Goal: Task Accomplishment & Management: Manage account settings

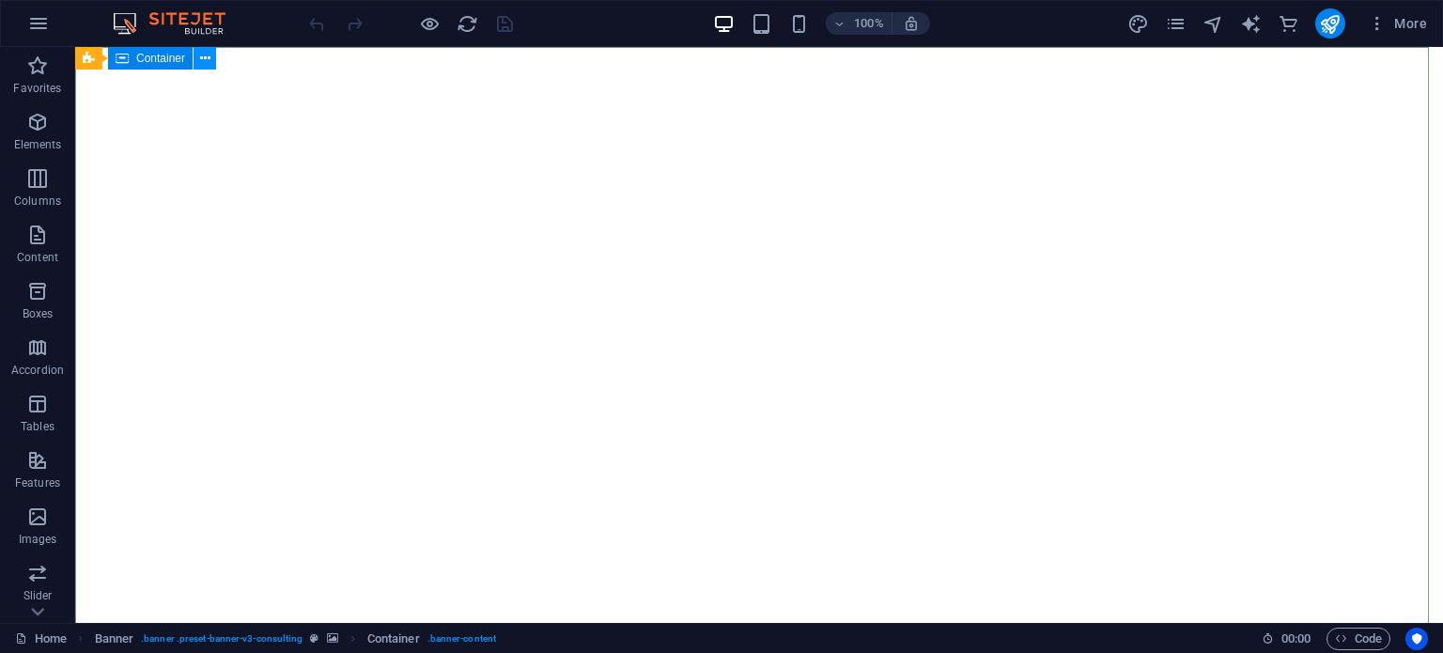
click at [209, 66] on icon at bounding box center [205, 59] width 10 height 20
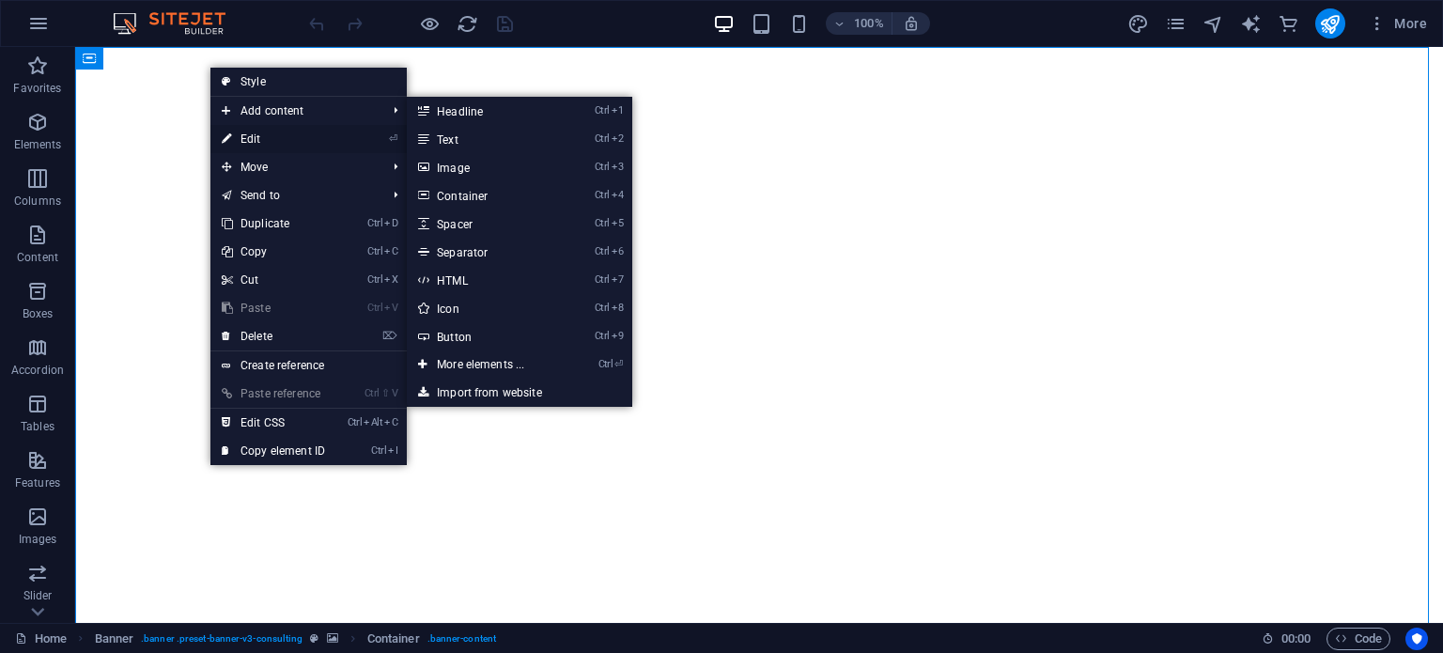
click at [271, 135] on link "⏎ Edit" at bounding box center [273, 139] width 126 height 28
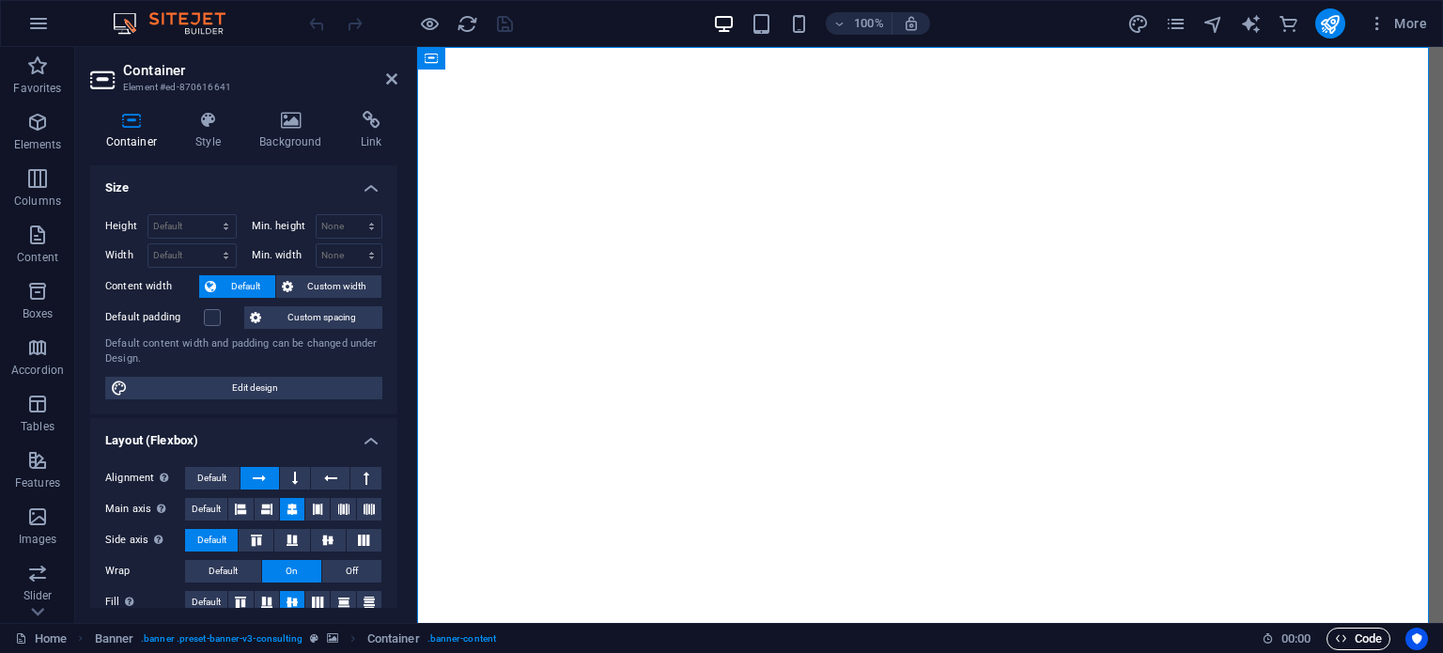
click at [1362, 635] on span "Code" at bounding box center [1358, 639] width 47 height 23
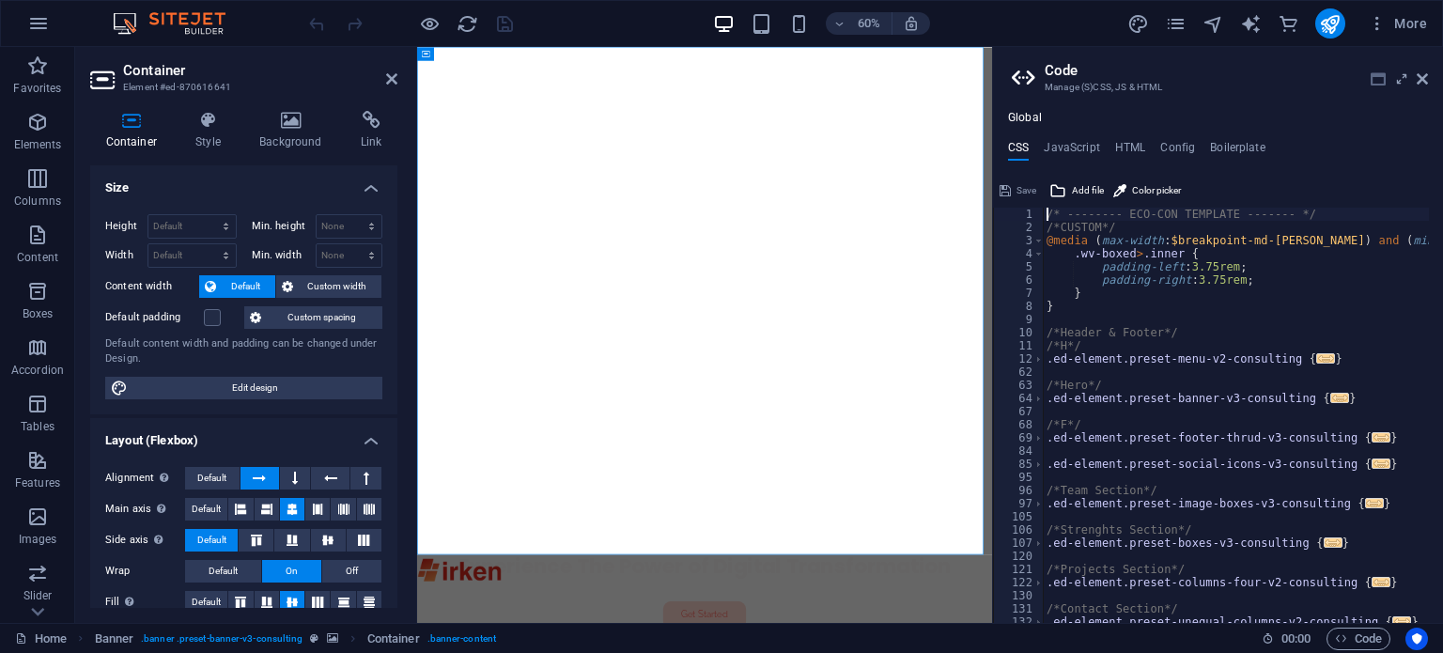
click at [1376, 79] on icon at bounding box center [1378, 78] width 15 height 15
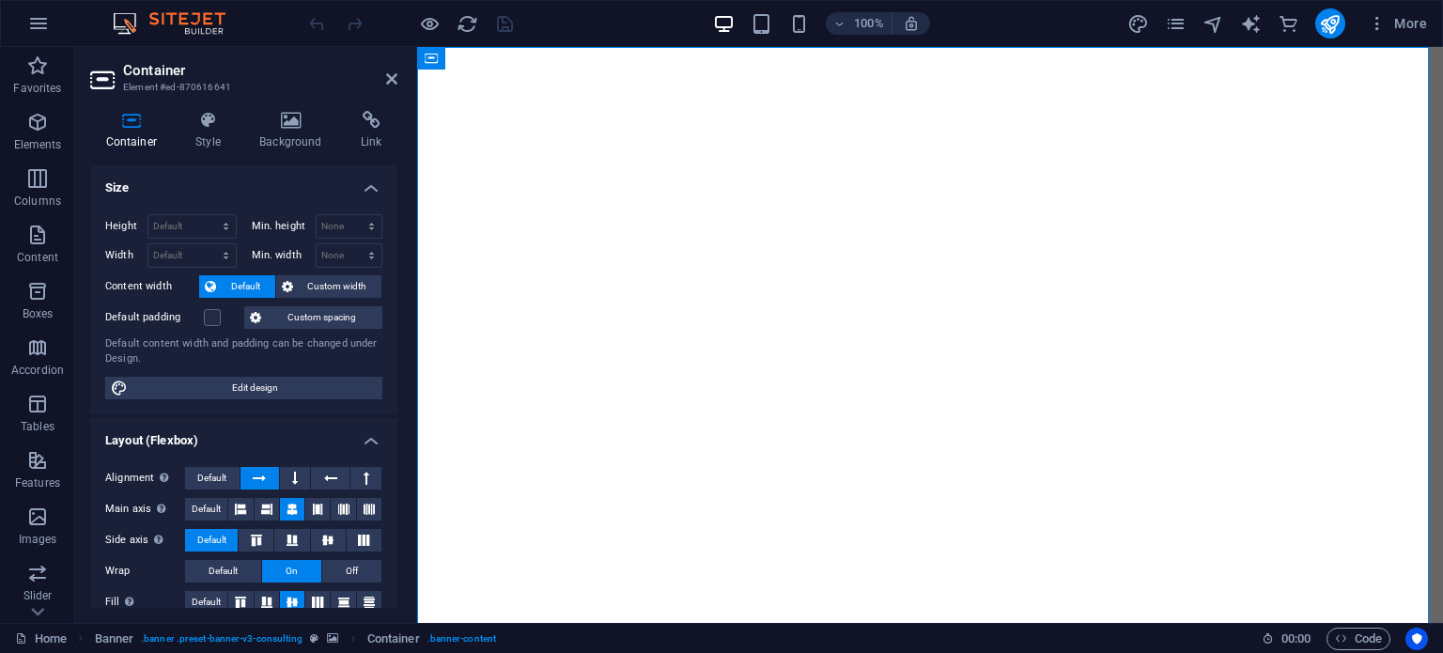
drag, startPoint x: 1131, startPoint y: 27, endPoint x: 1071, endPoint y: 29, distance: 60.2
click at [1132, 27] on icon "design" at bounding box center [1139, 24] width 22 height 22
select select "ease-in-out"
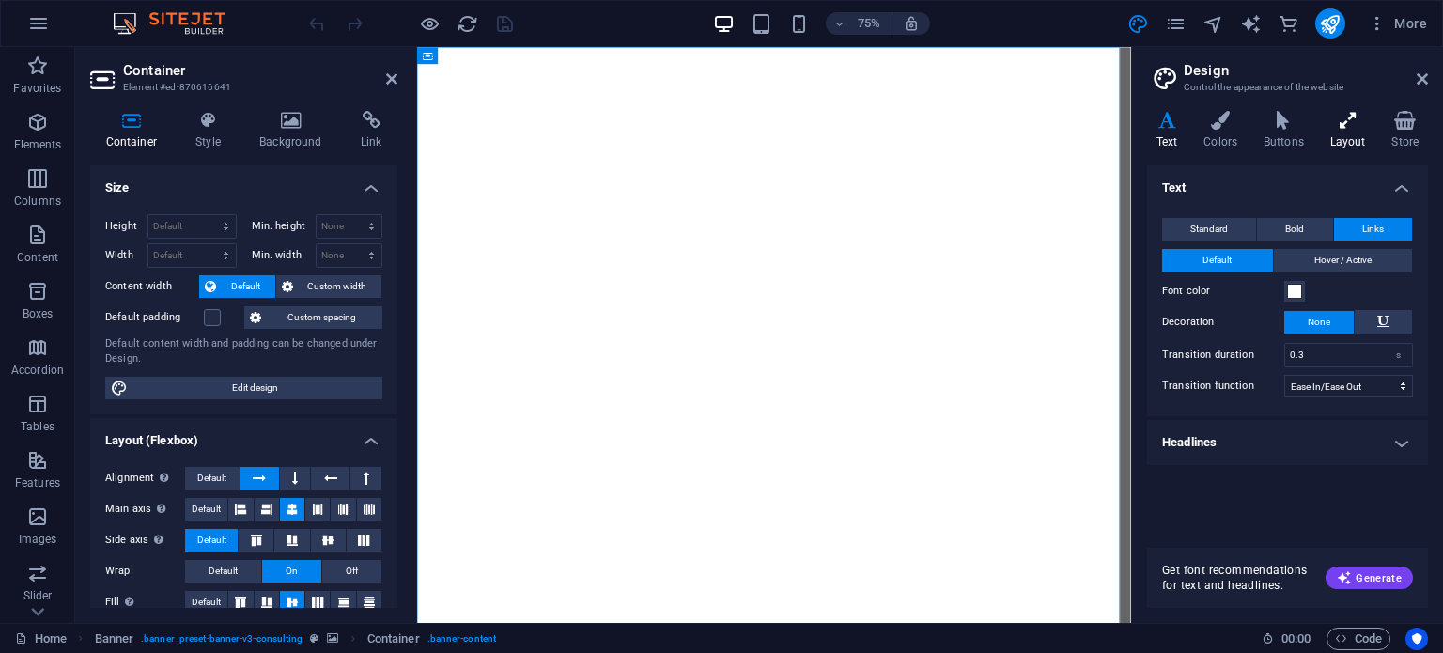
click at [1344, 134] on h4 "Layout" at bounding box center [1352, 130] width 62 height 39
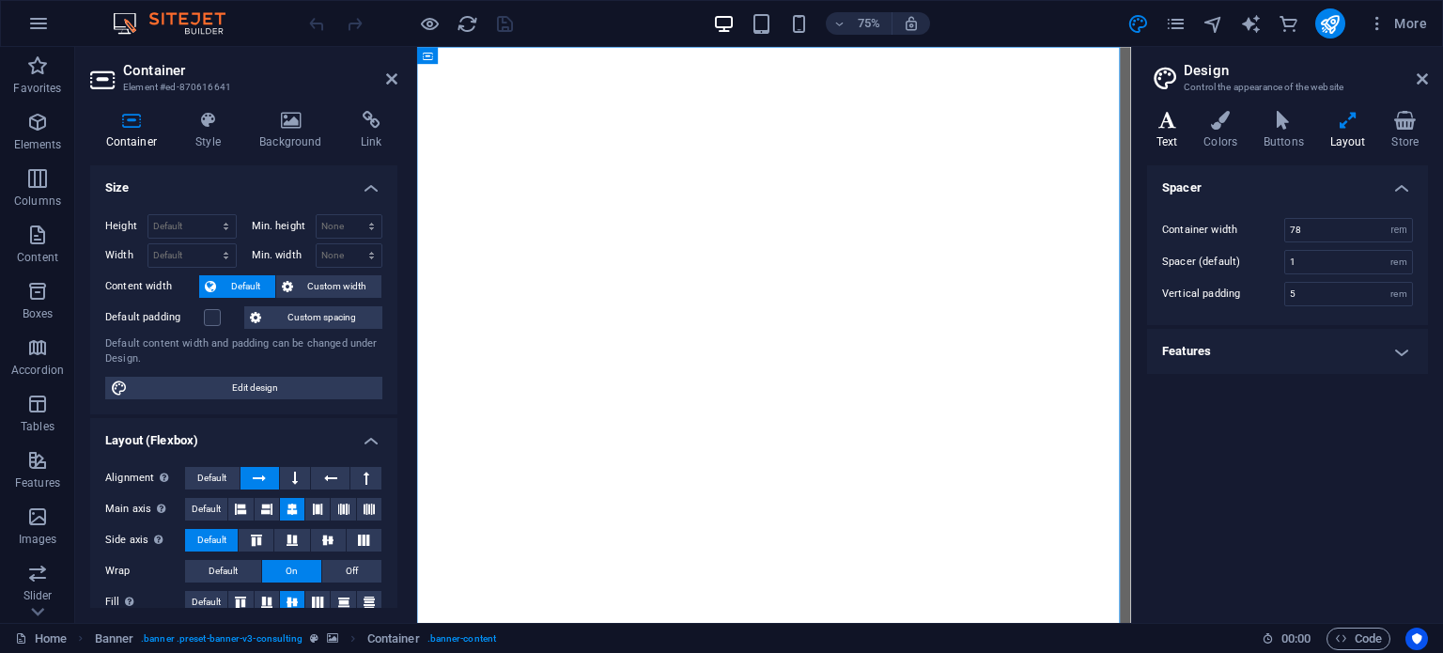
click at [1176, 116] on icon at bounding box center [1166, 120] width 39 height 19
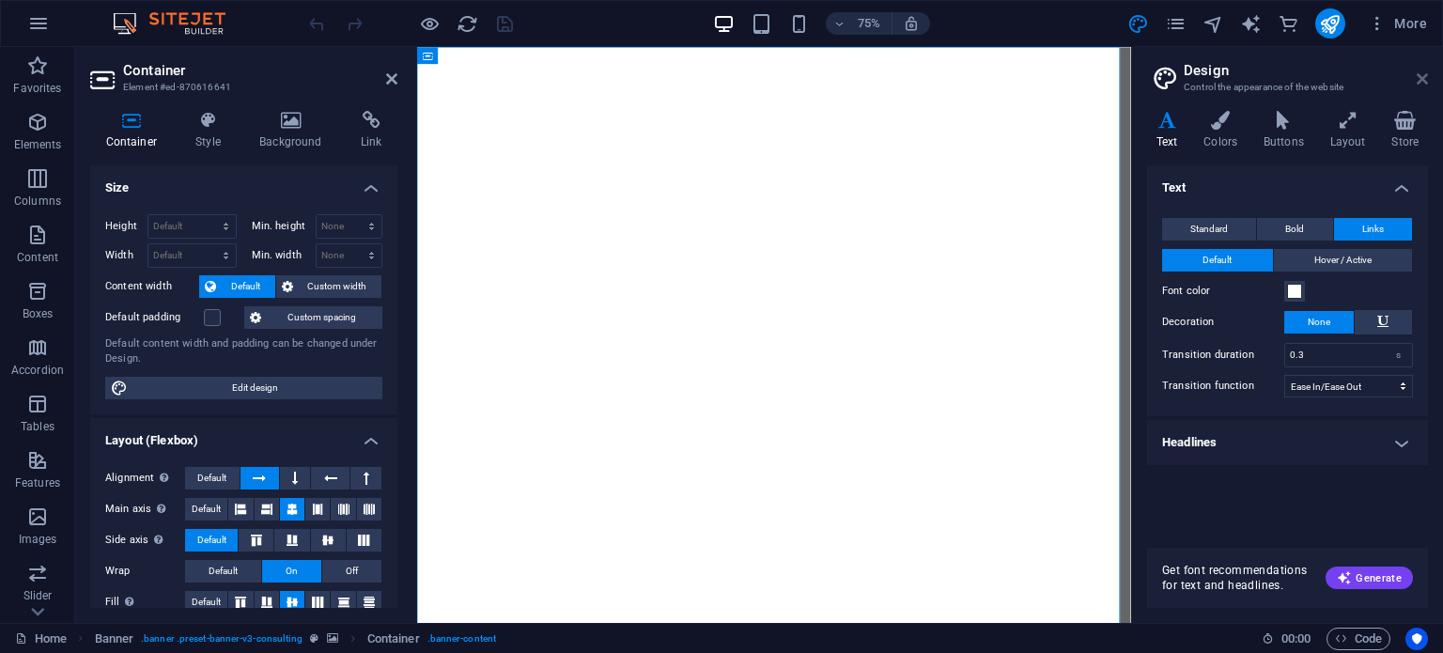
click at [1417, 78] on icon at bounding box center [1422, 78] width 11 height 15
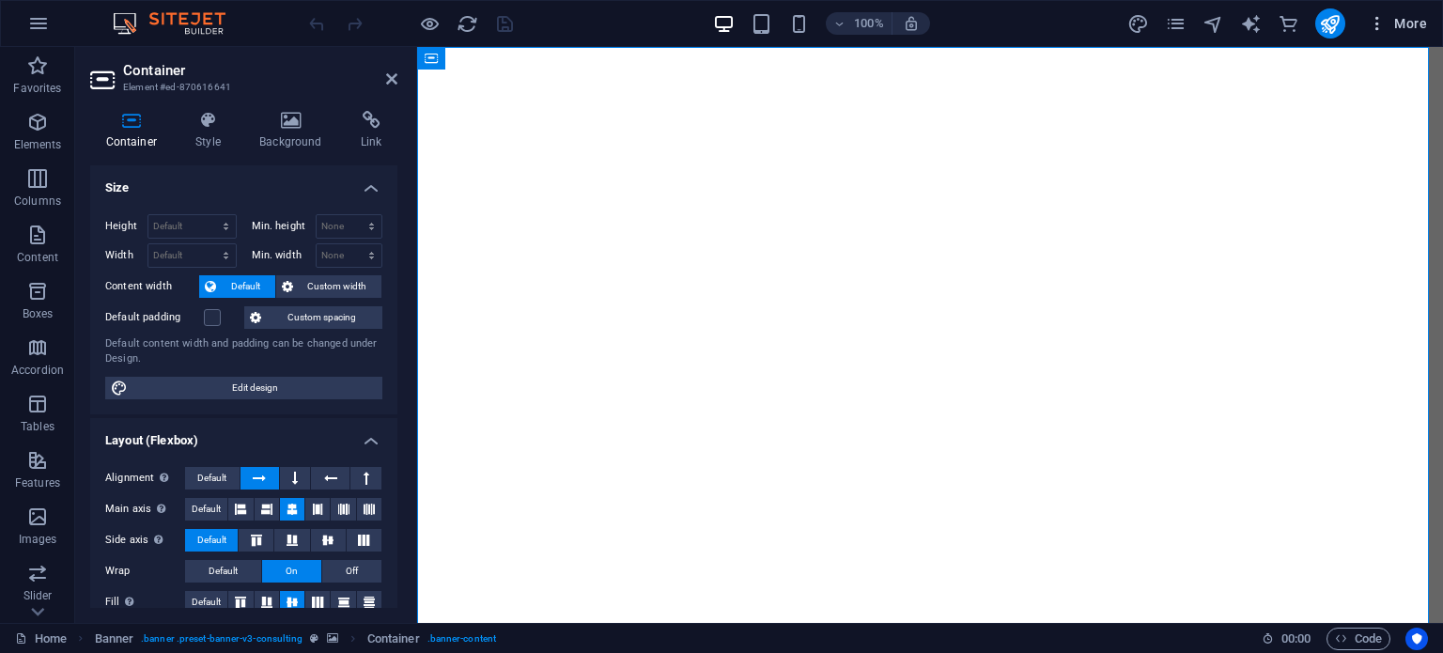
click at [1394, 24] on span "More" at bounding box center [1397, 23] width 59 height 19
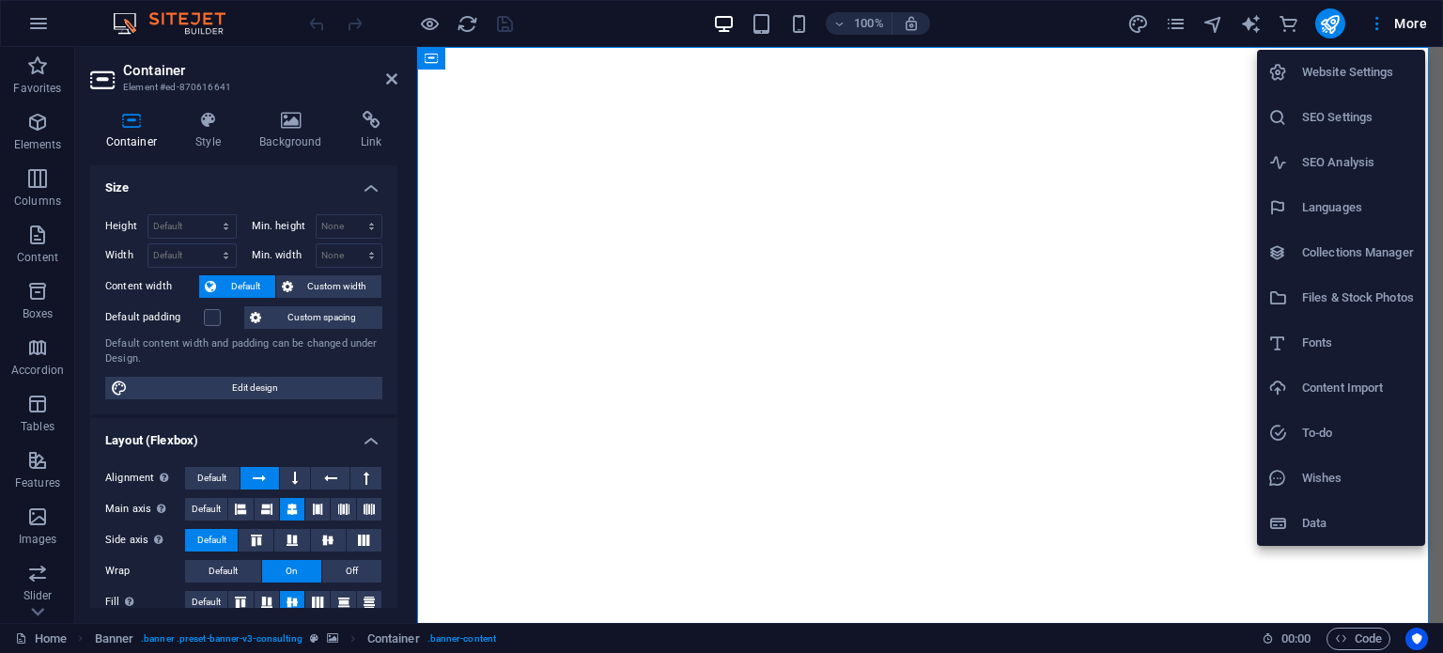
click at [1362, 85] on li "Website Settings" at bounding box center [1341, 72] width 168 height 45
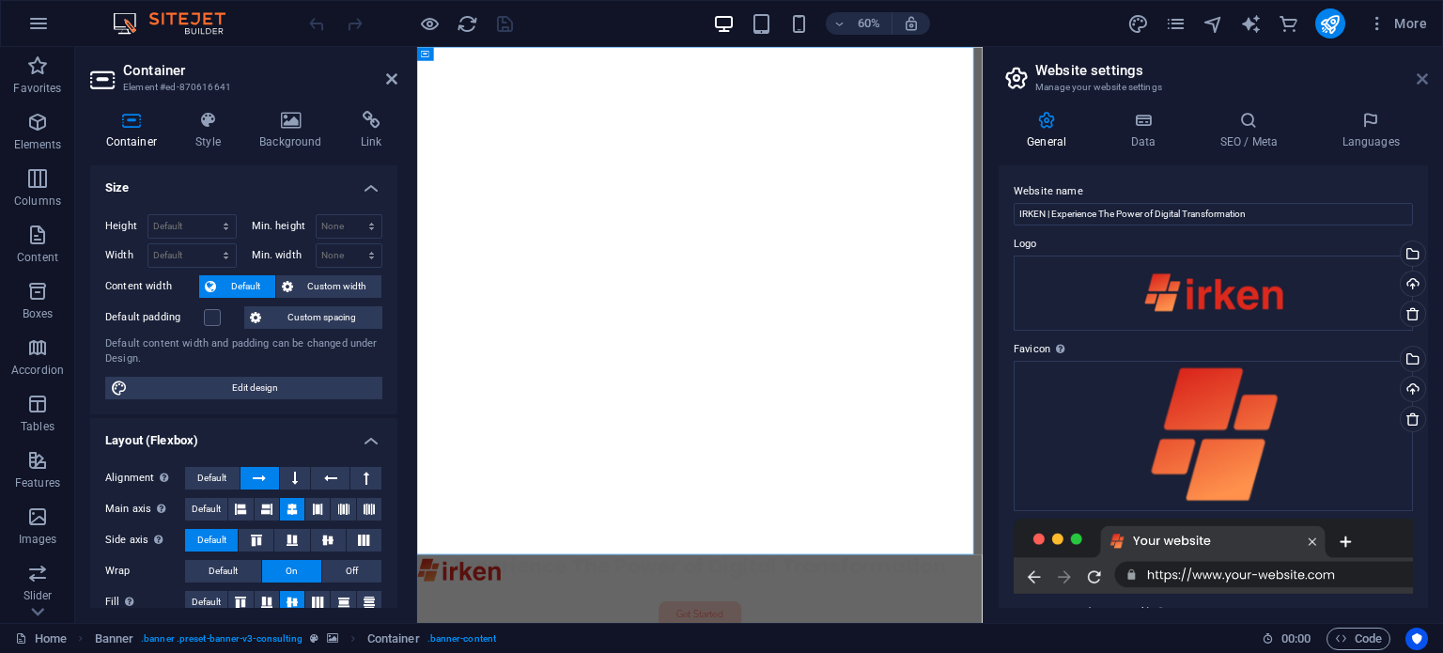
click at [1423, 78] on icon at bounding box center [1422, 78] width 11 height 15
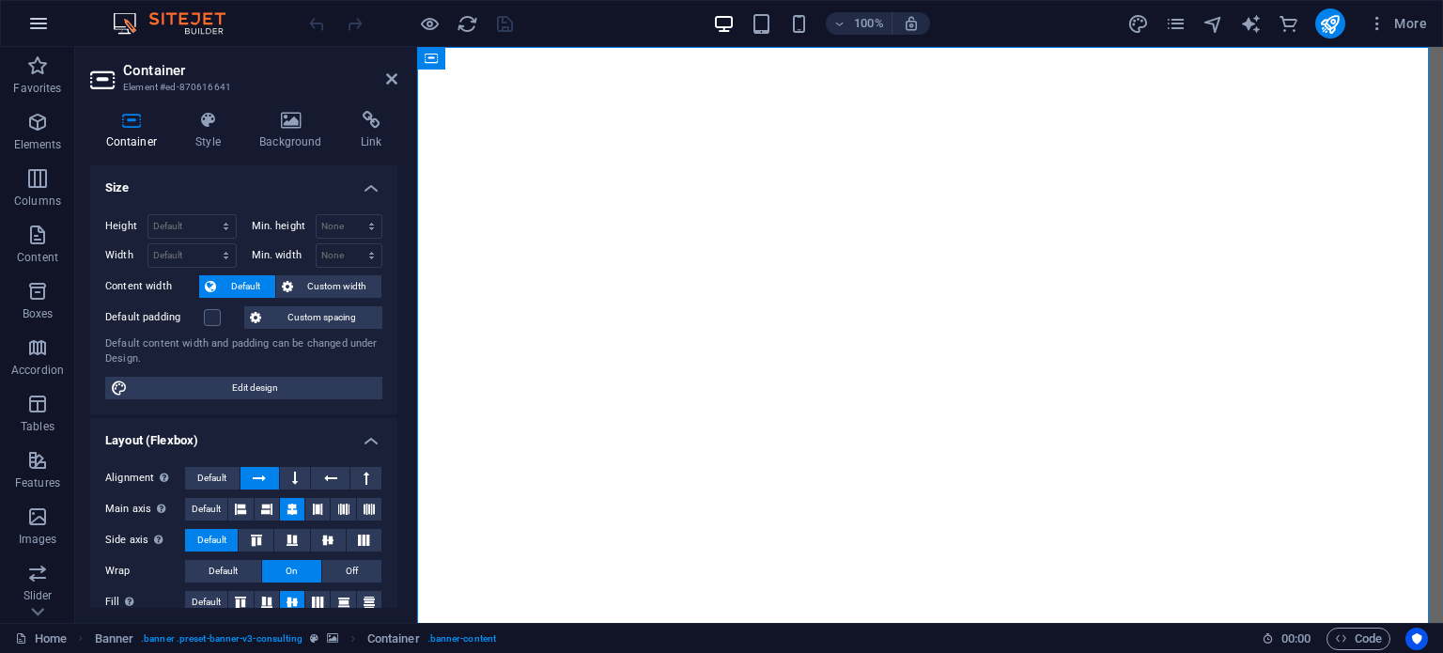
click at [31, 27] on icon "button" at bounding box center [38, 23] width 23 height 23
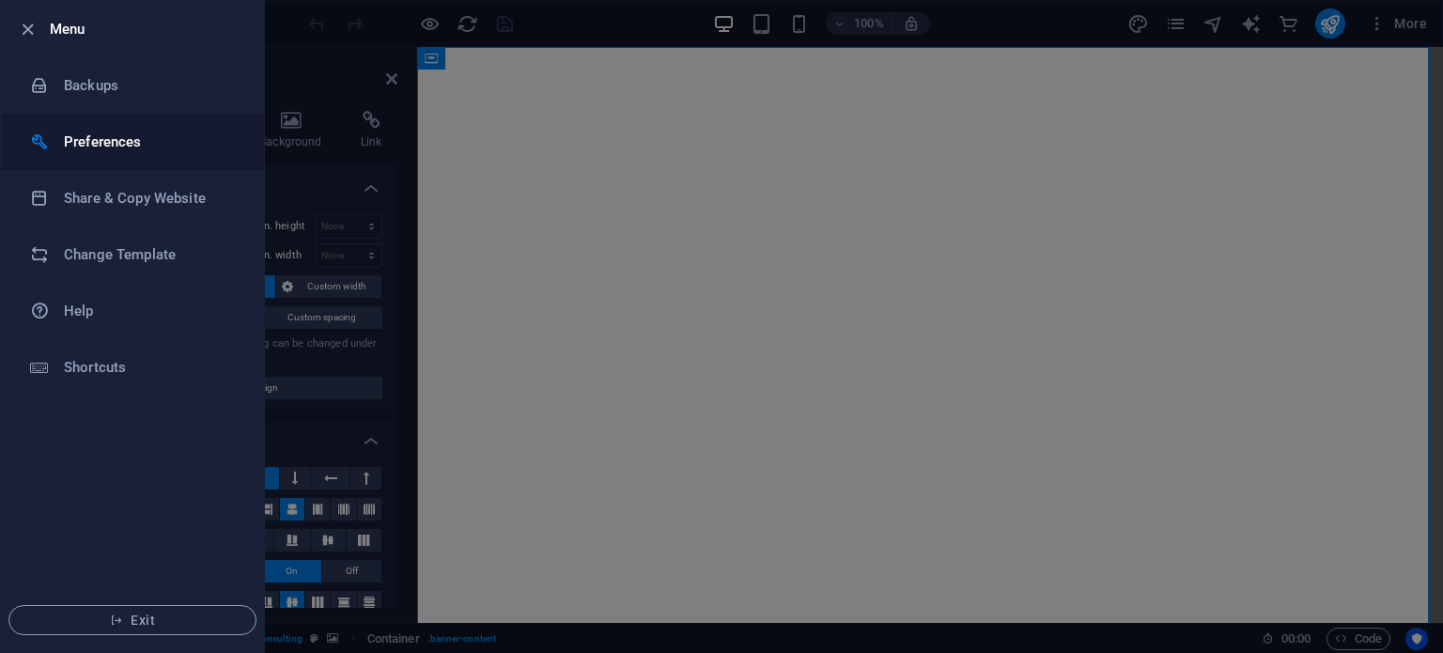
click at [126, 138] on h6 "Preferences" at bounding box center [151, 142] width 174 height 23
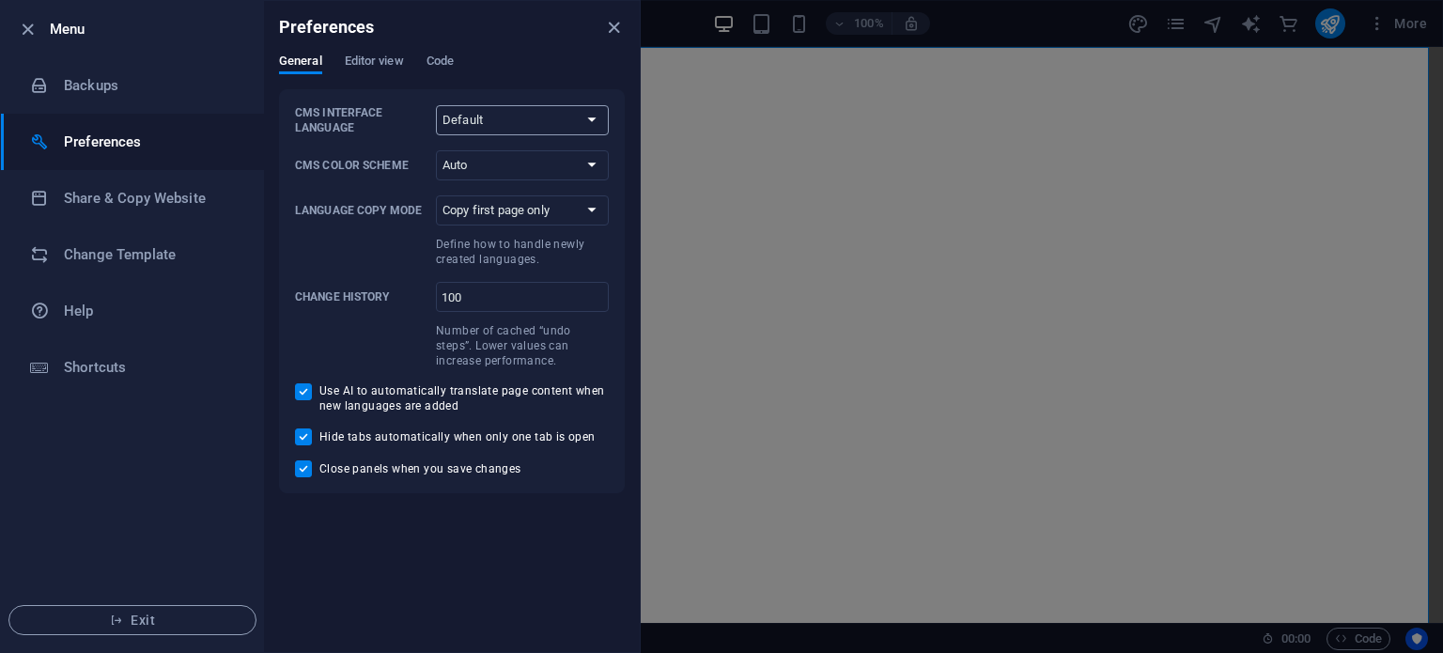
click at [511, 116] on select "Default Deutsch English Español Français Magyar Italiano Nederlands Polski Port…" at bounding box center [522, 120] width 173 height 30
click at [376, 71] on button "Editor view" at bounding box center [374, 64] width 59 height 21
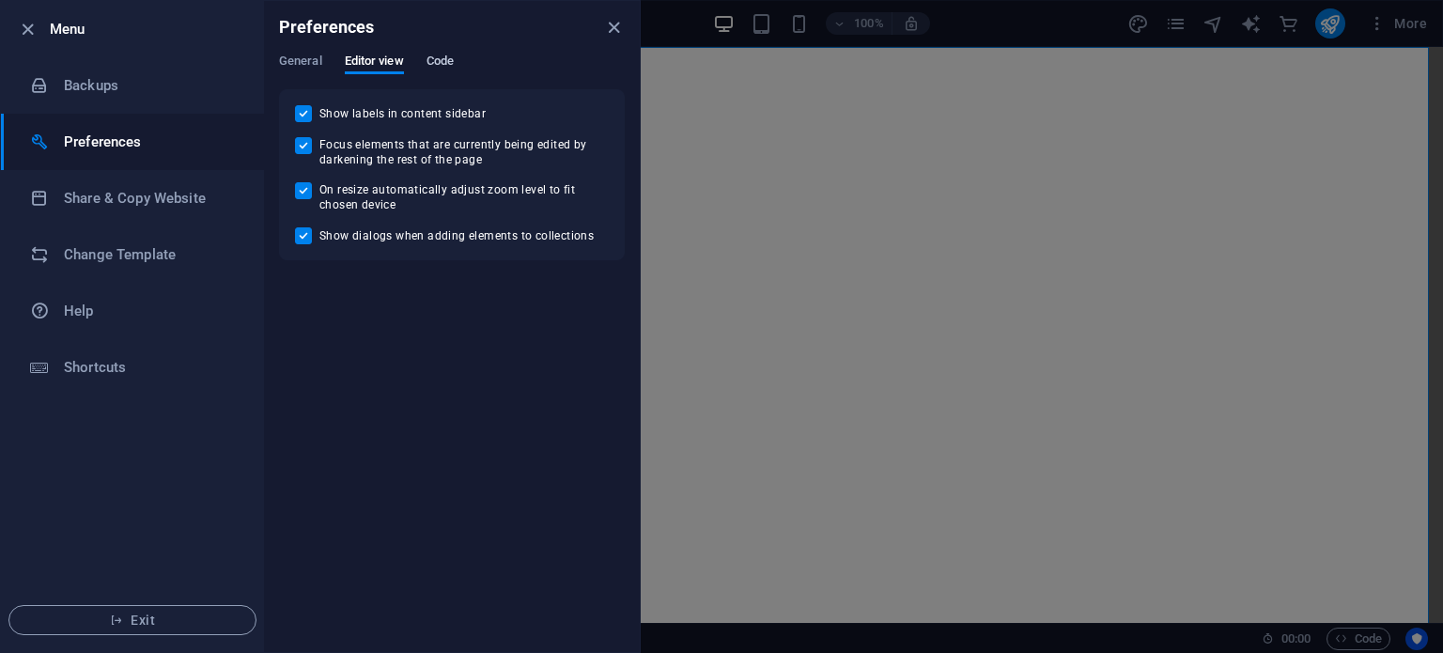
click at [446, 63] on span "Code" at bounding box center [440, 63] width 27 height 26
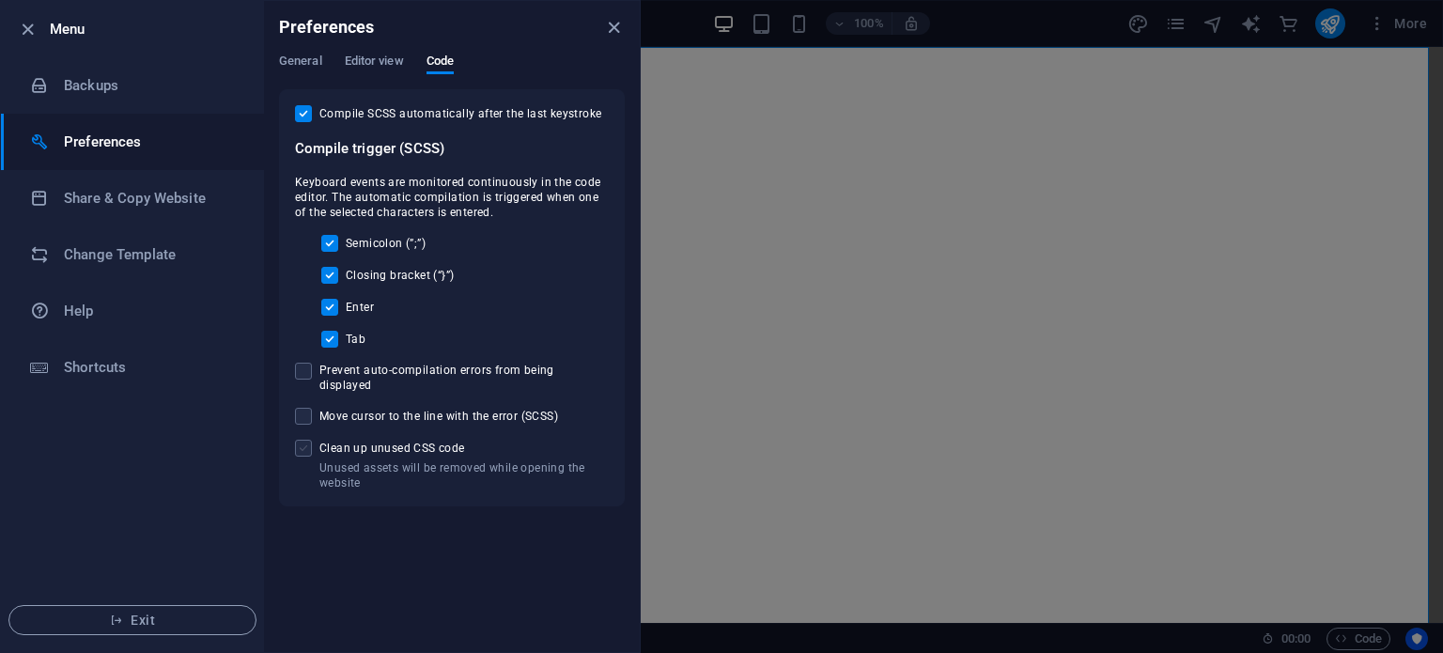
click at [305, 440] on span at bounding box center [303, 448] width 17 height 17
click at [305, 440] on input "Unused assets will be removed while opening the website Clean up unused CSS code" at bounding box center [307, 448] width 24 height 17
checkbox input "true"
click at [367, 409] on span "Move cursor to the line with the error (SCSS)" at bounding box center [438, 416] width 239 height 15
click at [319, 408] on input "Move cursor to the line with the error (SCSS)" at bounding box center [307, 416] width 24 height 17
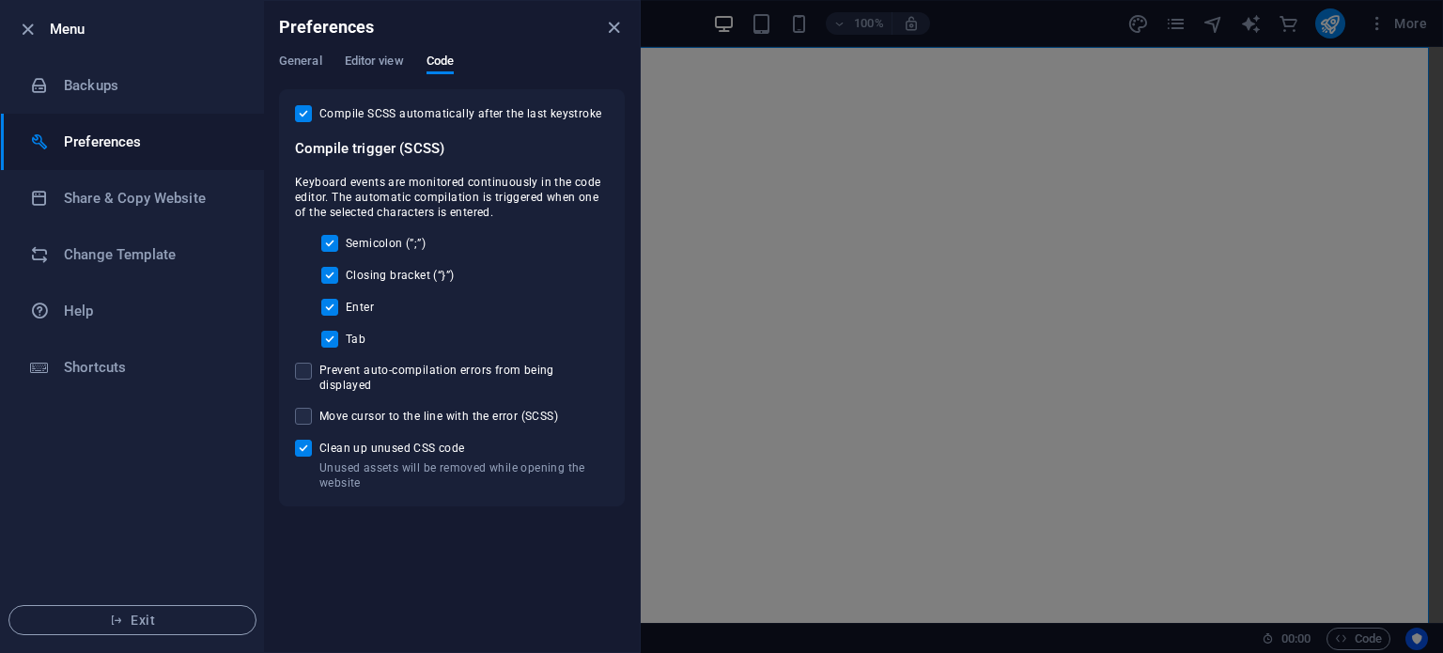
checkbox input "true"
click at [397, 371] on span "Prevent auto-compilation errors from being displayed" at bounding box center [463, 378] width 289 height 30
click at [319, 371] on input "Prevent auto-compilation errors from being displayed" at bounding box center [307, 371] width 24 height 17
checkbox input "true"
click at [147, 255] on h6 "Change Template" at bounding box center [151, 254] width 174 height 23
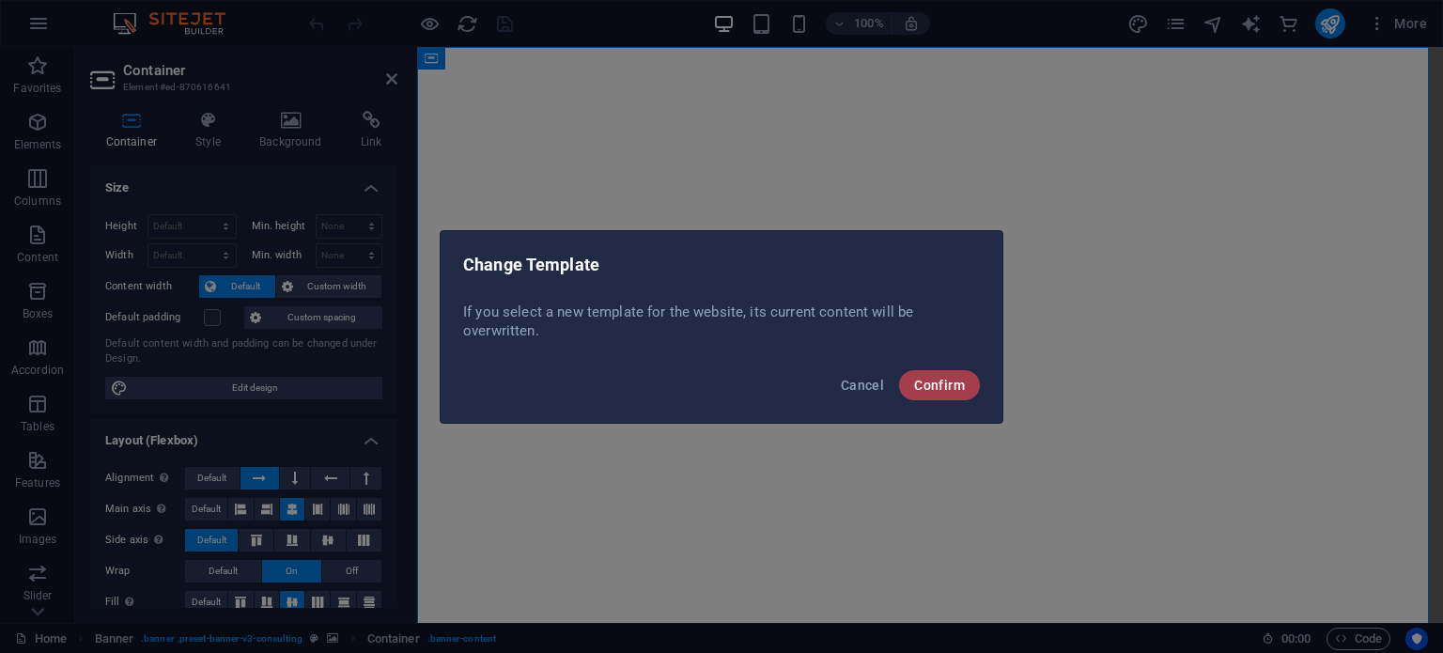
click at [932, 386] on span "Confirm" at bounding box center [939, 385] width 51 height 15
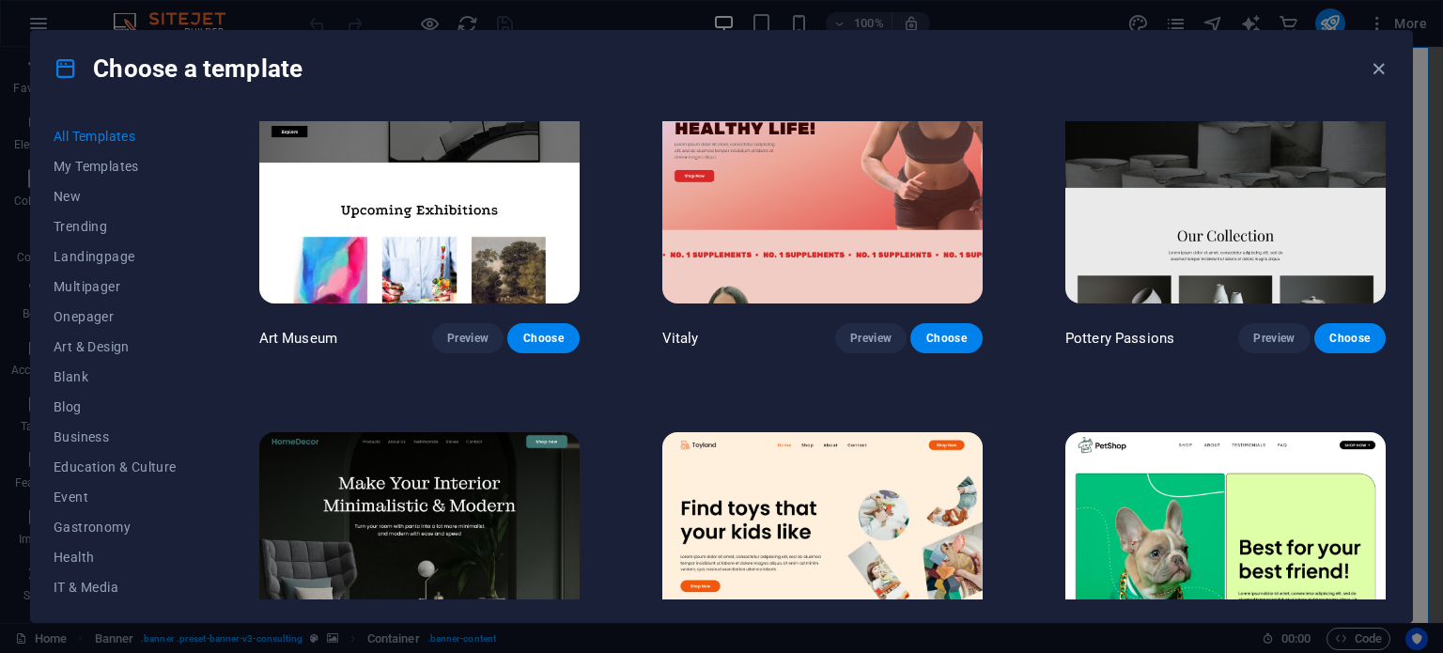
scroll to position [543, 0]
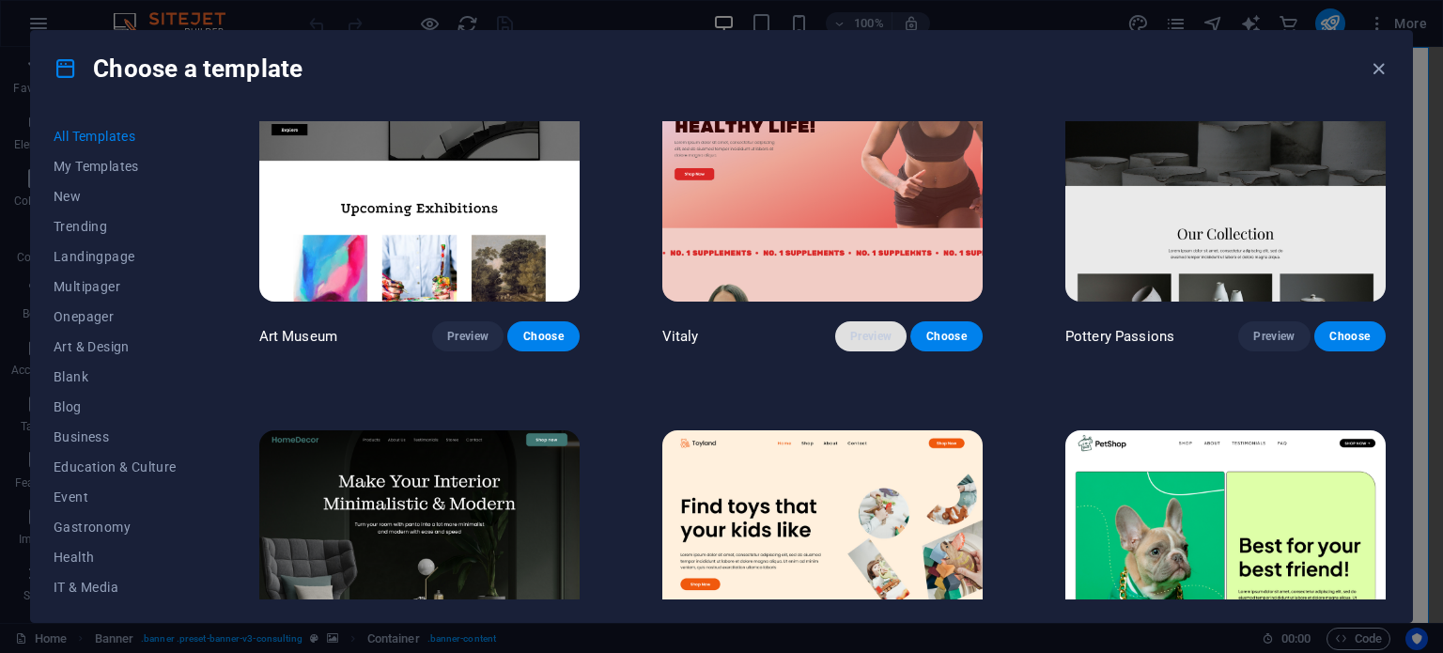
click at [874, 330] on span "Preview" at bounding box center [870, 336] width 41 height 15
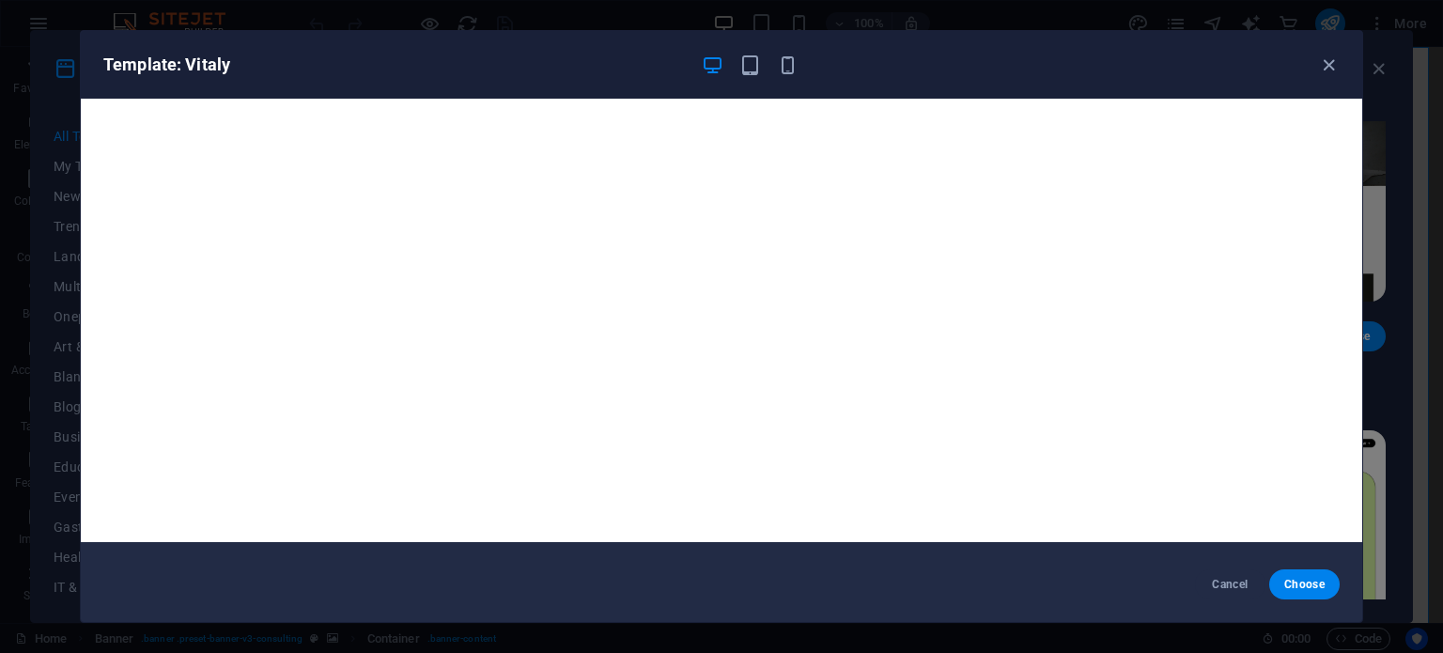
scroll to position [0, 0]
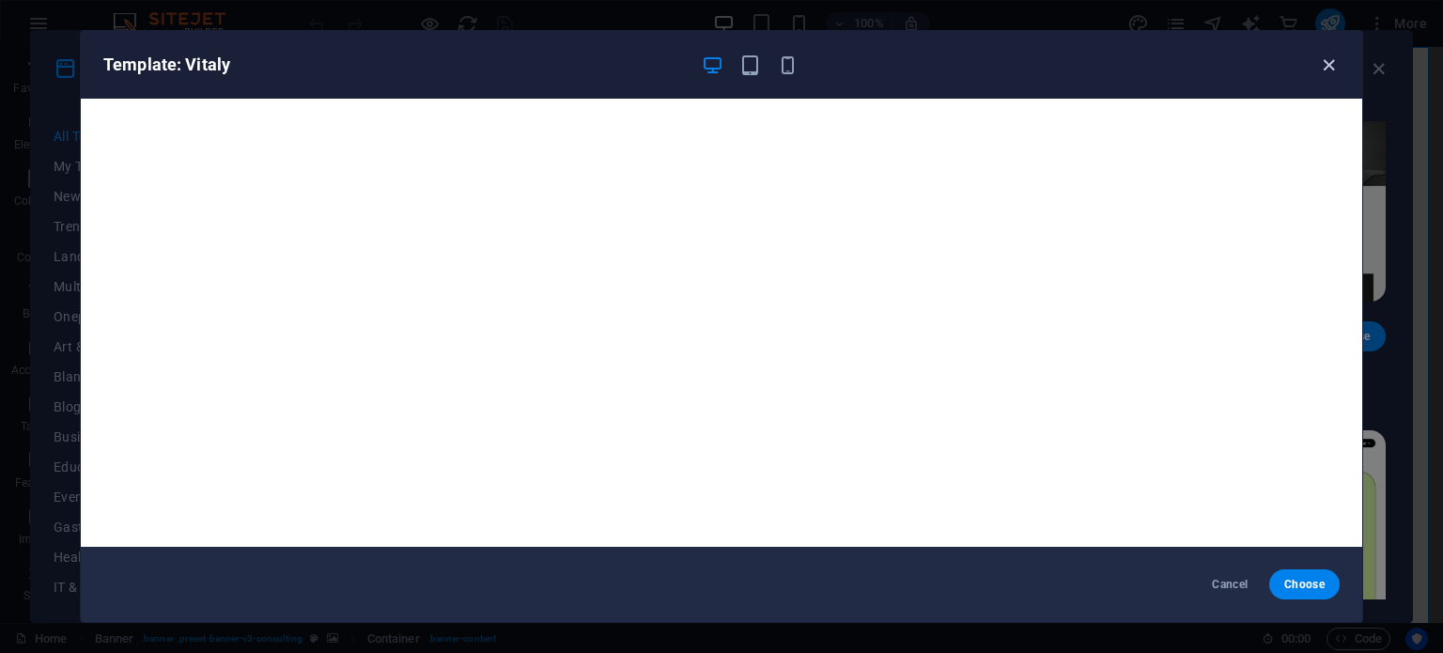
click at [1324, 67] on icon "button" at bounding box center [1329, 65] width 22 height 22
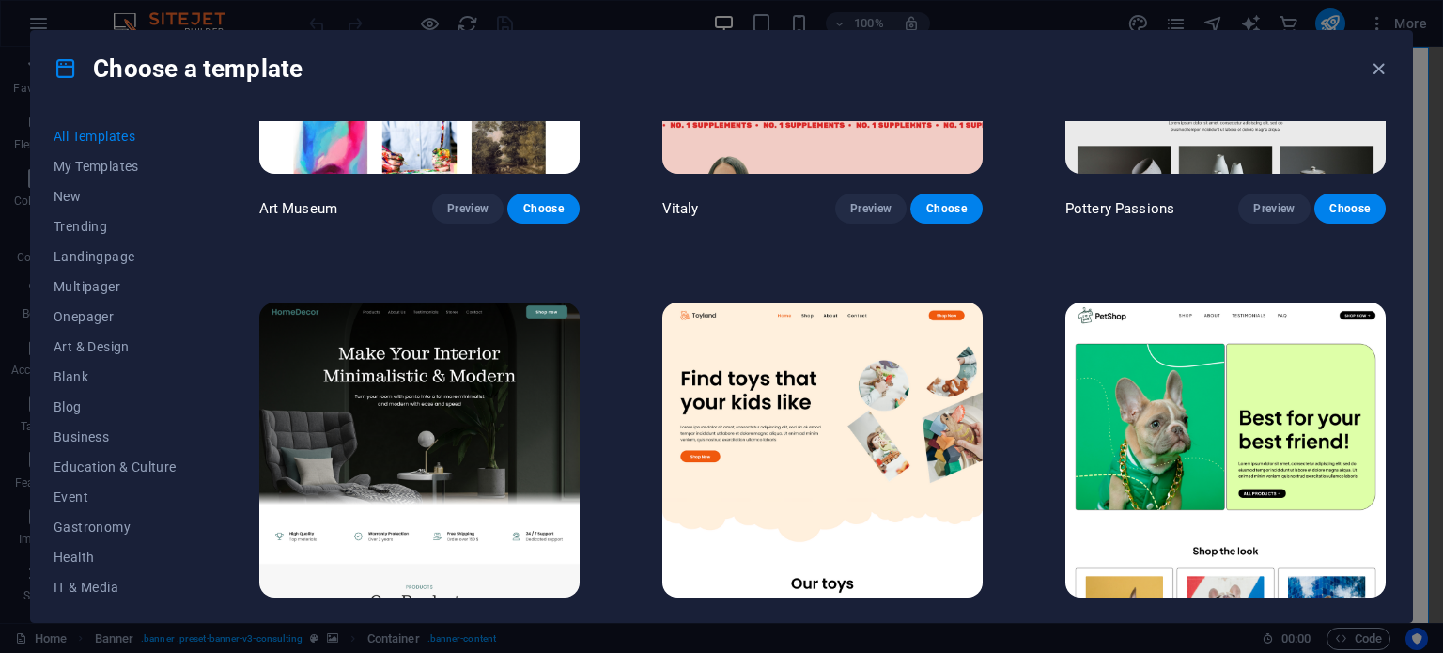
scroll to position [1, 0]
click at [105, 227] on span "Trending" at bounding box center [115, 225] width 123 height 15
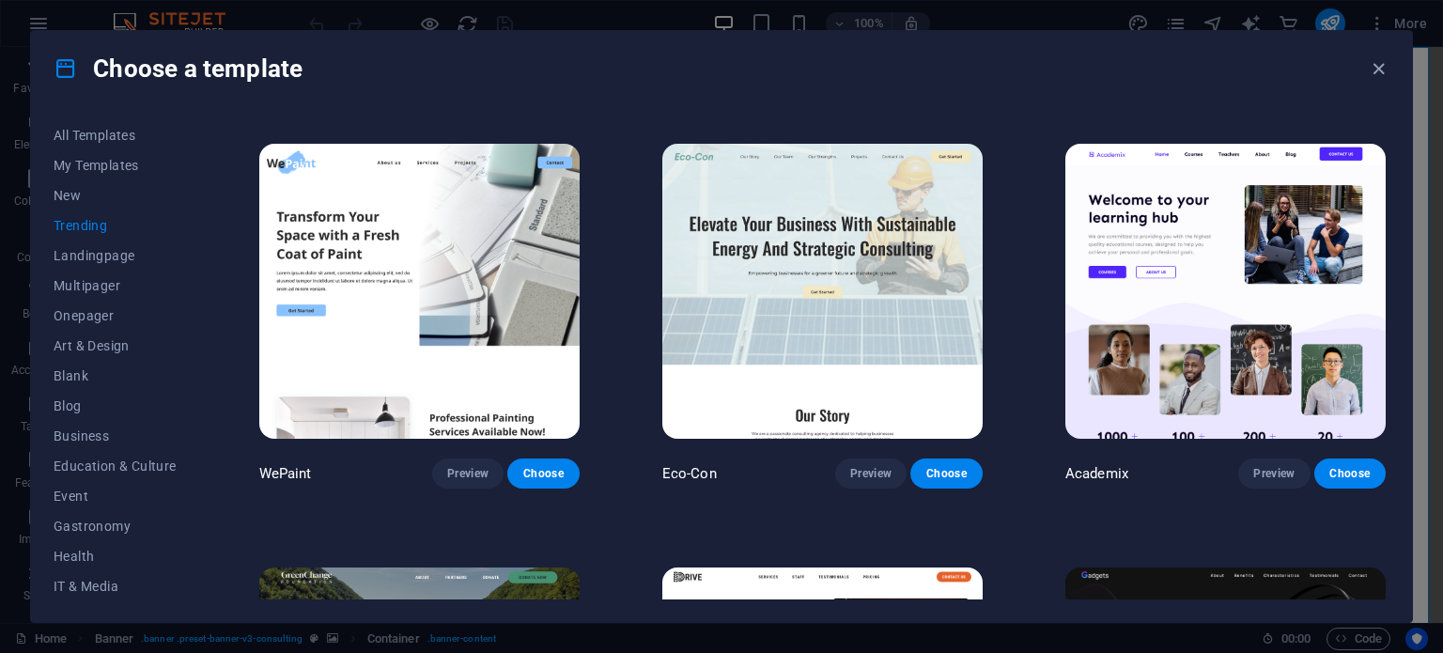
scroll to position [826, 0]
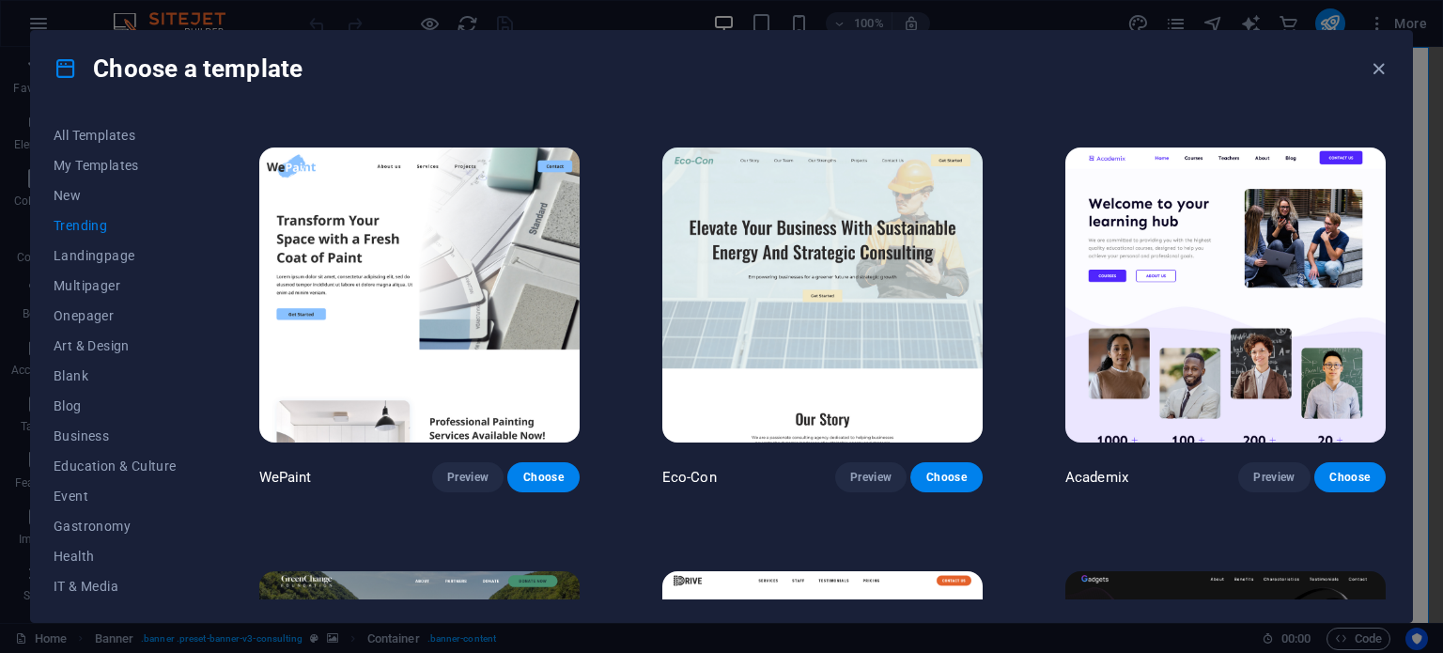
click at [863, 283] on img at bounding box center [822, 295] width 320 height 295
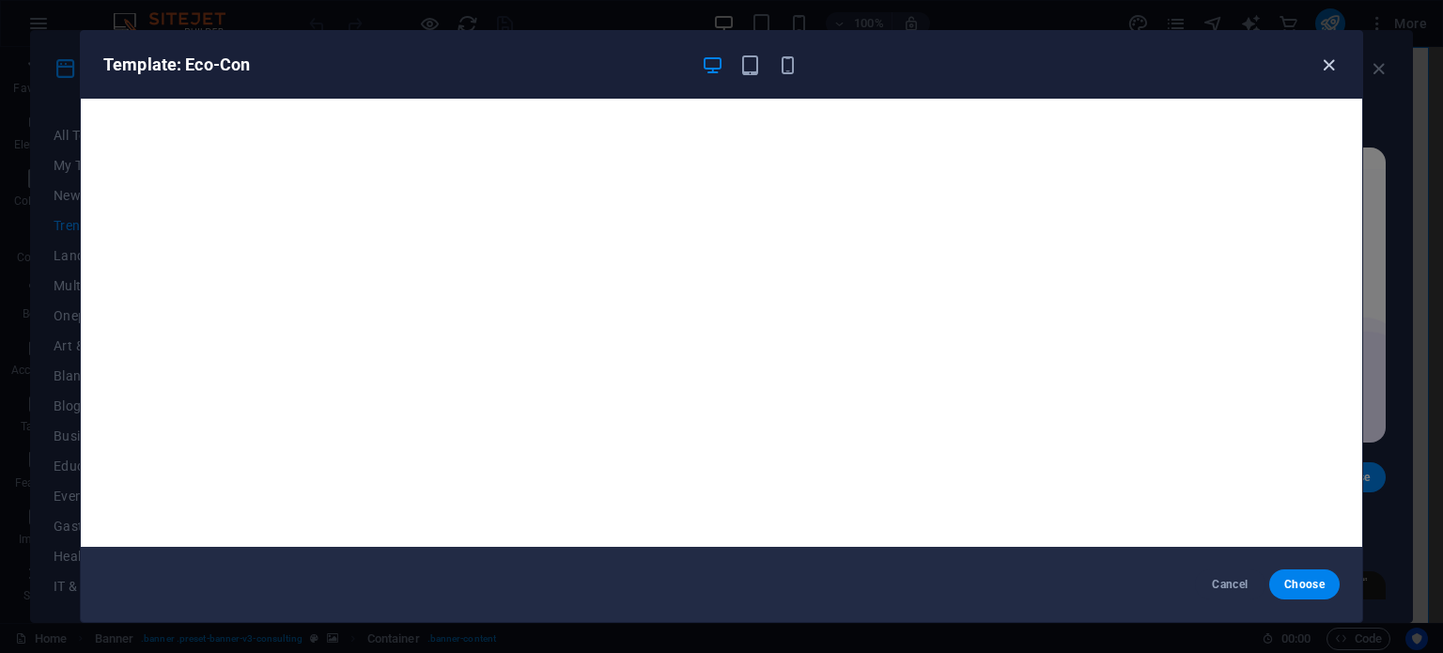
click at [1331, 69] on icon "button" at bounding box center [1329, 65] width 22 height 22
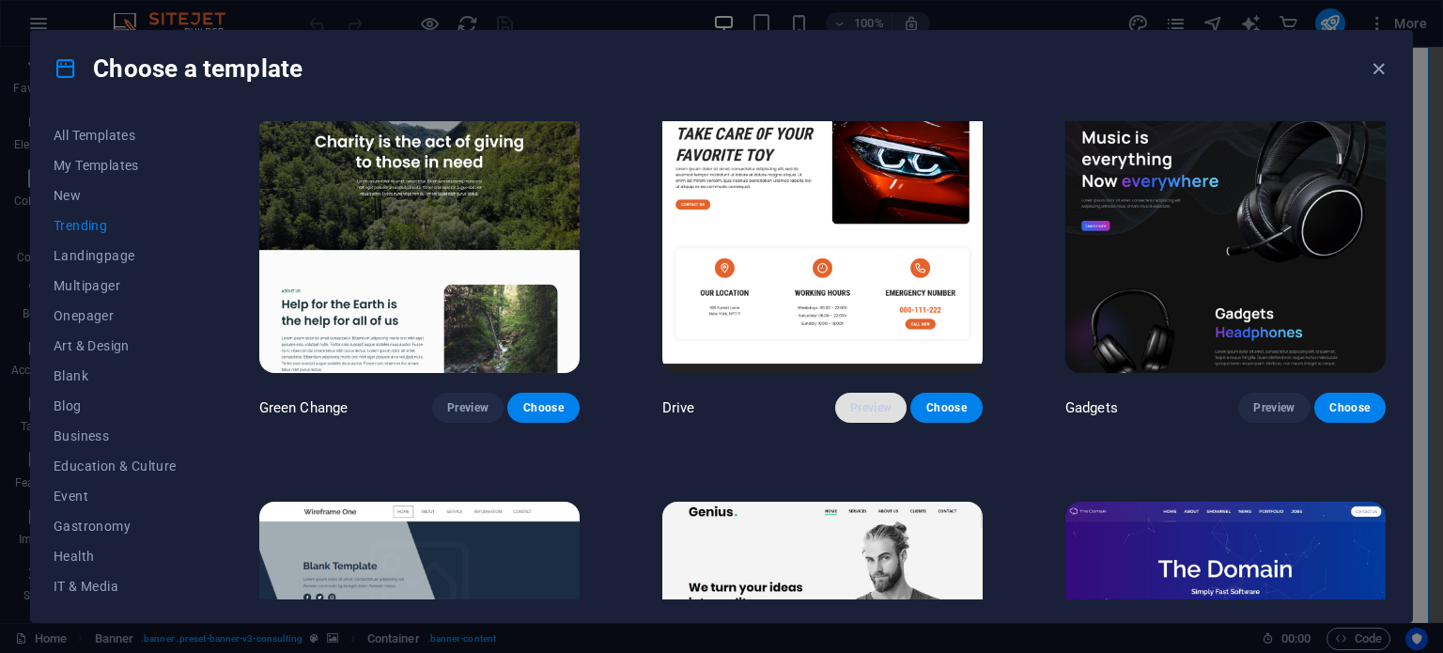
scroll to position [1320, 0]
click at [870, 392] on button "Preview" at bounding box center [870, 407] width 71 height 30
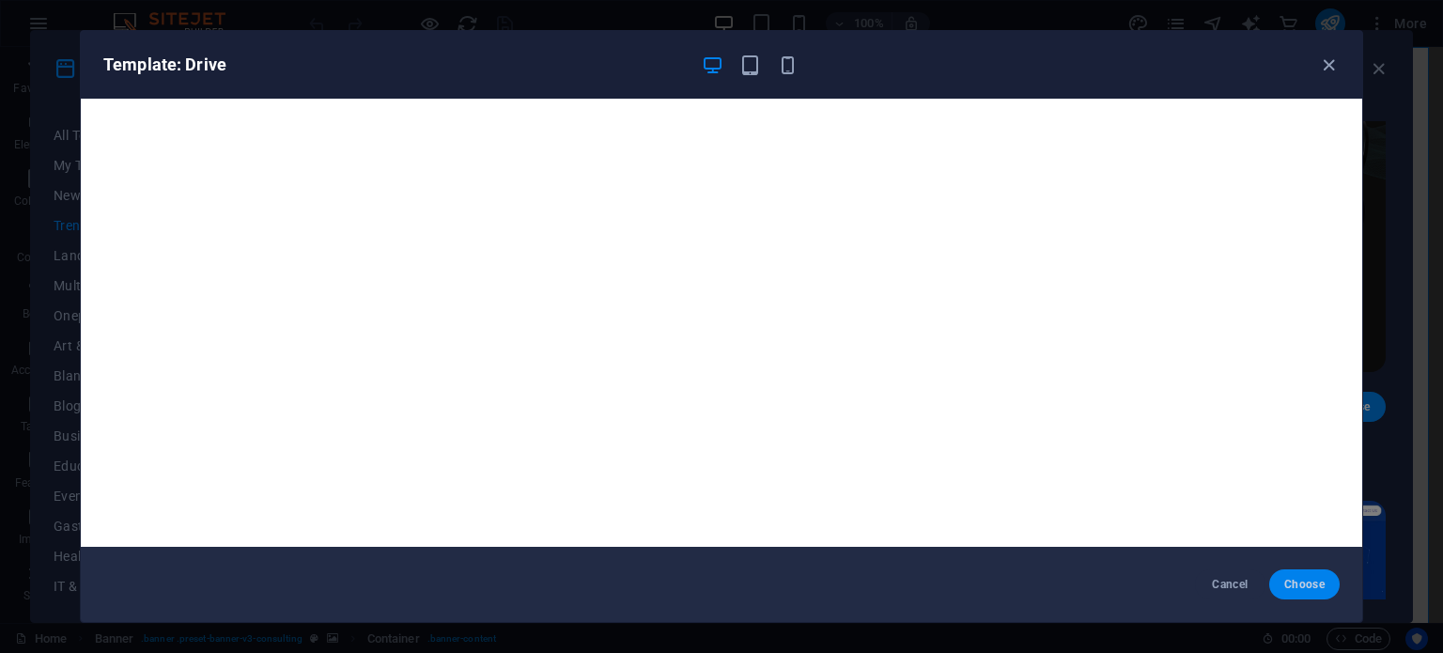
click at [1301, 584] on span "Choose" at bounding box center [1304, 584] width 40 height 15
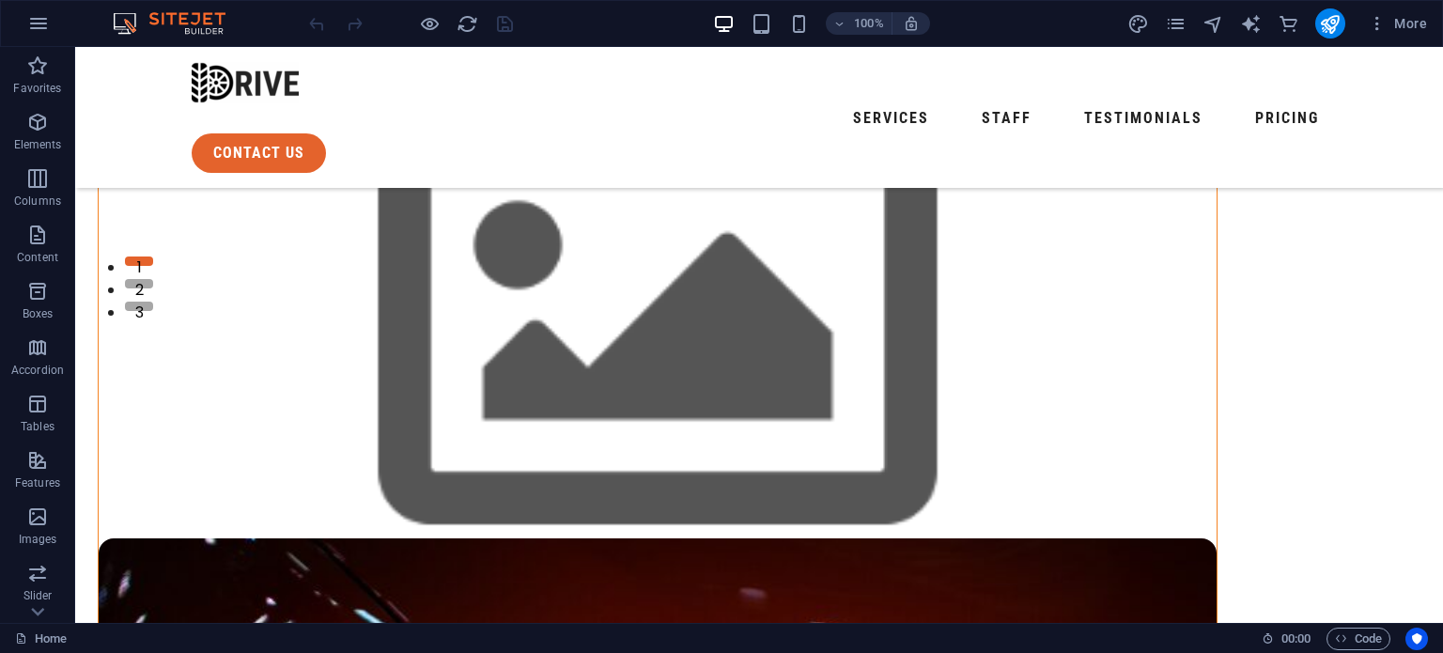
scroll to position [196, 0]
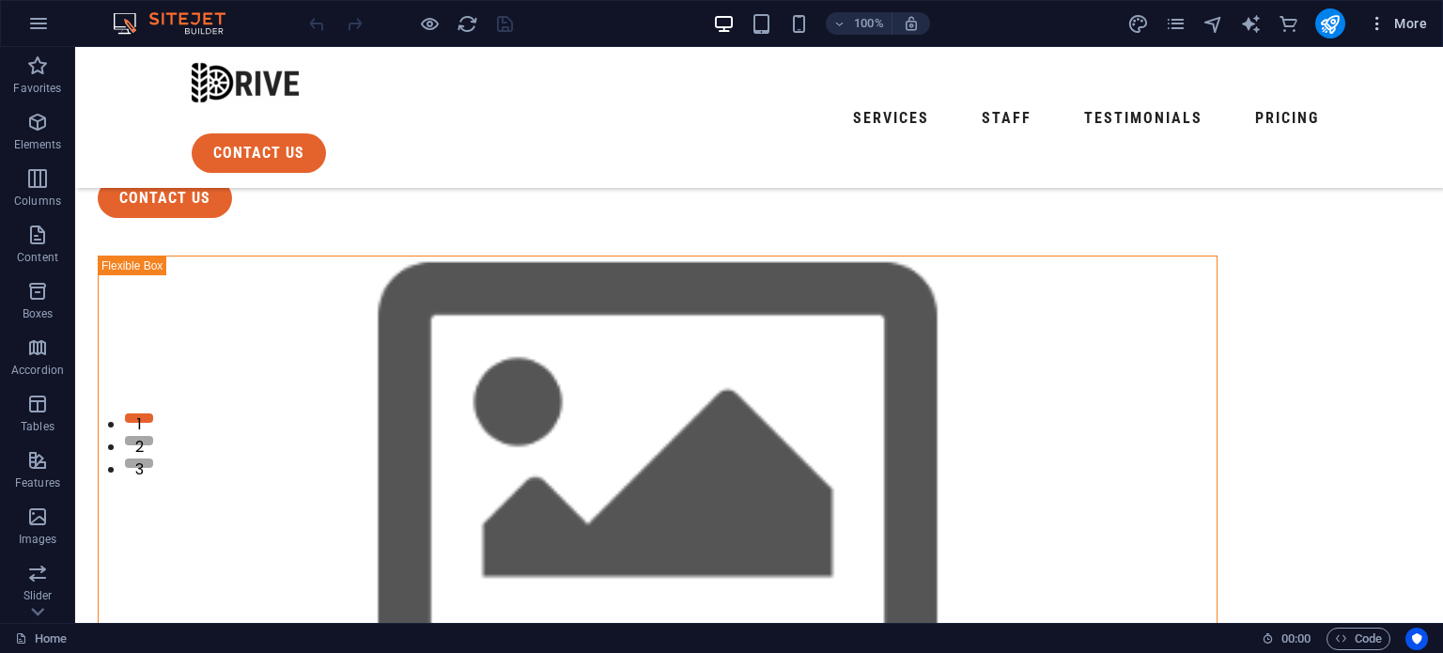
click at [1399, 23] on span "More" at bounding box center [1397, 23] width 59 height 19
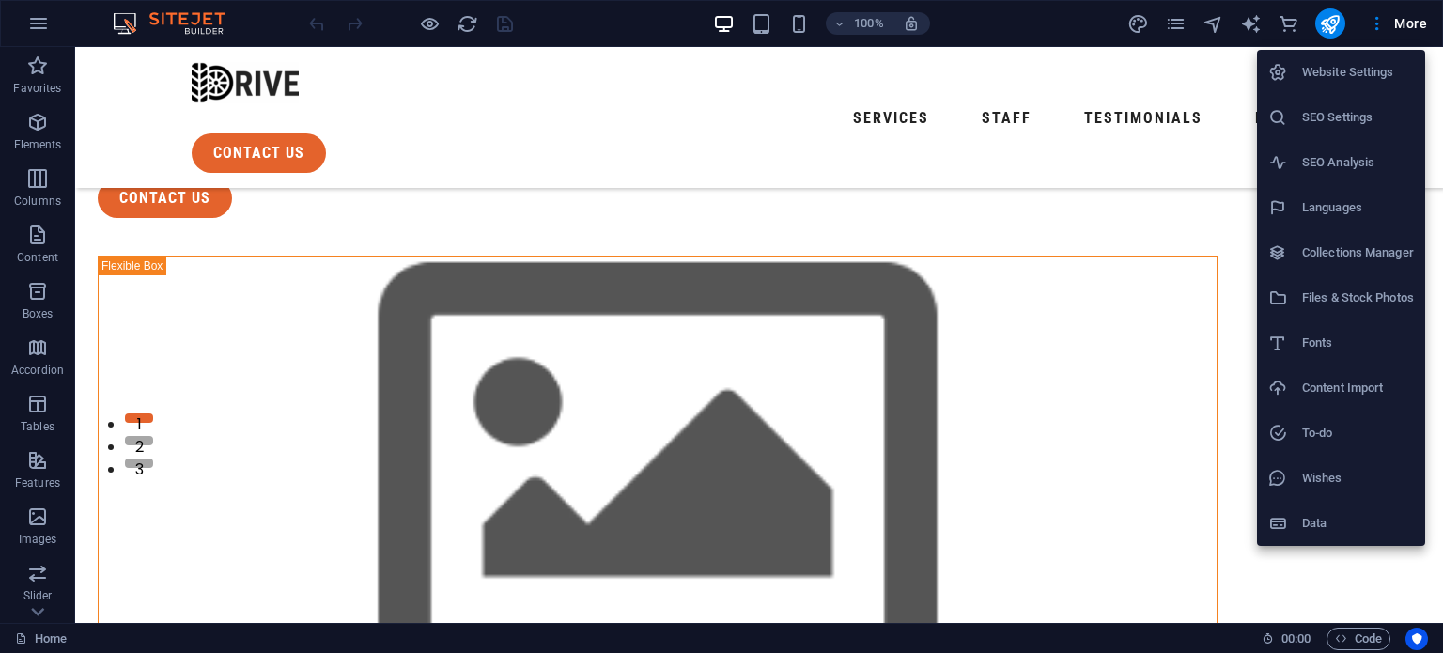
click at [1332, 71] on h6 "Website Settings" at bounding box center [1358, 72] width 112 height 23
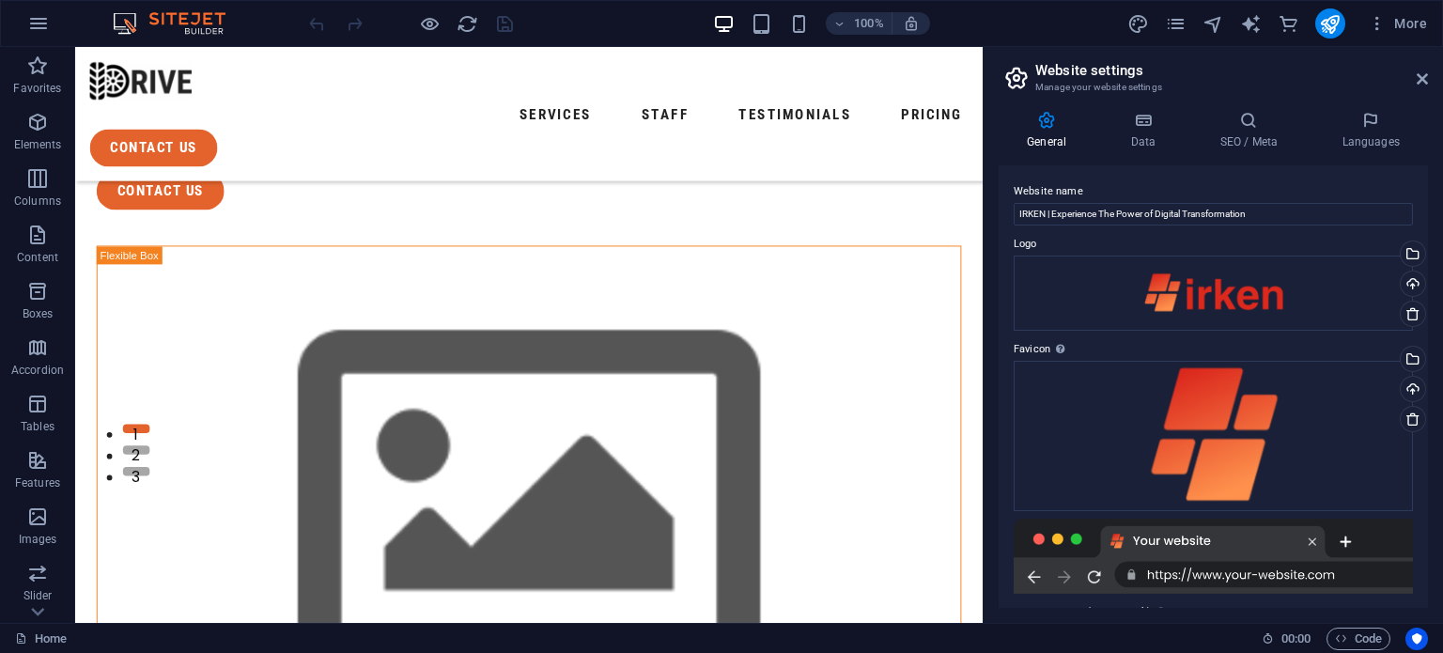
scroll to position [188, 0]
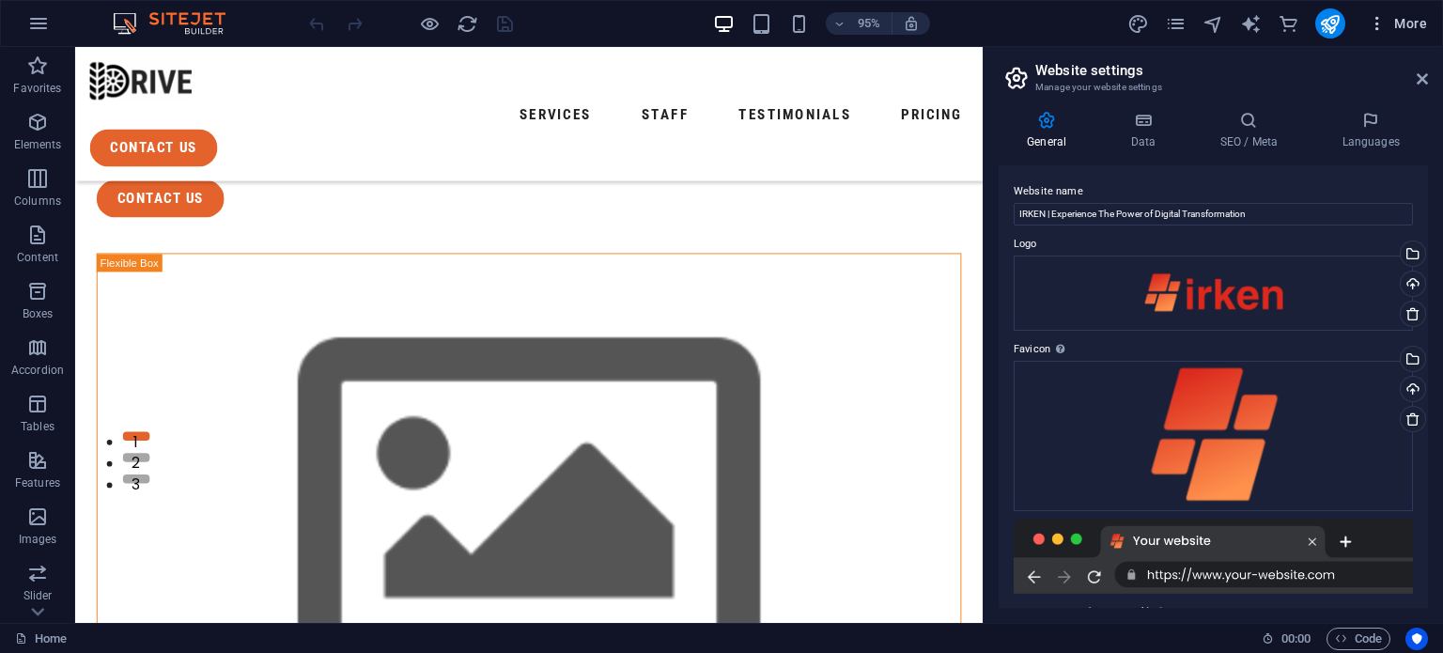
click at [1379, 31] on icon "button" at bounding box center [1377, 23] width 19 height 19
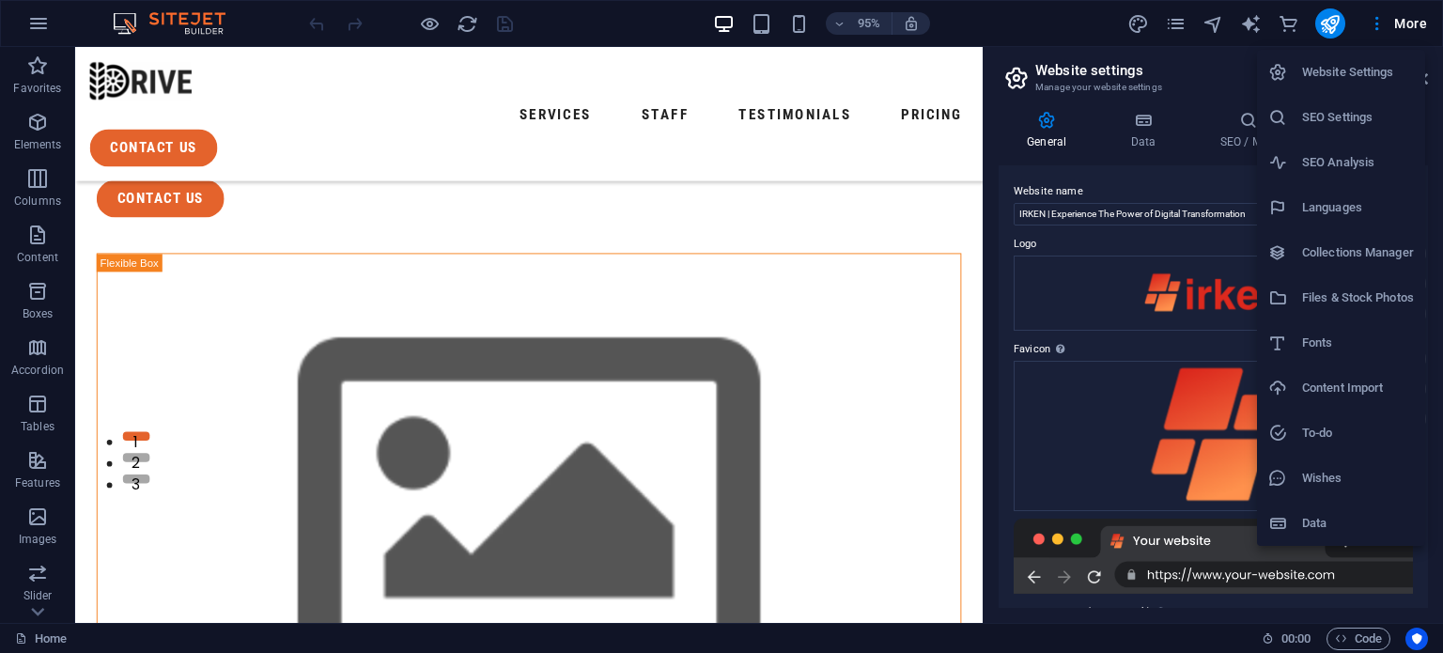
click at [1393, 27] on div at bounding box center [721, 326] width 1443 height 653
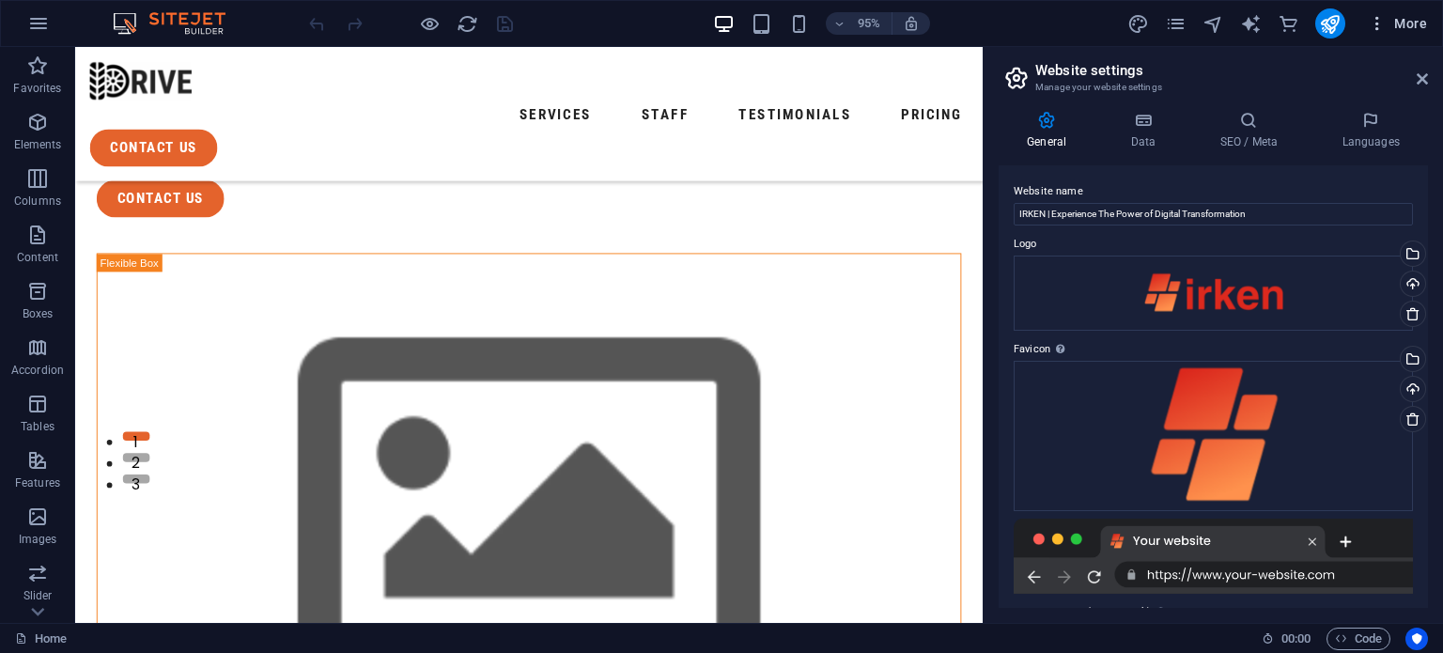
click at [1404, 27] on span "More" at bounding box center [1397, 23] width 59 height 19
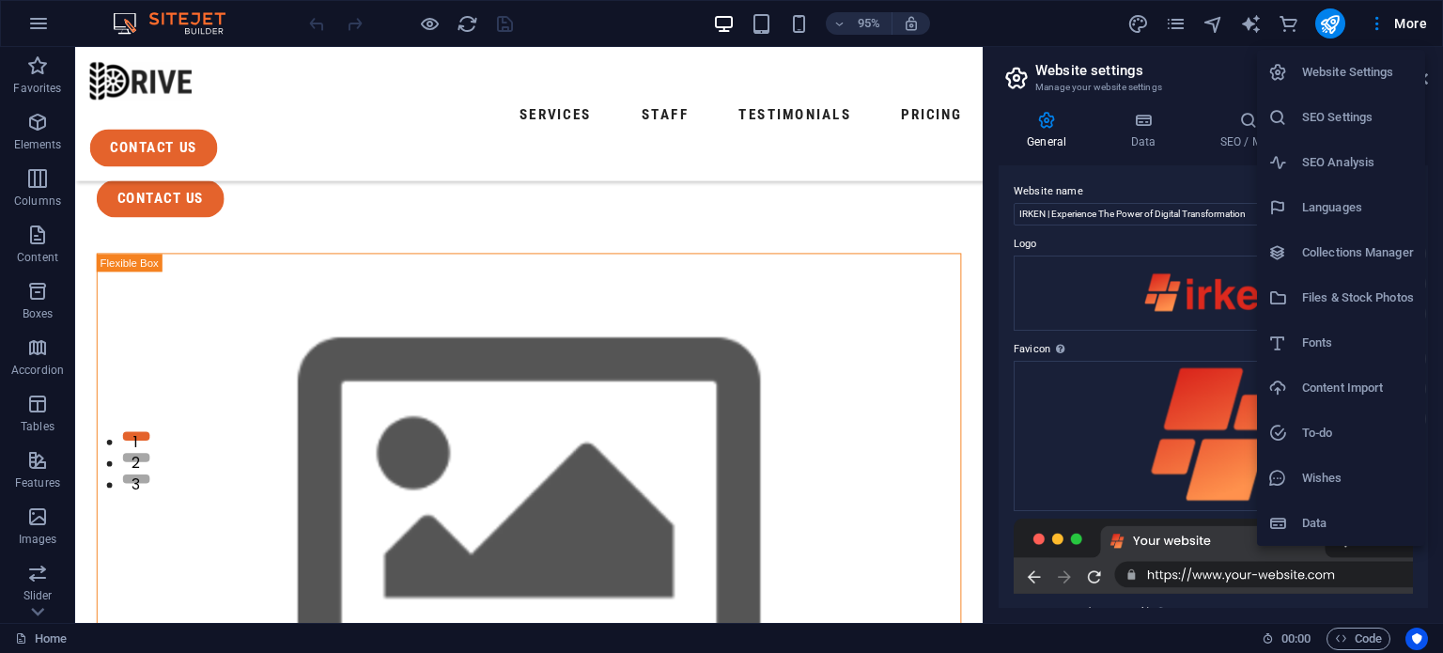
click at [1405, 28] on div at bounding box center [721, 326] width 1443 height 653
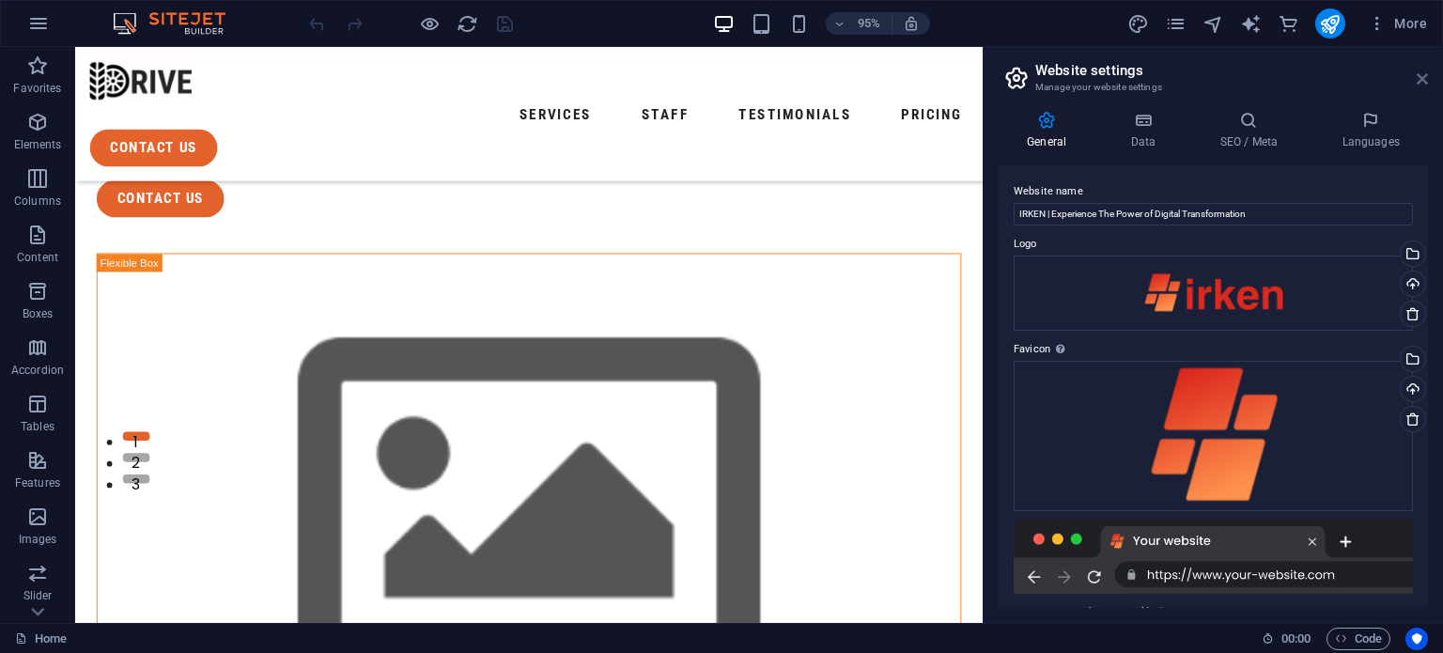
click at [1420, 73] on icon at bounding box center [1422, 78] width 11 height 15
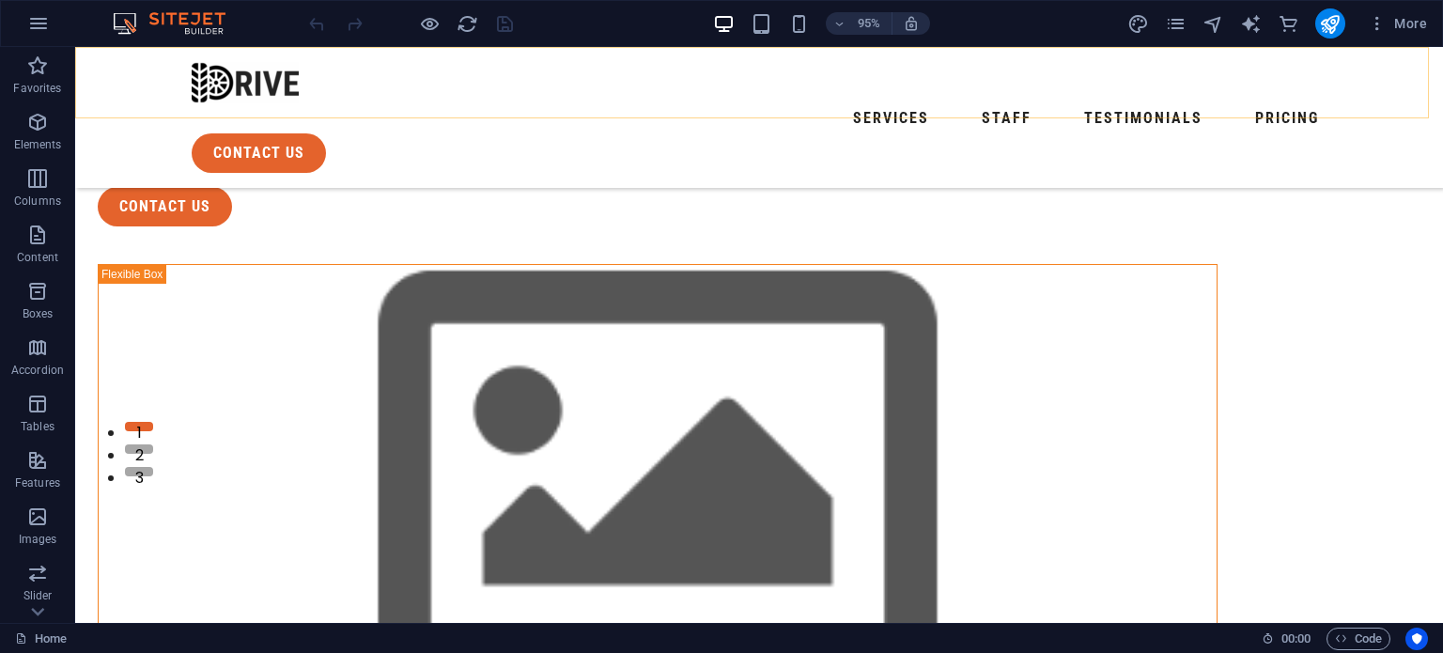
scroll to position [196, 0]
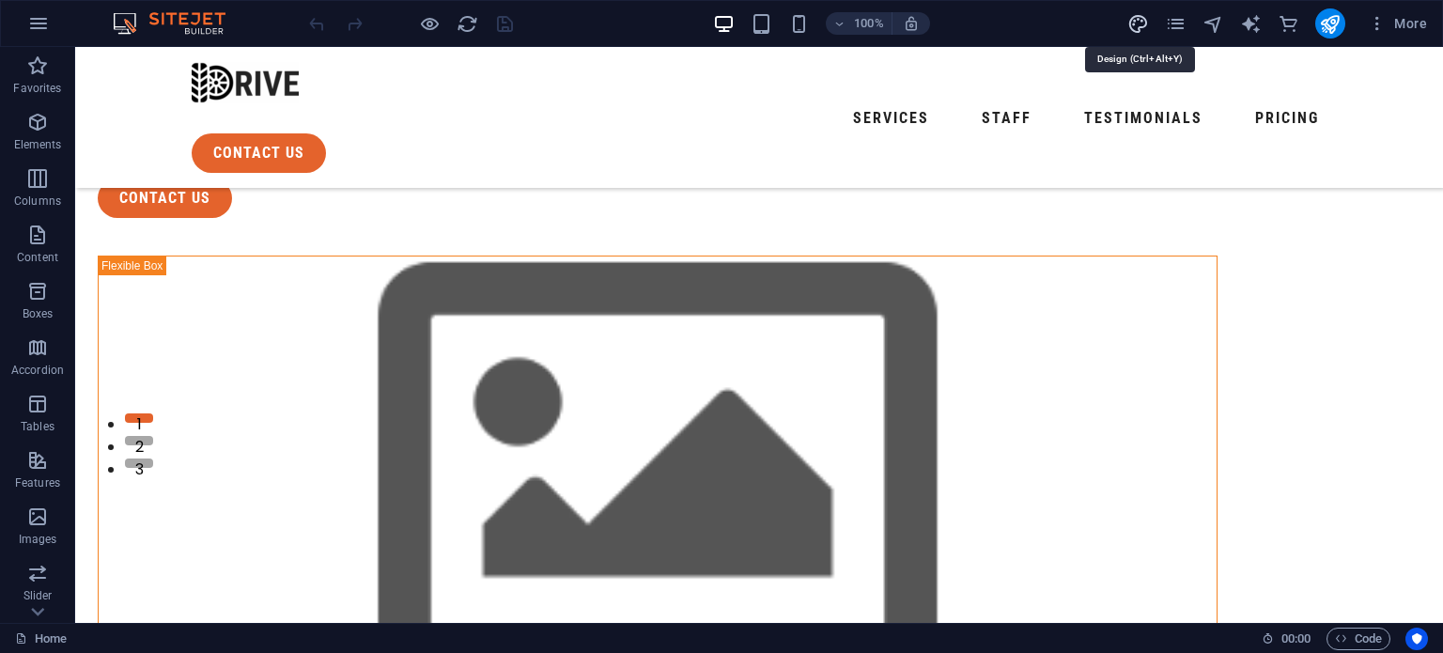
click at [1140, 24] on icon "design" at bounding box center [1139, 24] width 22 height 22
select select "px"
select select "400"
select select "px"
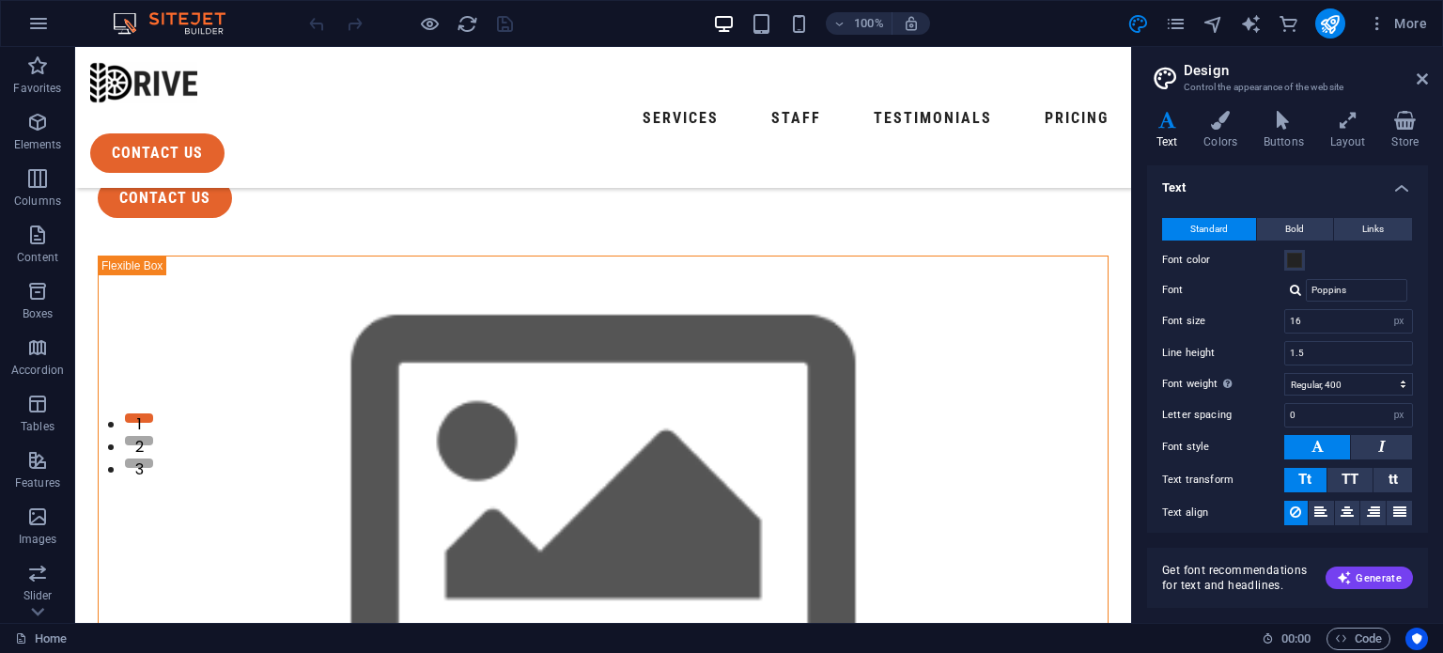
scroll to position [188, 0]
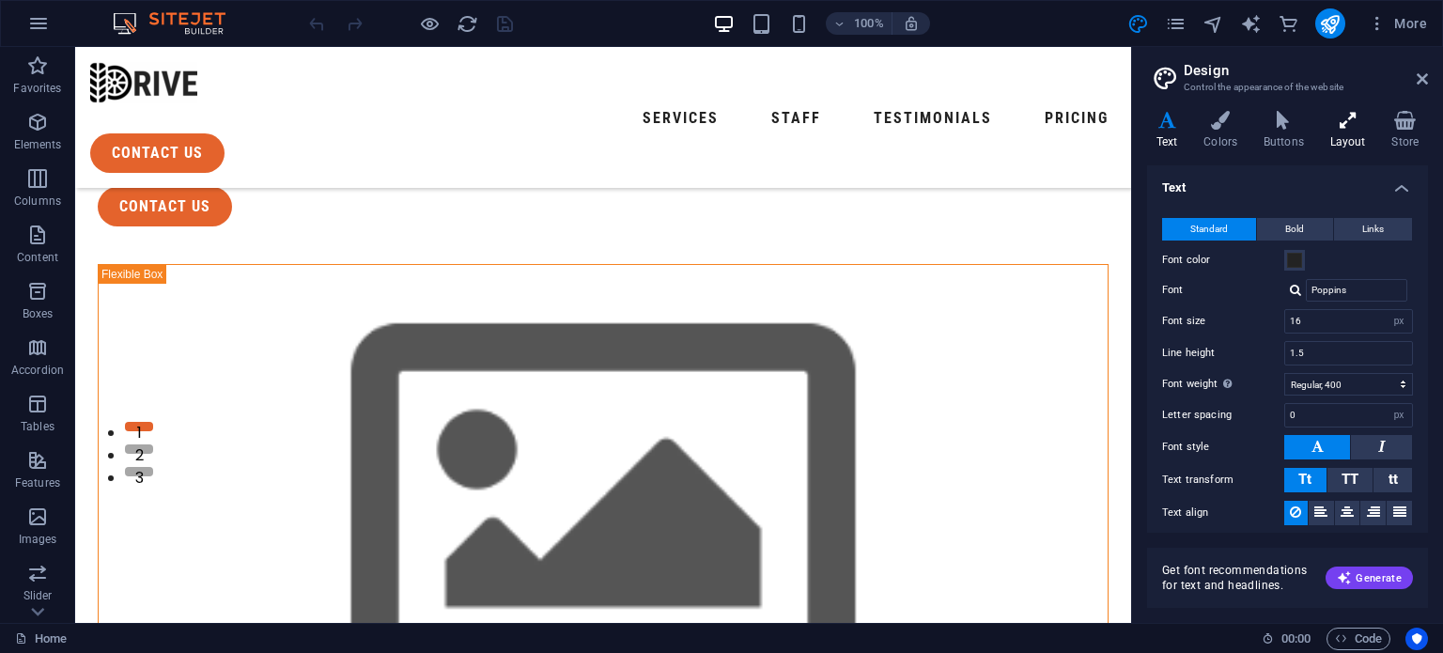
click at [1351, 132] on h4 "Layout" at bounding box center [1352, 130] width 62 height 39
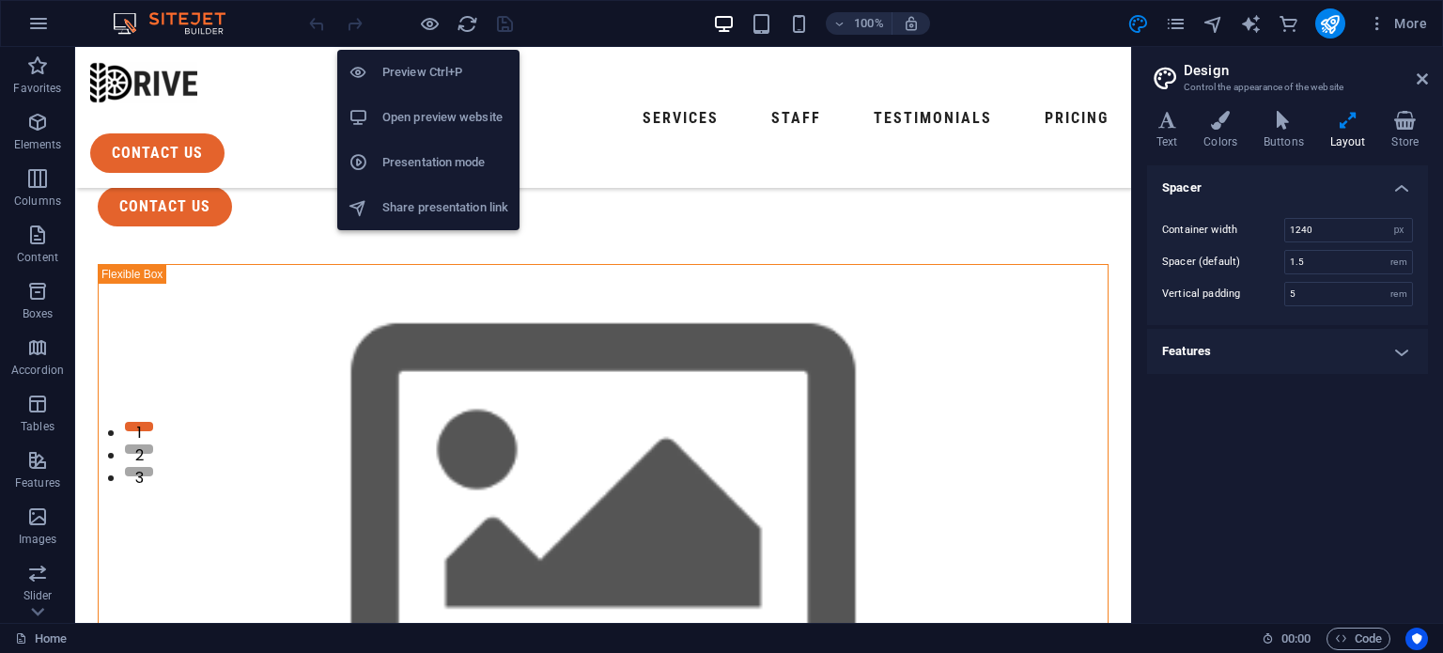
click at [435, 119] on h6 "Open preview website" at bounding box center [445, 117] width 126 height 23
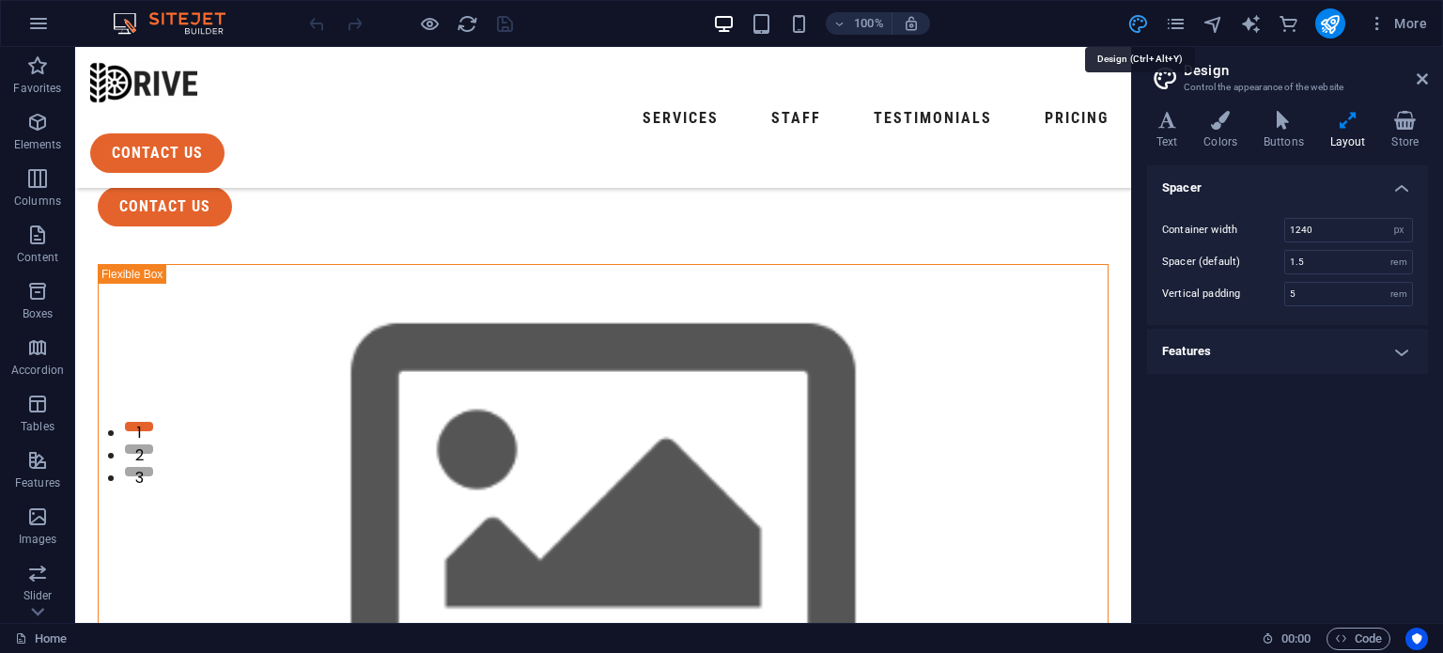
click at [1128, 21] on icon "design" at bounding box center [1139, 24] width 22 height 22
click at [1426, 72] on icon at bounding box center [1422, 78] width 11 height 15
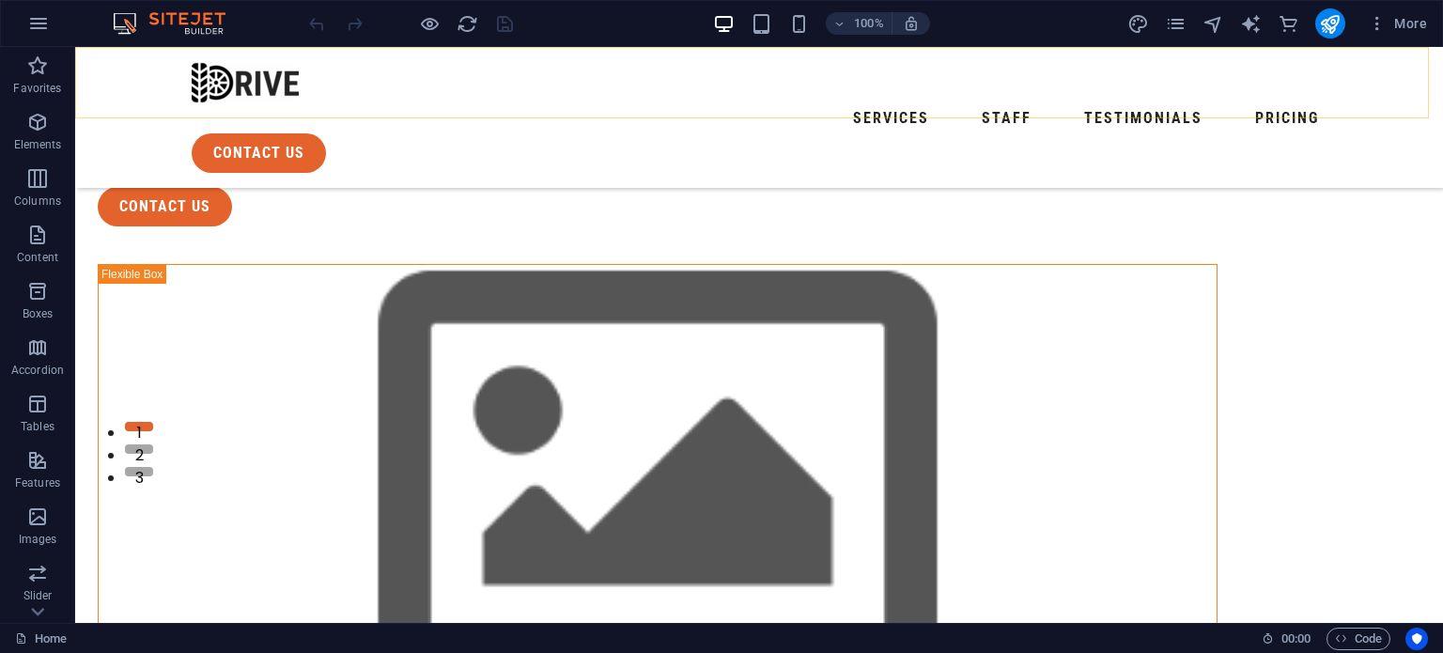
scroll to position [196, 0]
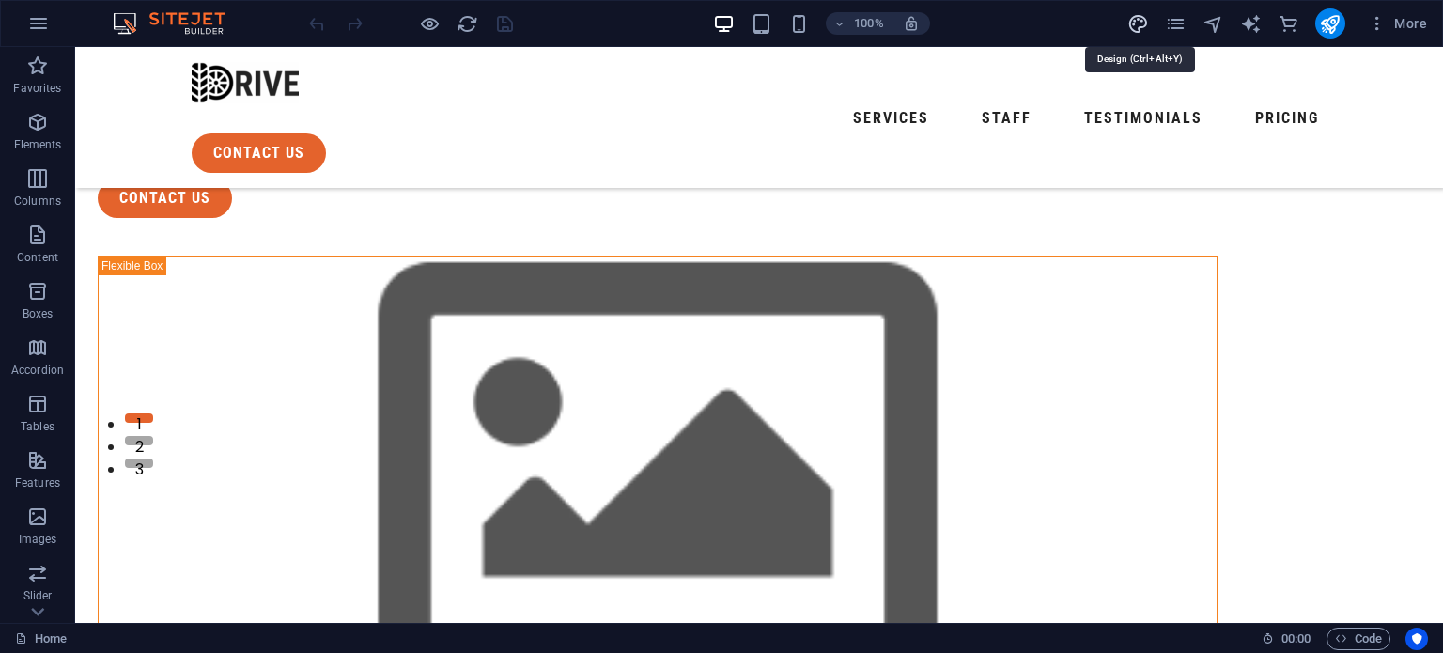
click at [1134, 26] on icon "design" at bounding box center [1139, 24] width 22 height 22
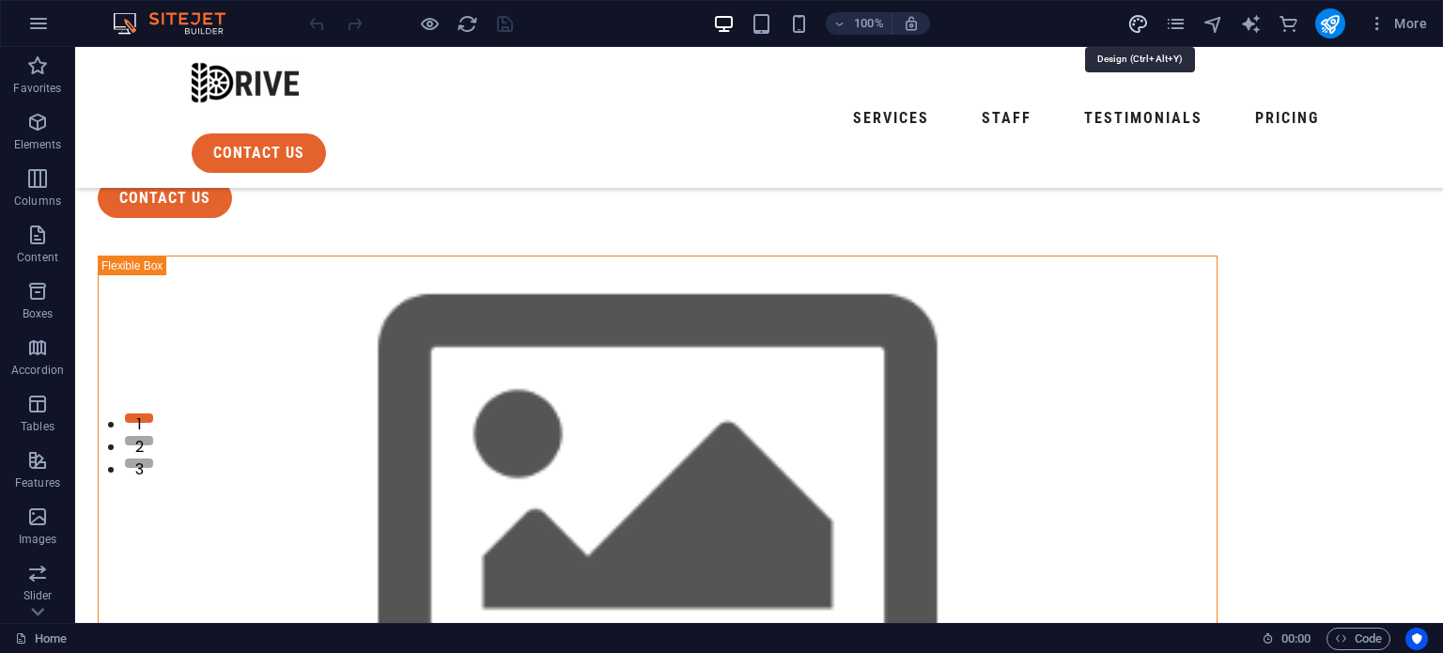
scroll to position [188, 0]
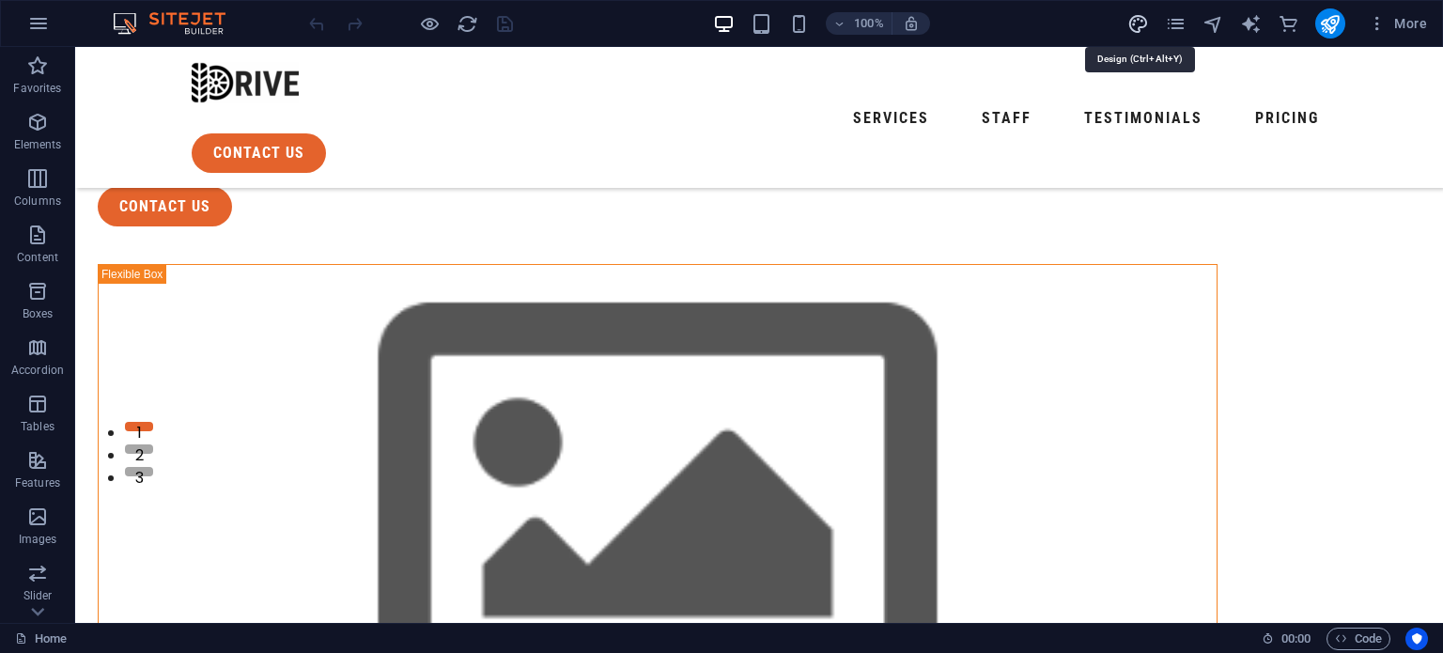
select select "px"
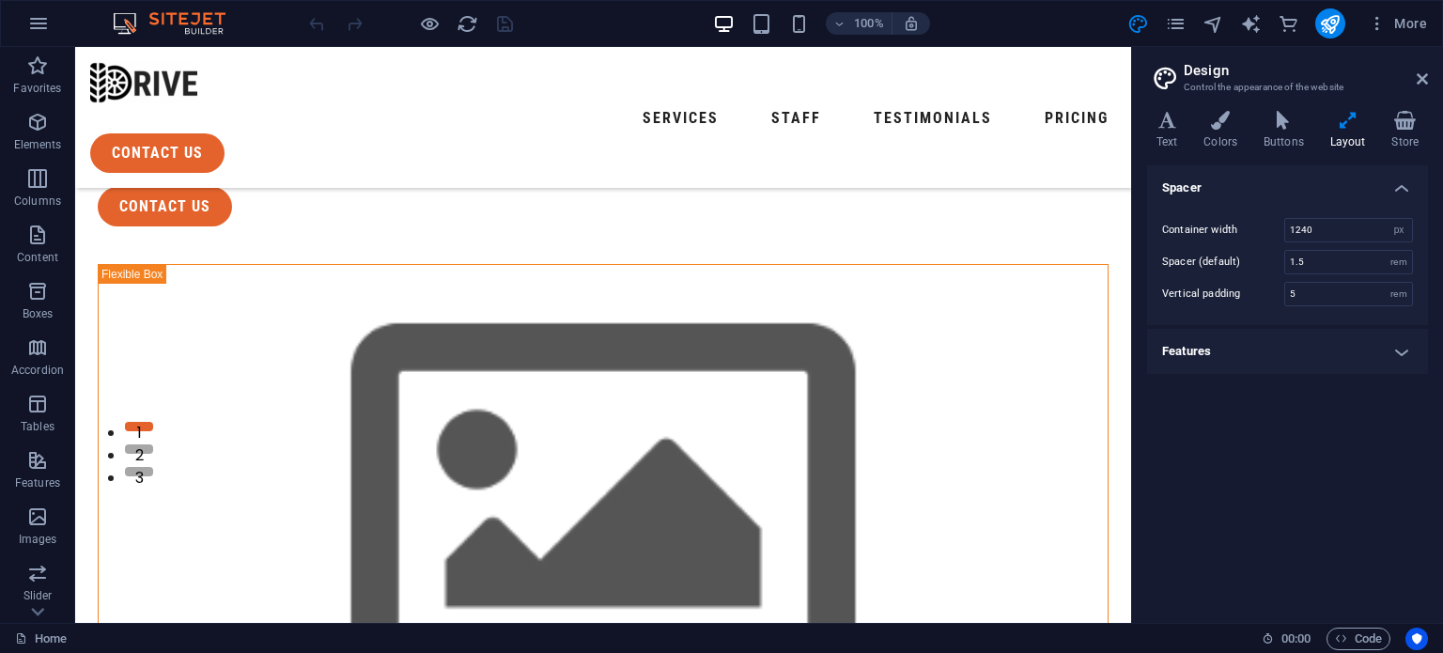
click at [1423, 69] on h2 "Design" at bounding box center [1306, 70] width 244 height 17
click at [1417, 82] on icon at bounding box center [1422, 78] width 11 height 15
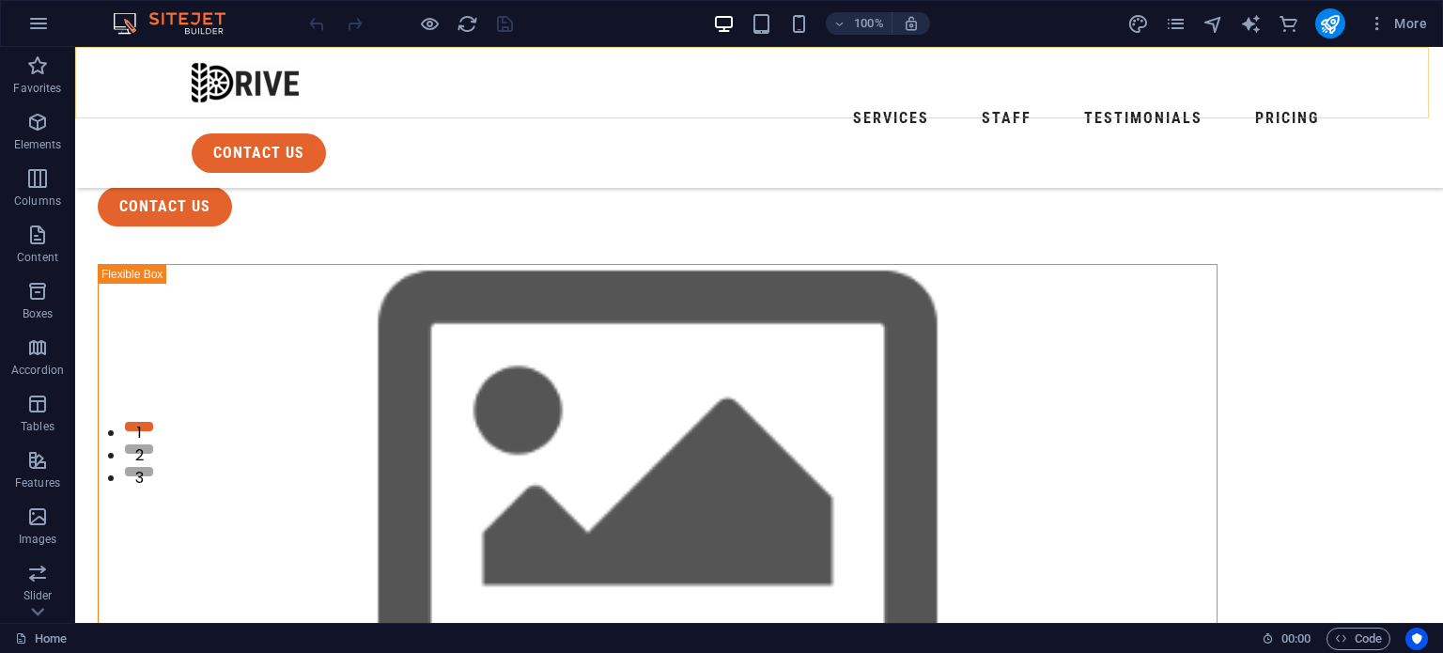
scroll to position [196, 0]
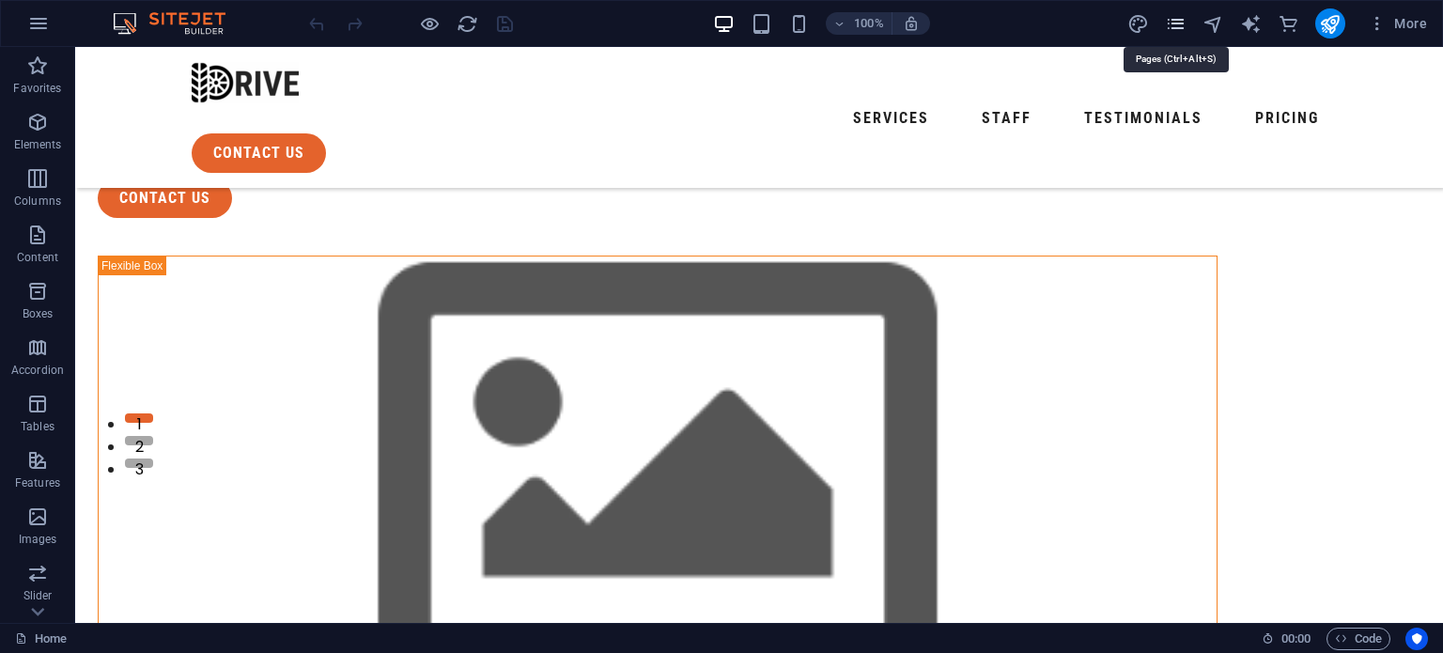
click at [1180, 19] on icon "pages" at bounding box center [1176, 24] width 22 height 22
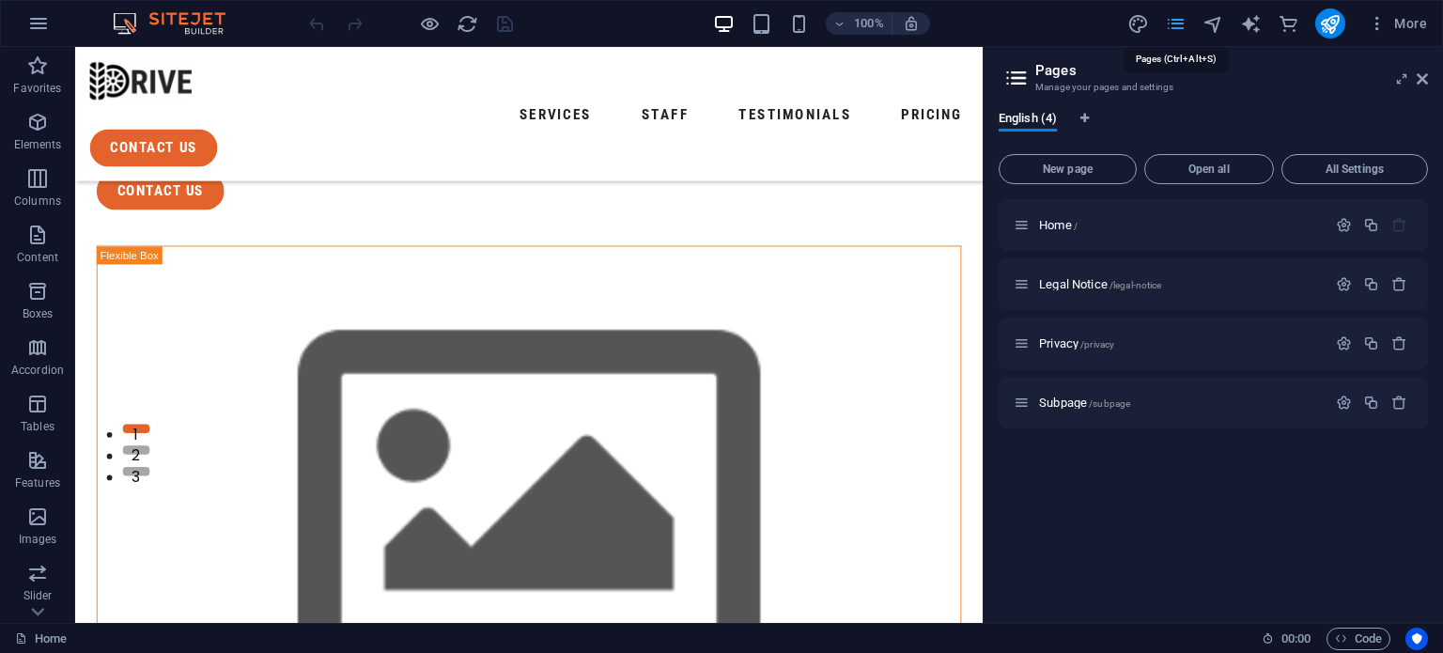
scroll to position [188, 0]
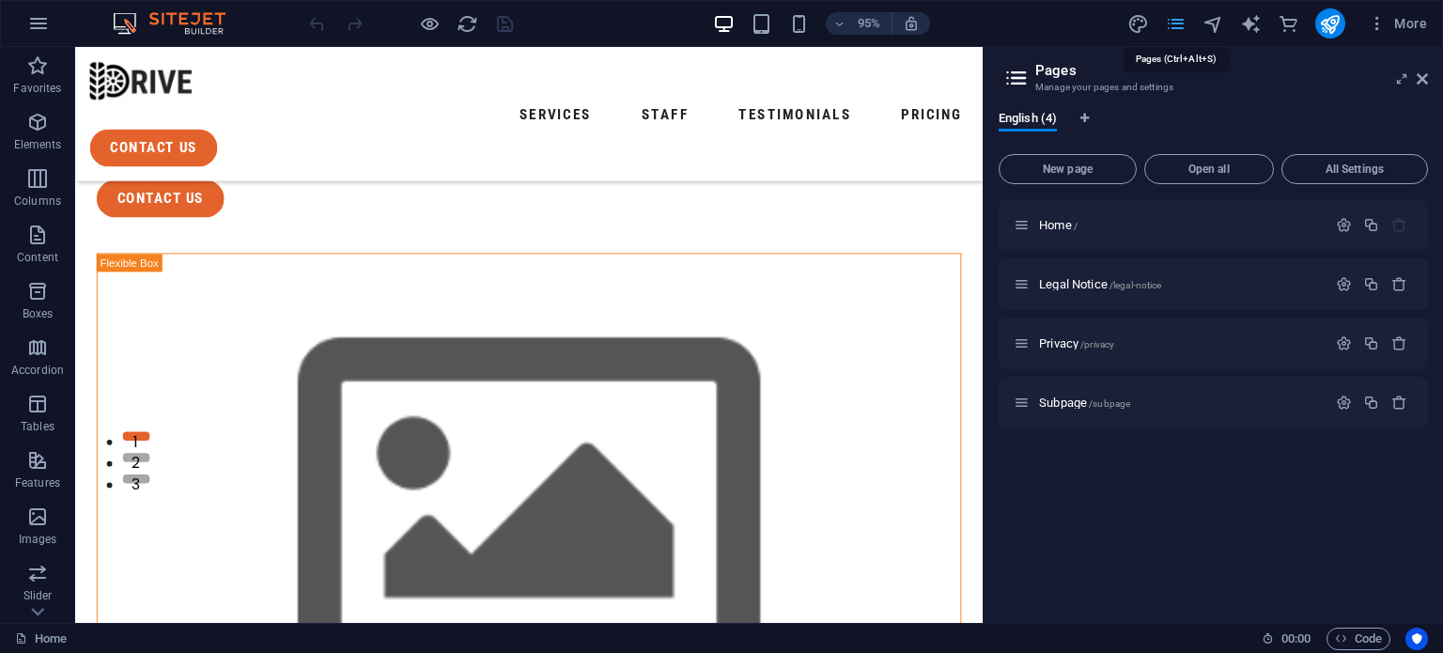
click at [1182, 19] on icon "pages" at bounding box center [1176, 24] width 22 height 22
click at [1421, 74] on icon at bounding box center [1422, 78] width 11 height 15
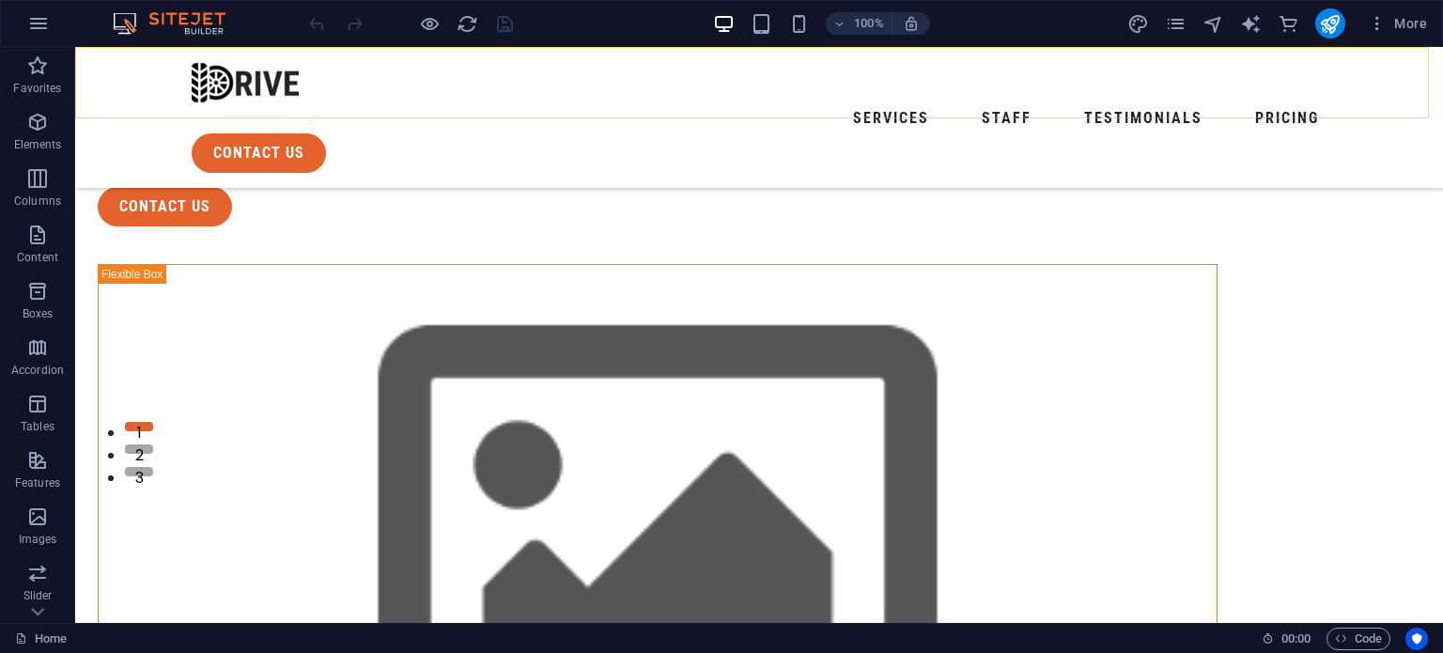
scroll to position [196, 0]
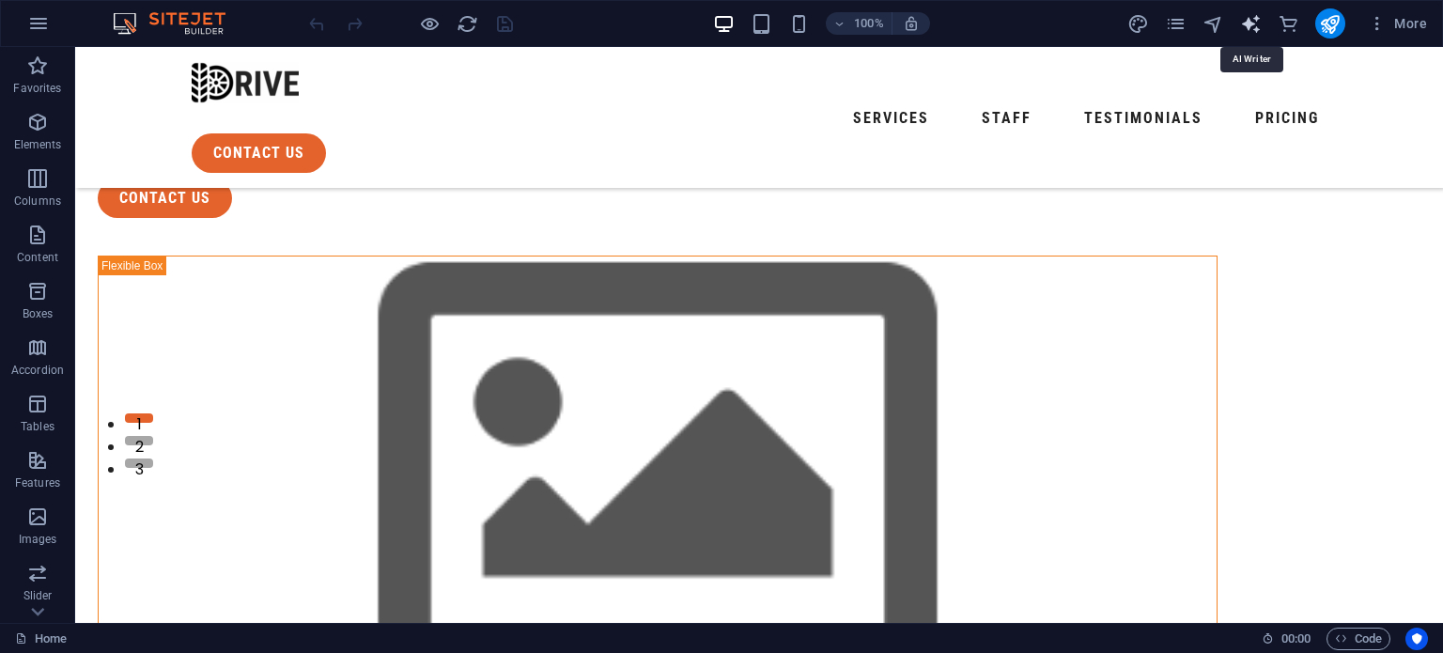
click at [1253, 23] on icon "text_generator" at bounding box center [1251, 24] width 22 height 22
select select "English"
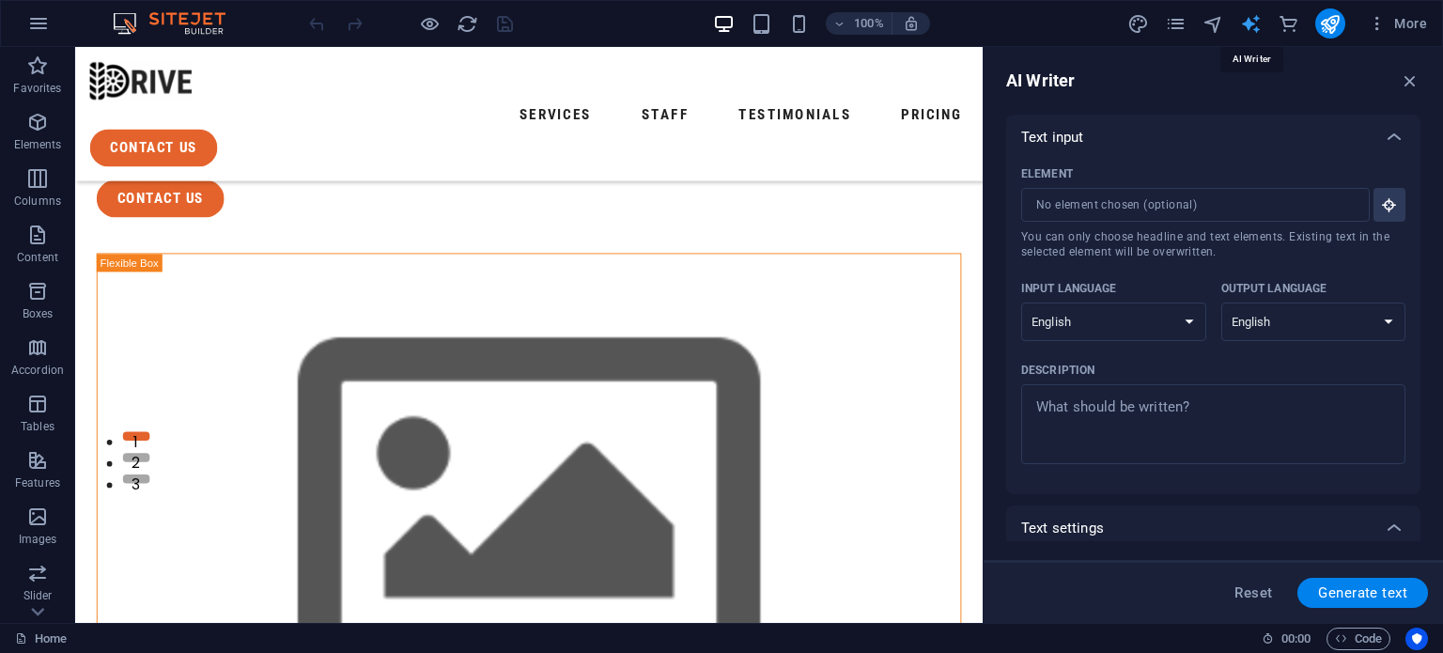
scroll to position [0, 0]
drag, startPoint x: 1421, startPoint y: 146, endPoint x: 1431, endPoint y: 228, distance: 83.3
click at [1431, 228] on div "AI Writer Text input Element ​ You can only choose headline and text elements. …" at bounding box center [1213, 335] width 459 height 576
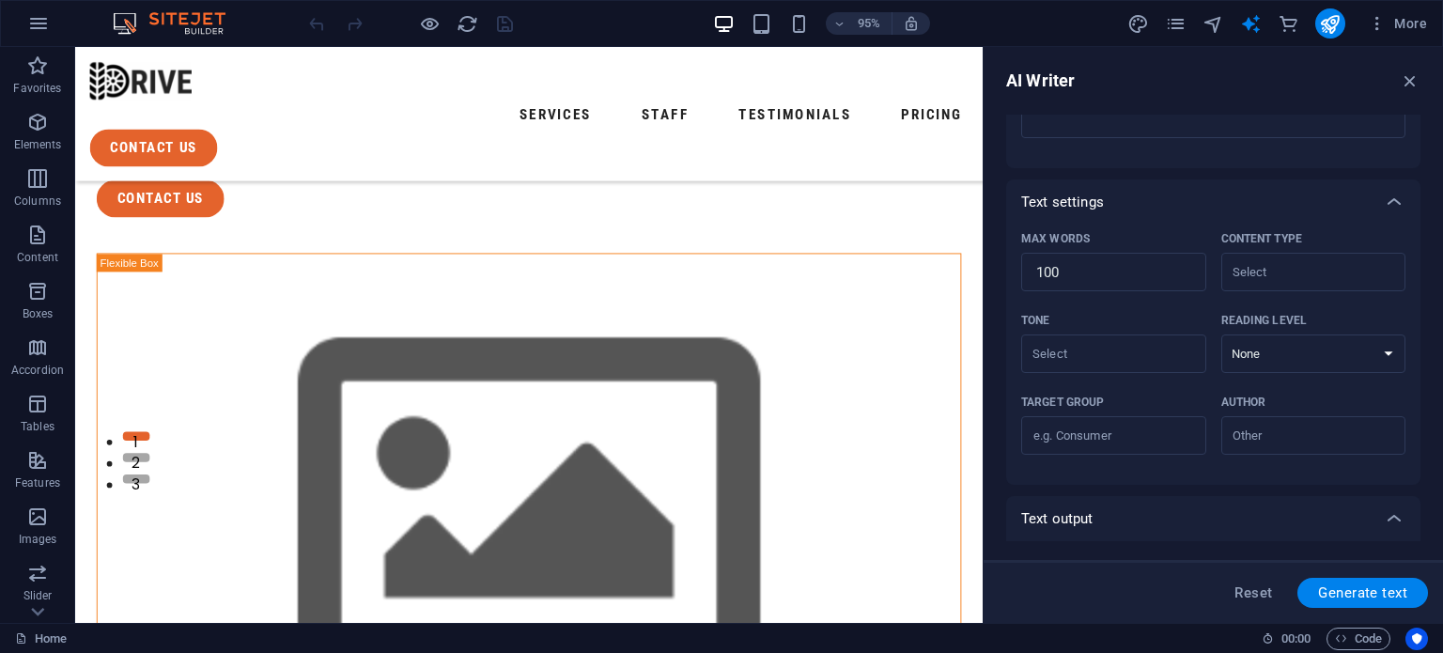
scroll to position [327, 0]
click at [1265, 262] on input "Content type ​" at bounding box center [1298, 270] width 143 height 27
click at [1206, 198] on div "Text settings" at bounding box center [1196, 201] width 350 height 19
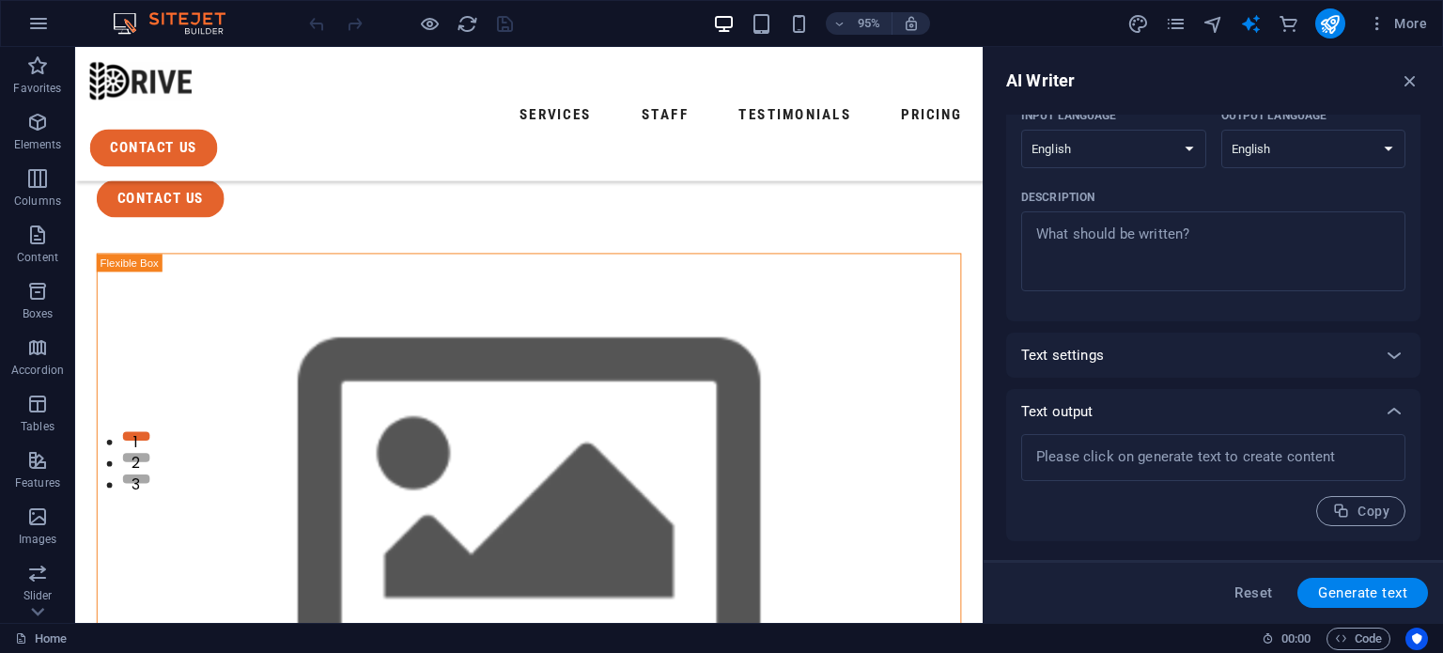
scroll to position [172, 0]
click at [1396, 85] on div "AI Writer" at bounding box center [1213, 81] width 414 height 23
click at [1411, 82] on icon "button" at bounding box center [1410, 80] width 21 height 21
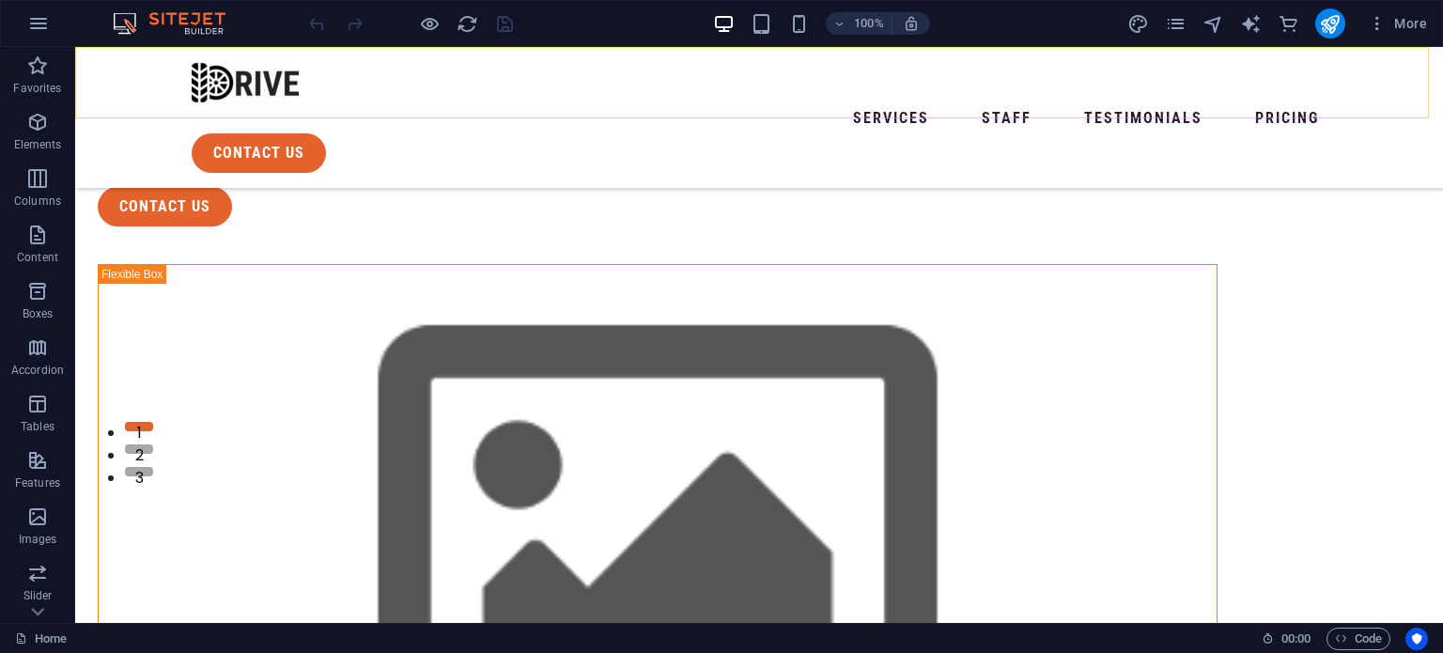
scroll to position [196, 0]
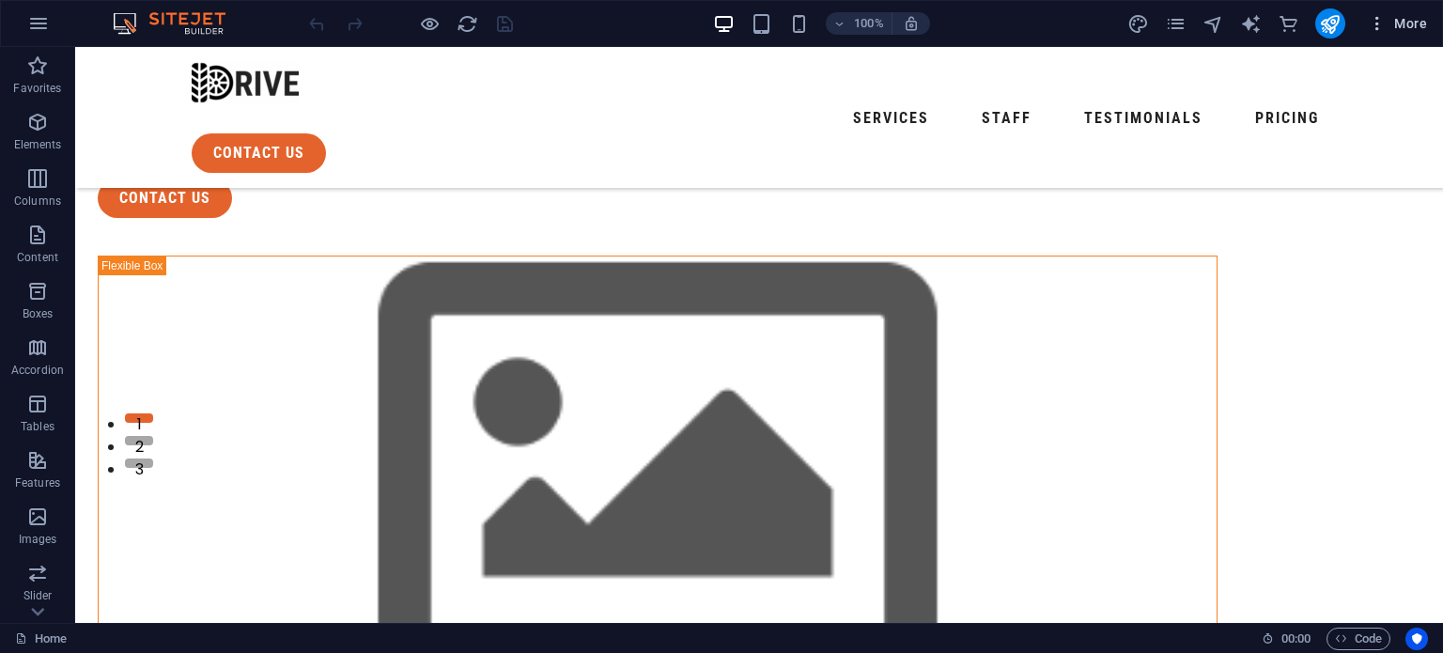
click at [1381, 25] on icon "button" at bounding box center [1377, 23] width 19 height 19
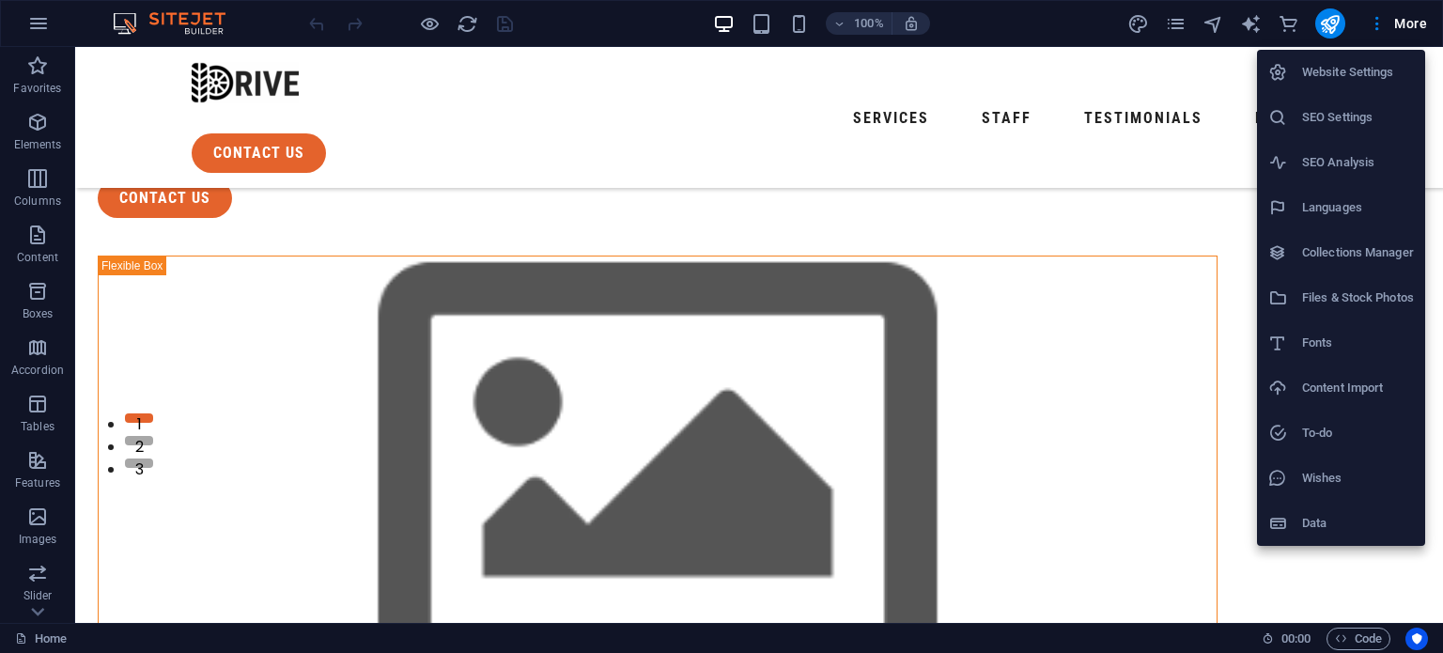
click at [1128, 25] on div at bounding box center [721, 326] width 1443 height 653
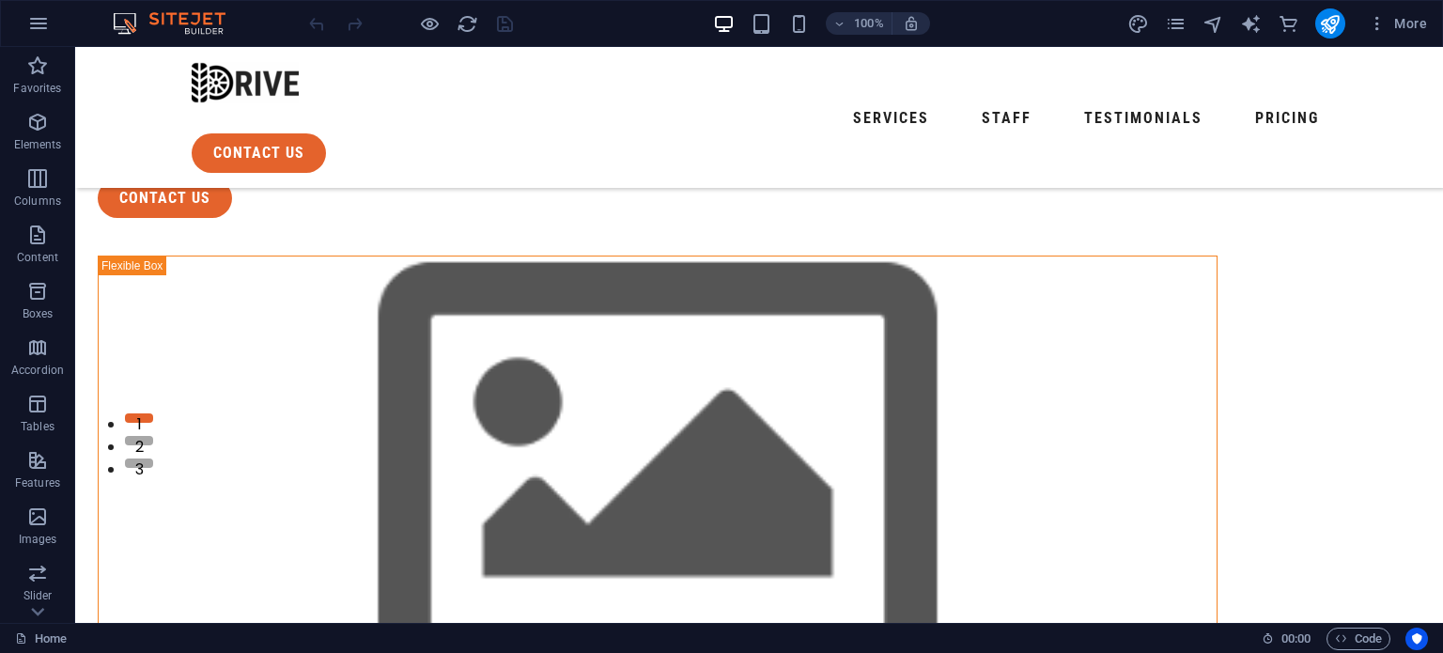
click at [1141, 24] on icon "design" at bounding box center [1139, 24] width 22 height 22
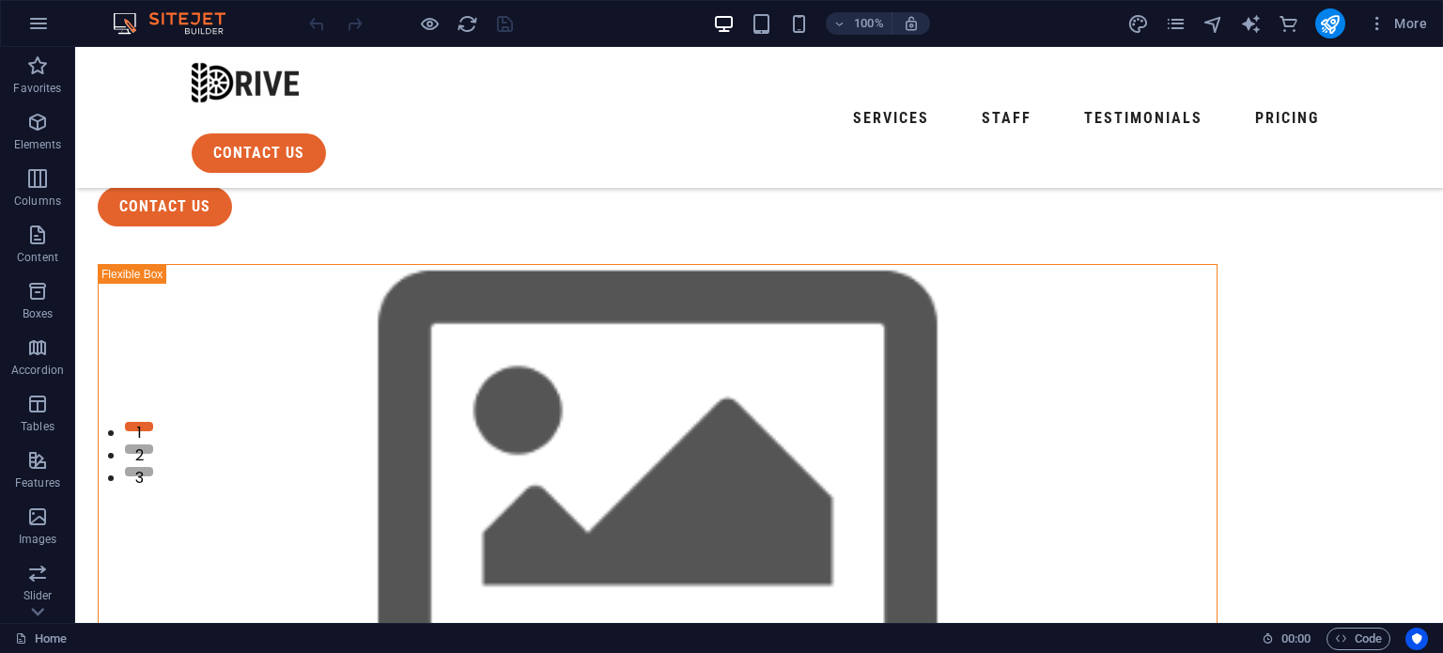
select select "px"
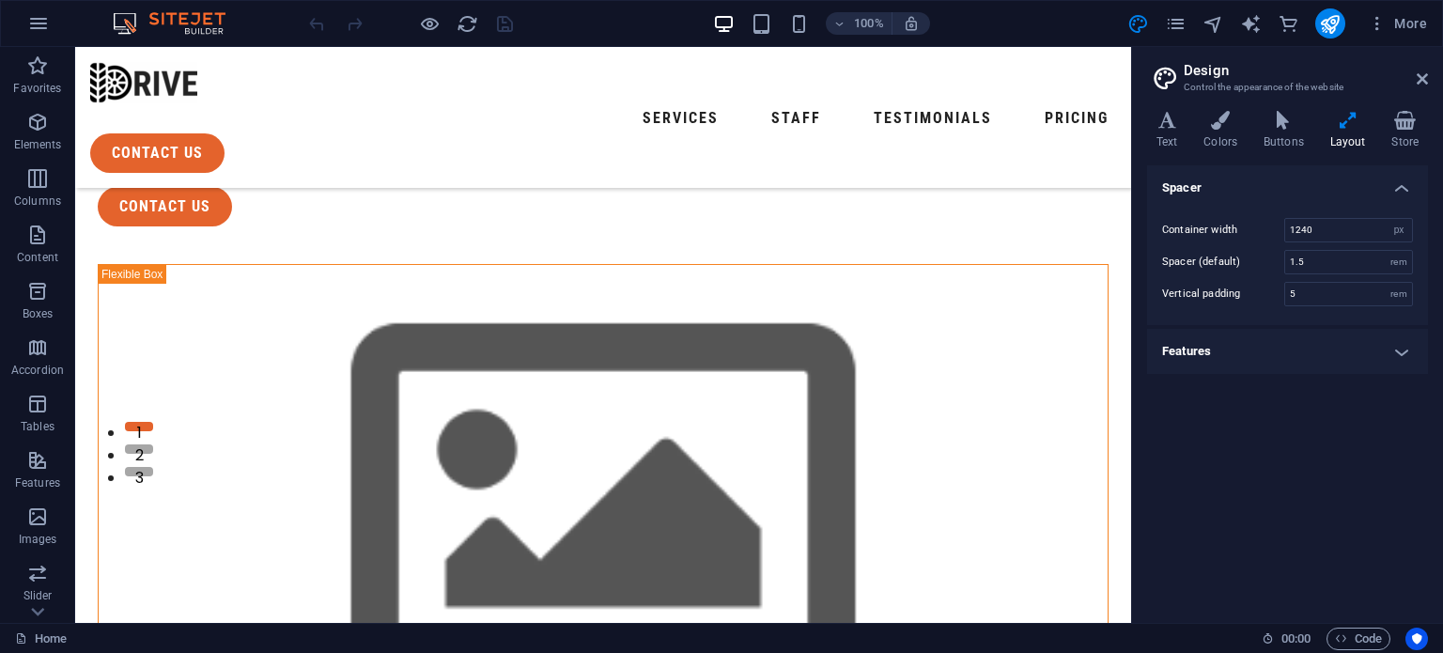
click at [1368, 357] on h4 "Features" at bounding box center [1287, 351] width 281 height 45
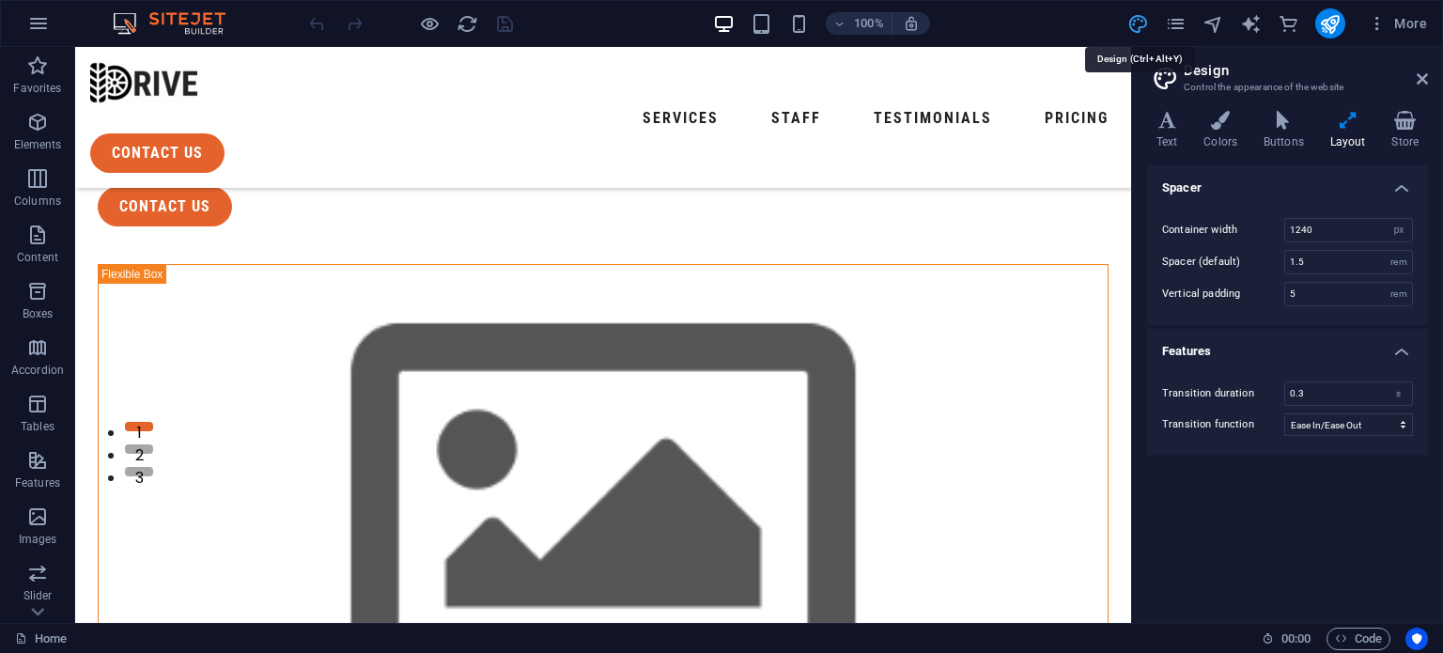
click at [1134, 19] on icon "design" at bounding box center [1139, 24] width 22 height 22
click at [1420, 72] on icon at bounding box center [1422, 78] width 11 height 15
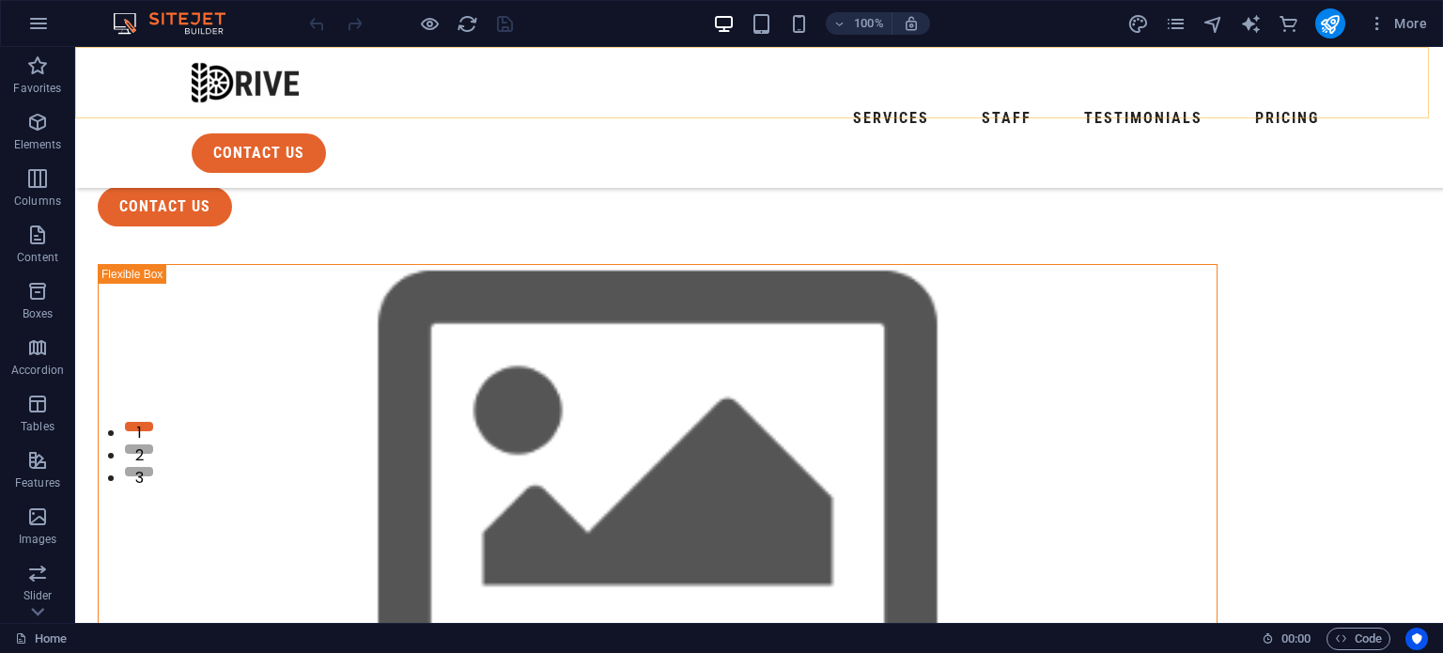
scroll to position [196, 0]
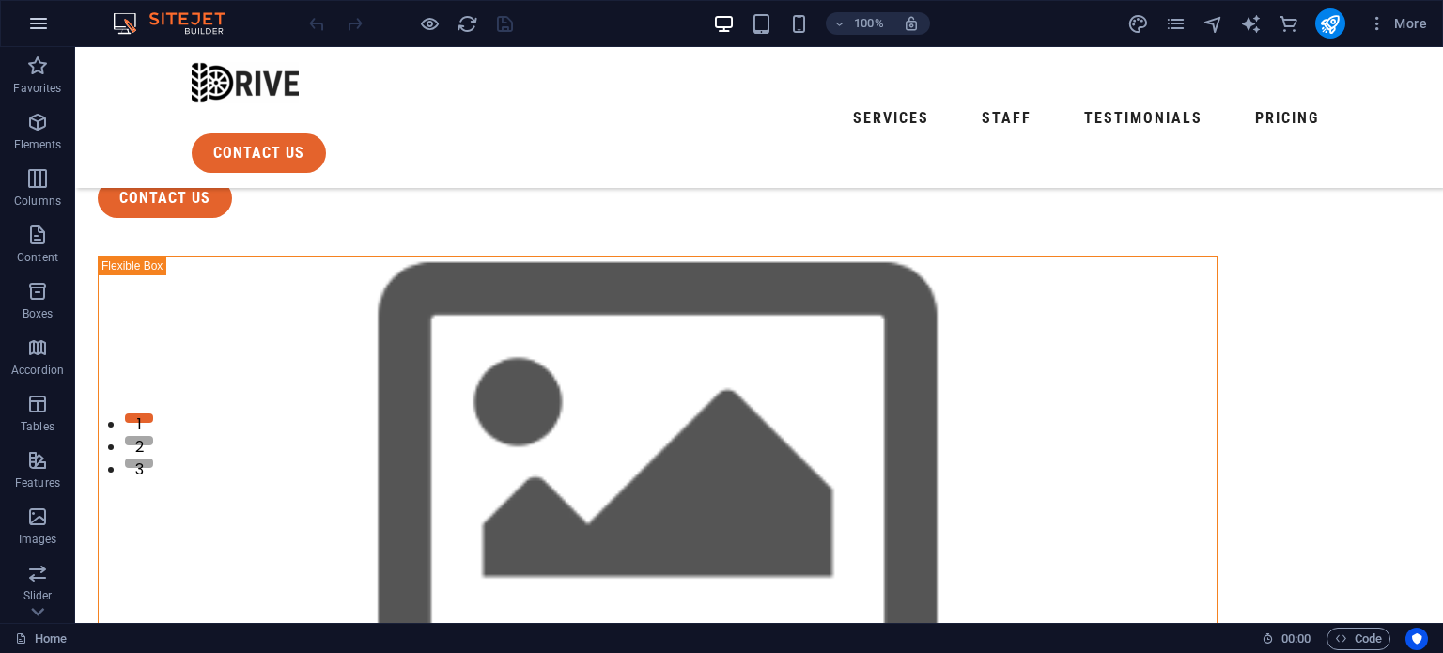
click at [44, 29] on icon "button" at bounding box center [38, 23] width 23 height 23
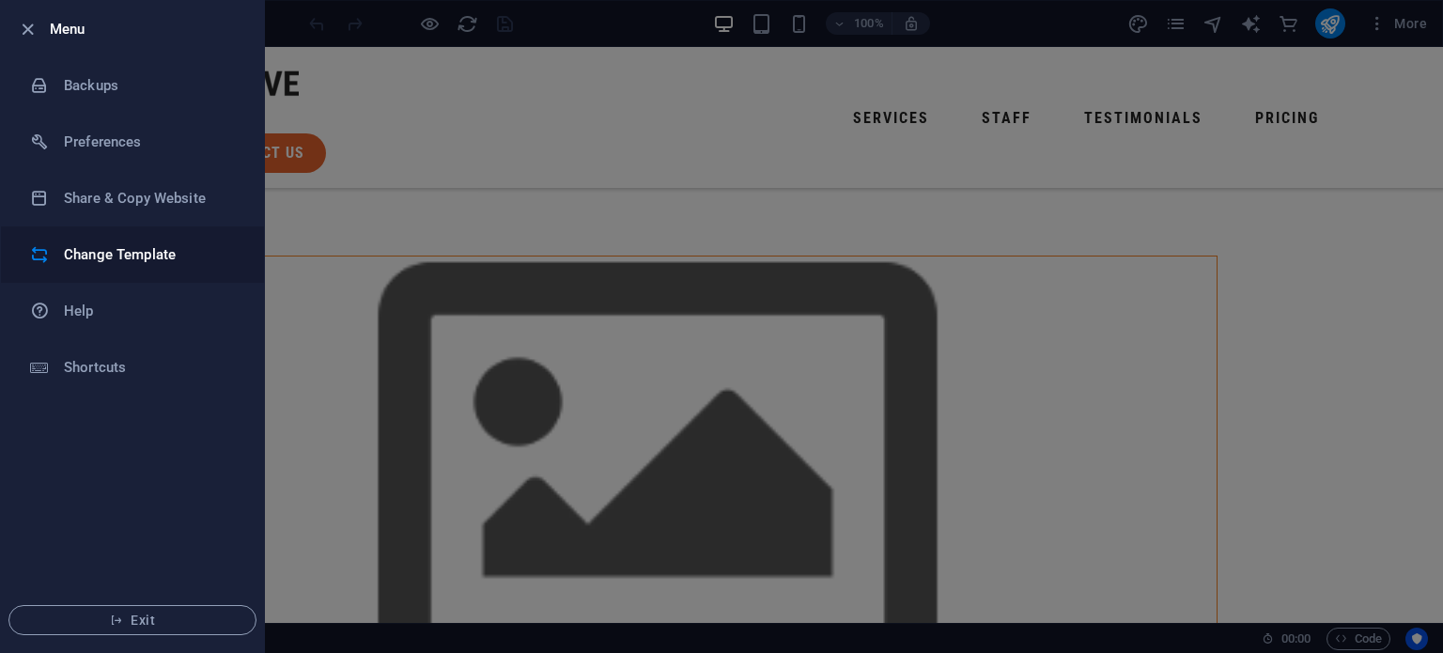
click at [66, 262] on h6 "Change Template" at bounding box center [151, 254] width 174 height 23
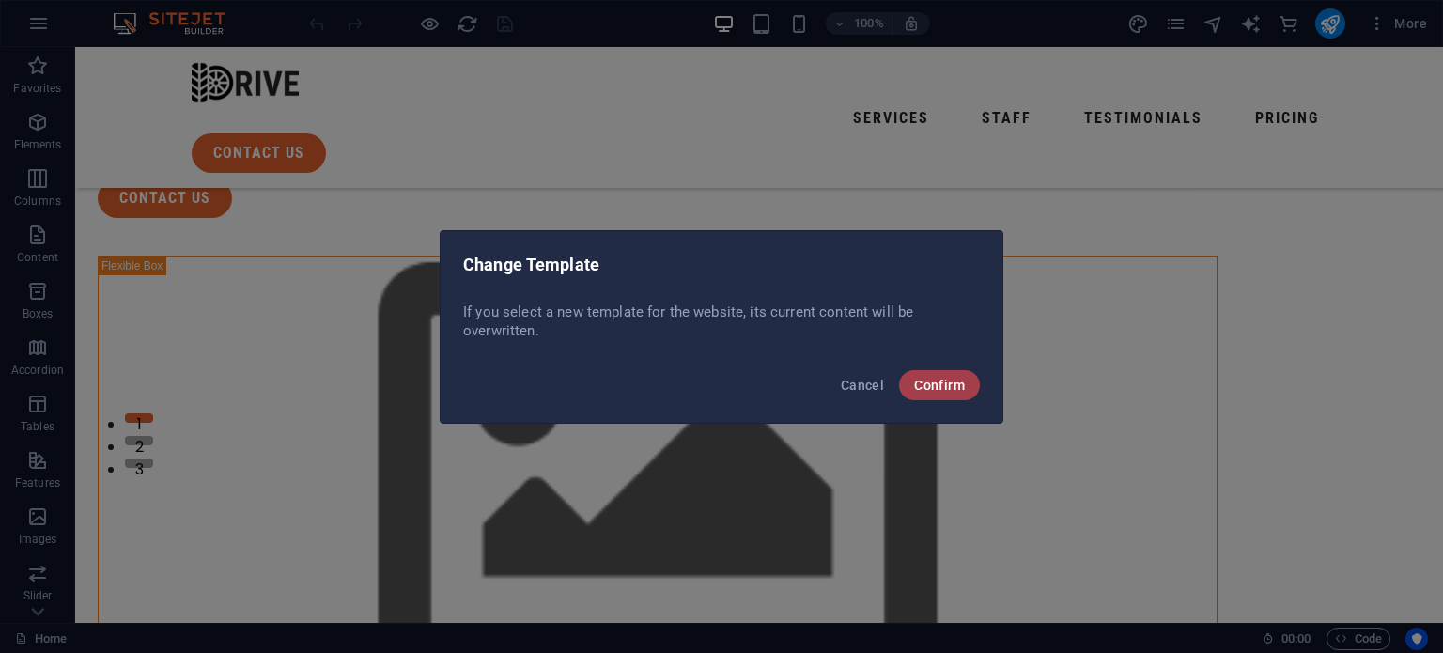
click at [936, 390] on span "Confirm" at bounding box center [939, 385] width 51 height 15
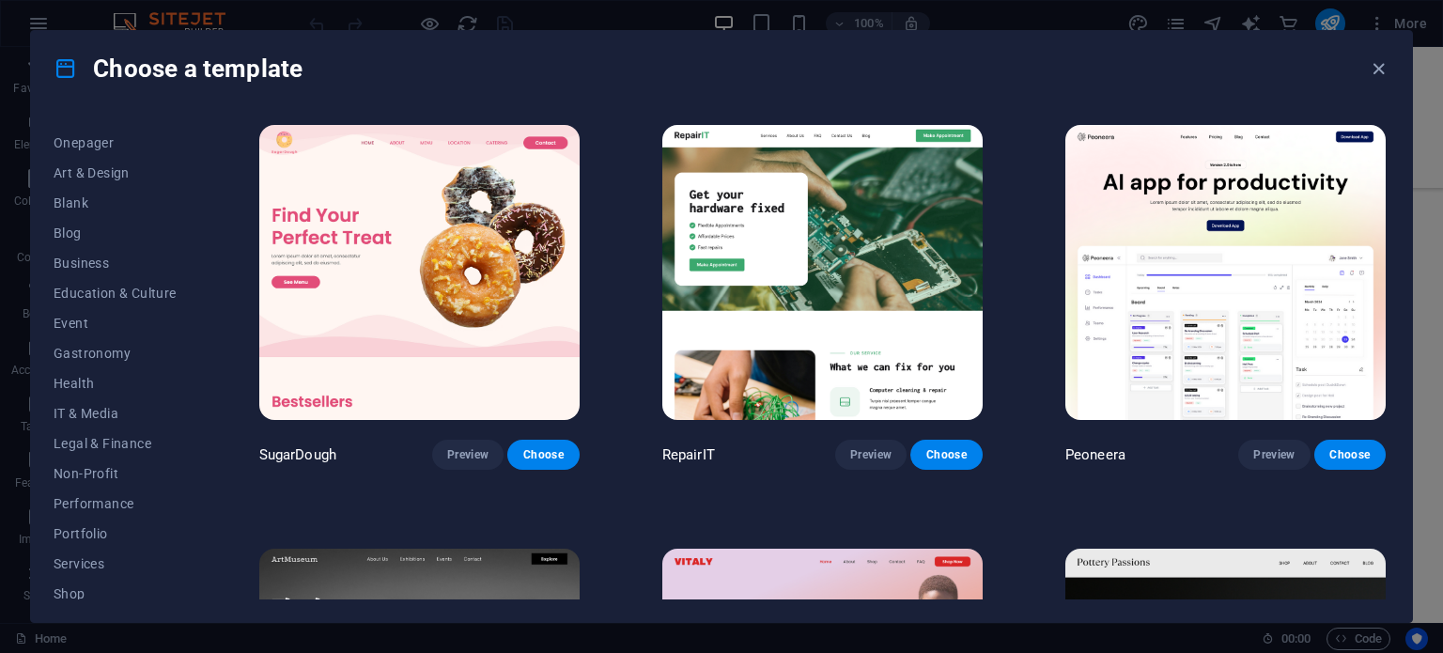
scroll to position [171, 0]
click at [109, 270] on span "Business" at bounding box center [115, 265] width 123 height 15
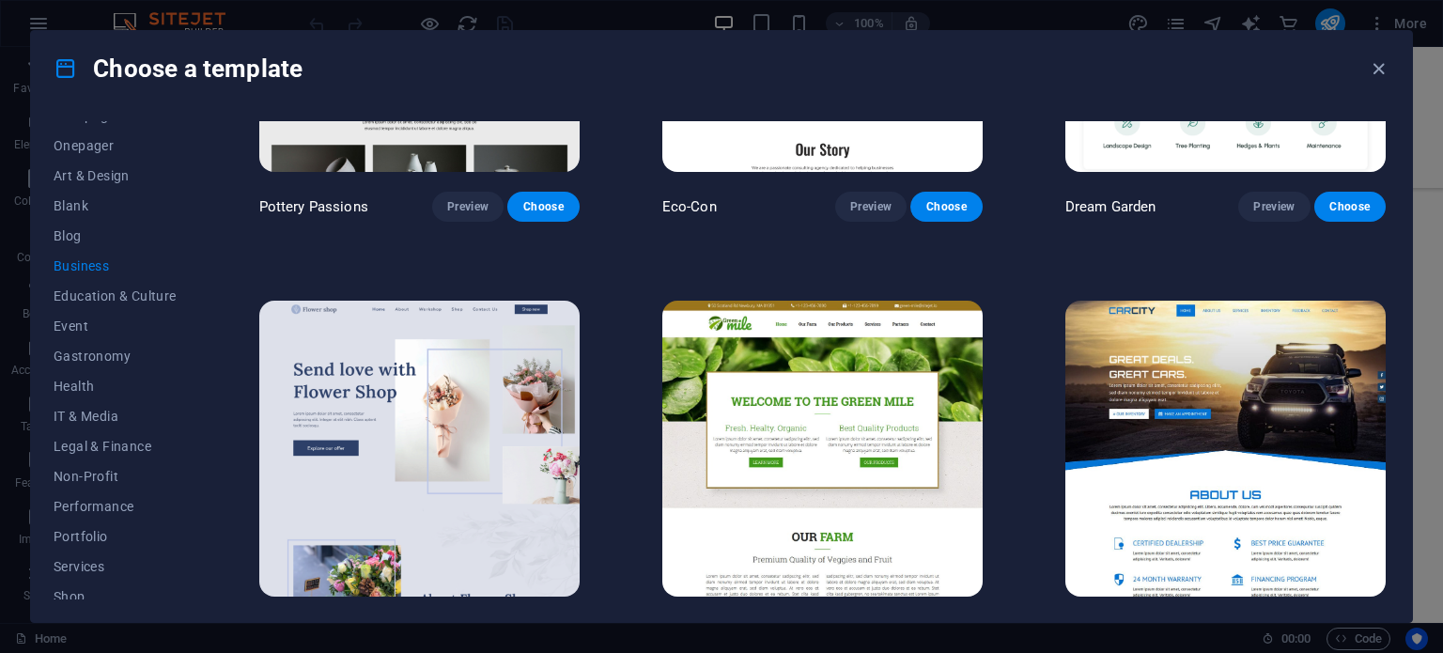
scroll to position [0, 0]
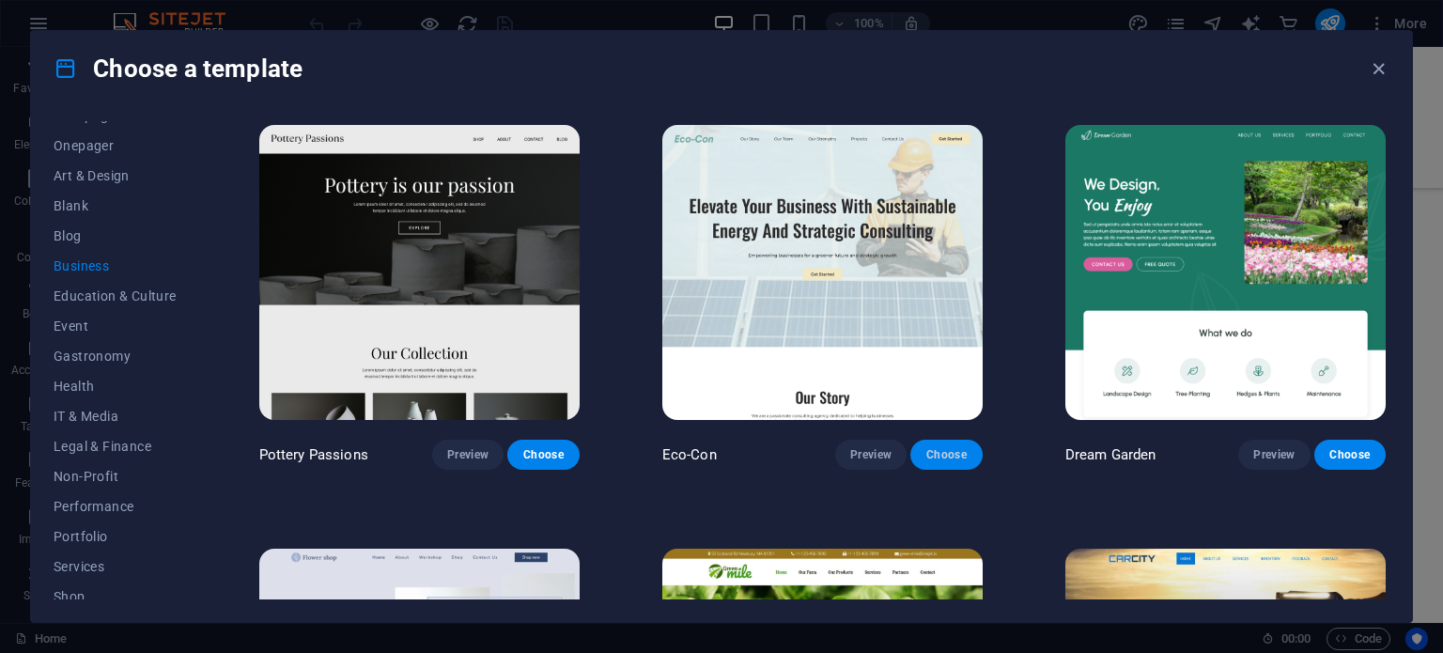
click at [957, 451] on span "Choose" at bounding box center [946, 454] width 41 height 15
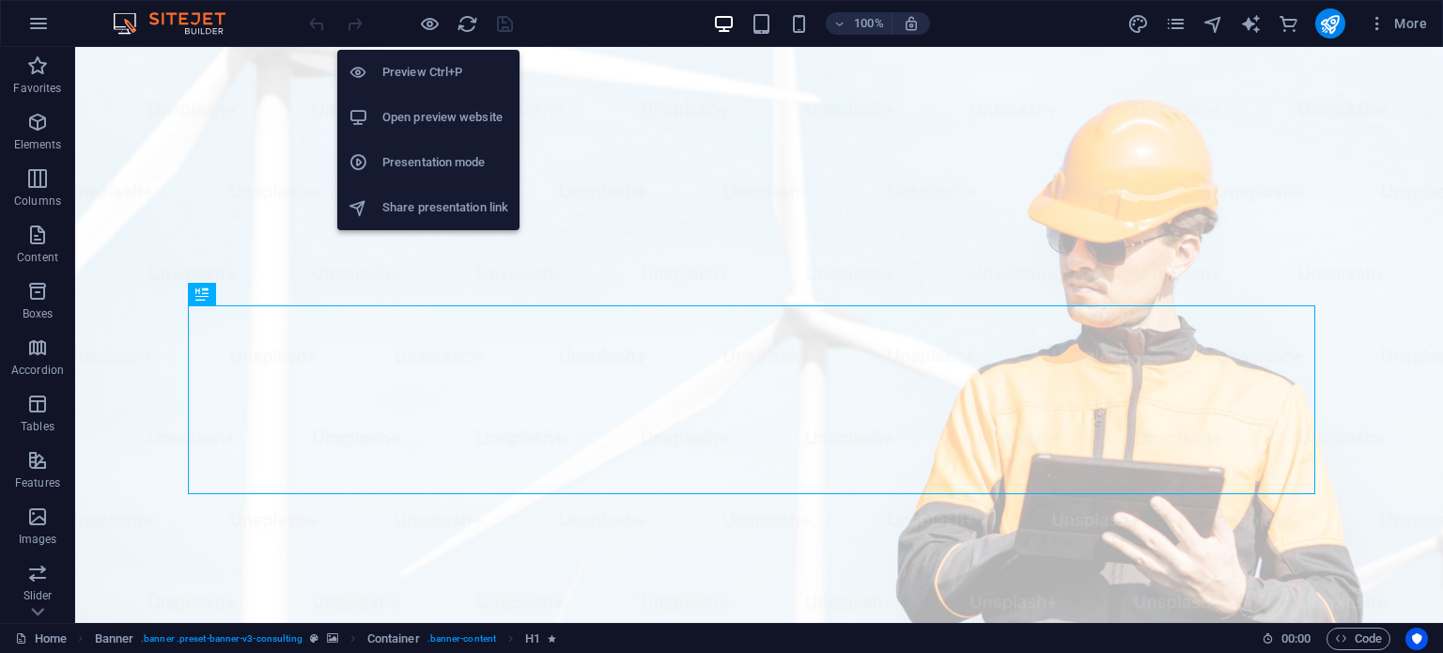
click at [425, 117] on h6 "Open preview website" at bounding box center [445, 117] width 126 height 23
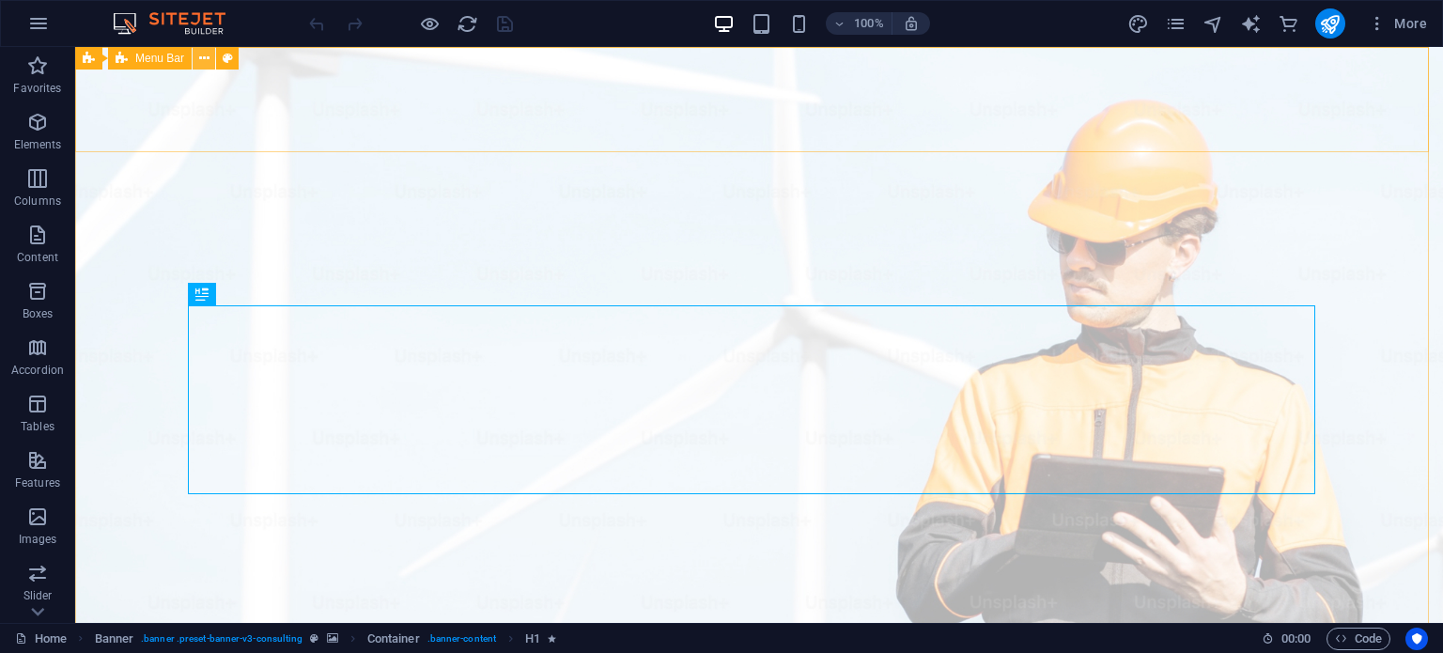
click at [200, 57] on icon at bounding box center [204, 59] width 10 height 20
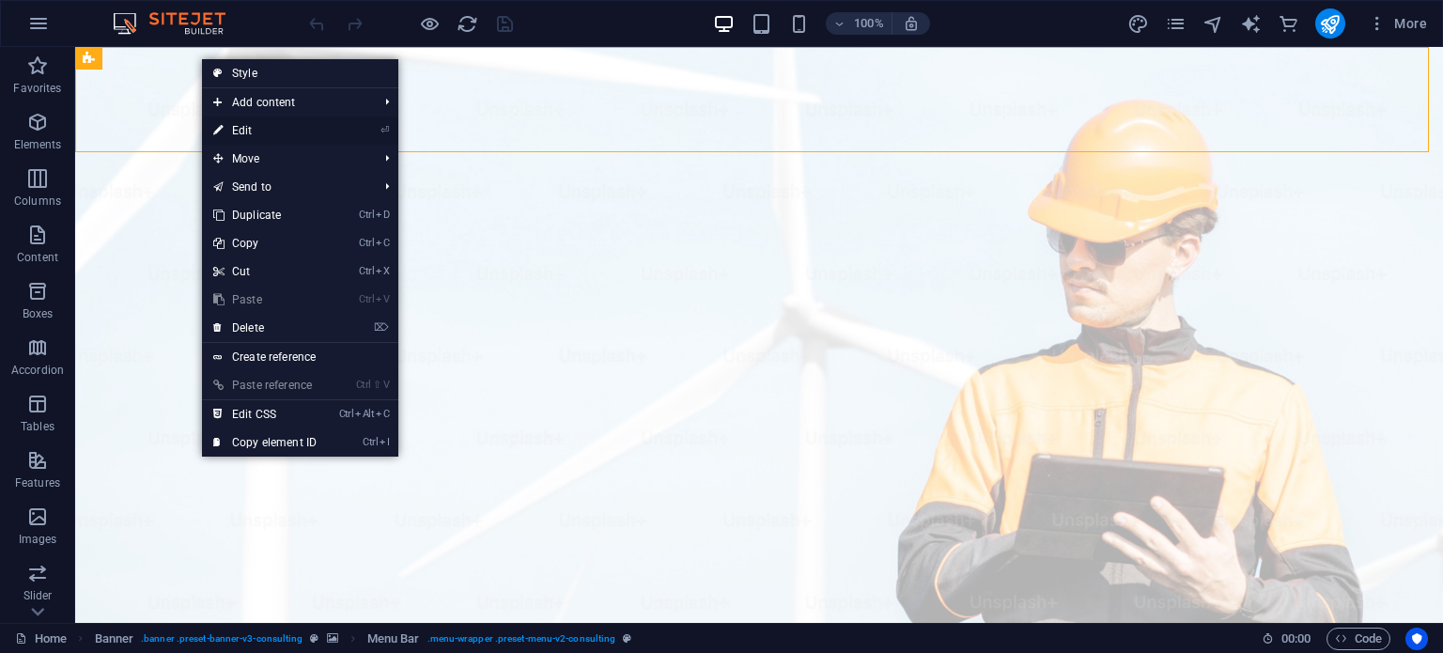
click at [263, 122] on link "⏎ Edit" at bounding box center [265, 131] width 126 height 28
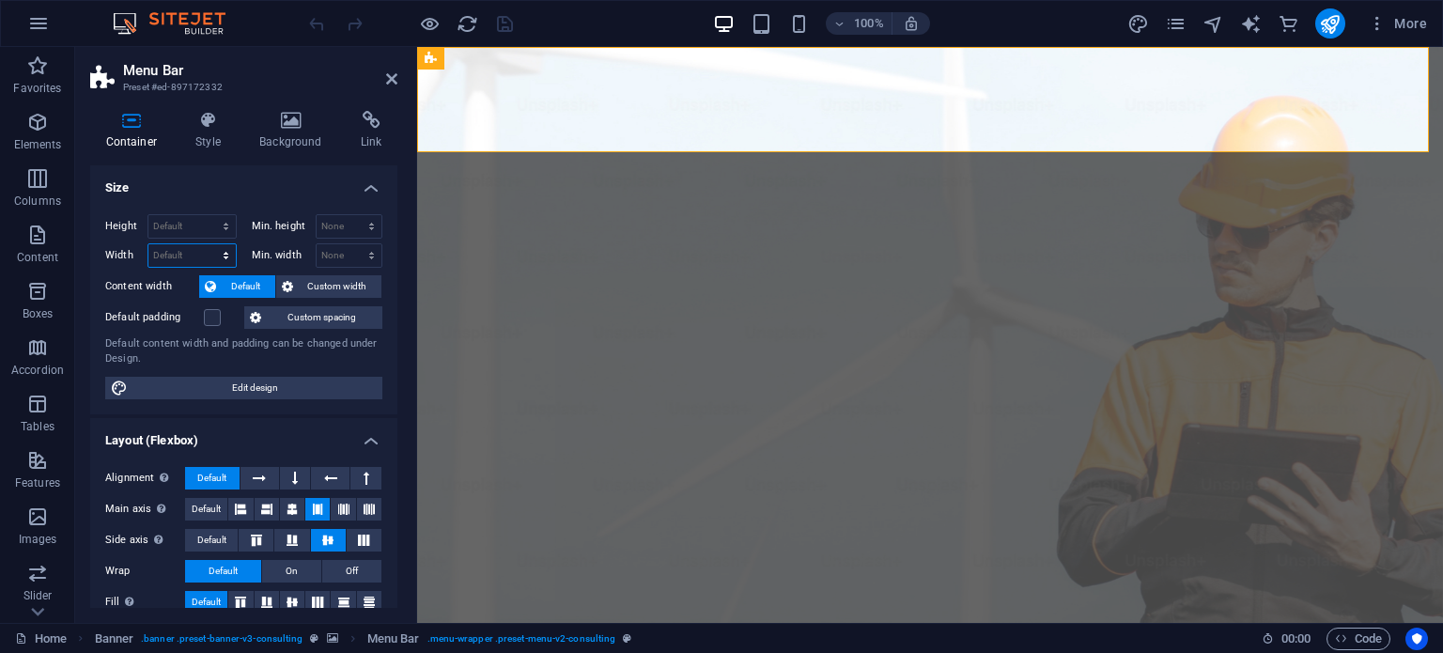
click at [180, 250] on select "Default px rem % em vh vw" at bounding box center [191, 255] width 87 height 23
select select "%"
click at [207, 244] on select "Default px rem % em vh vw" at bounding box center [191, 255] width 87 height 23
type input "100"
click at [405, 179] on div "Container Style Background Link Size Height Default px rem % vh vw Min. height …" at bounding box center [243, 359] width 337 height 527
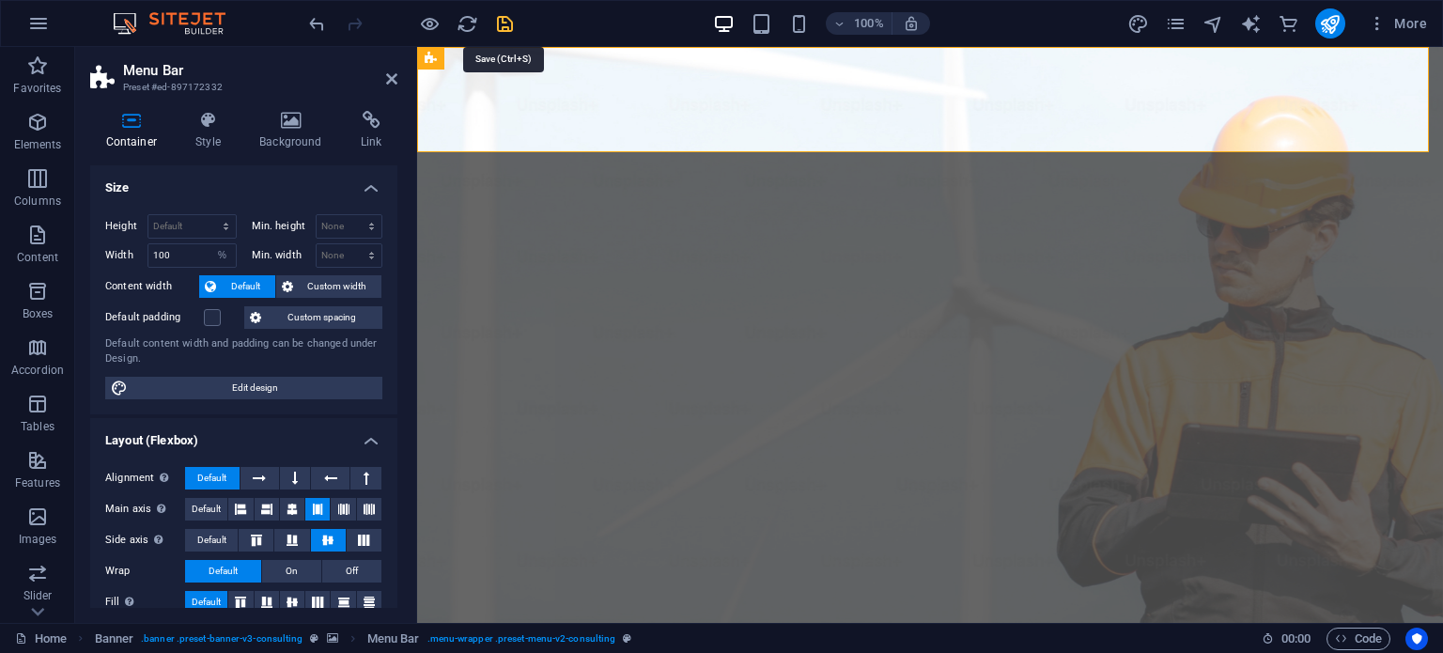
click at [506, 22] on icon "save" at bounding box center [505, 24] width 22 height 22
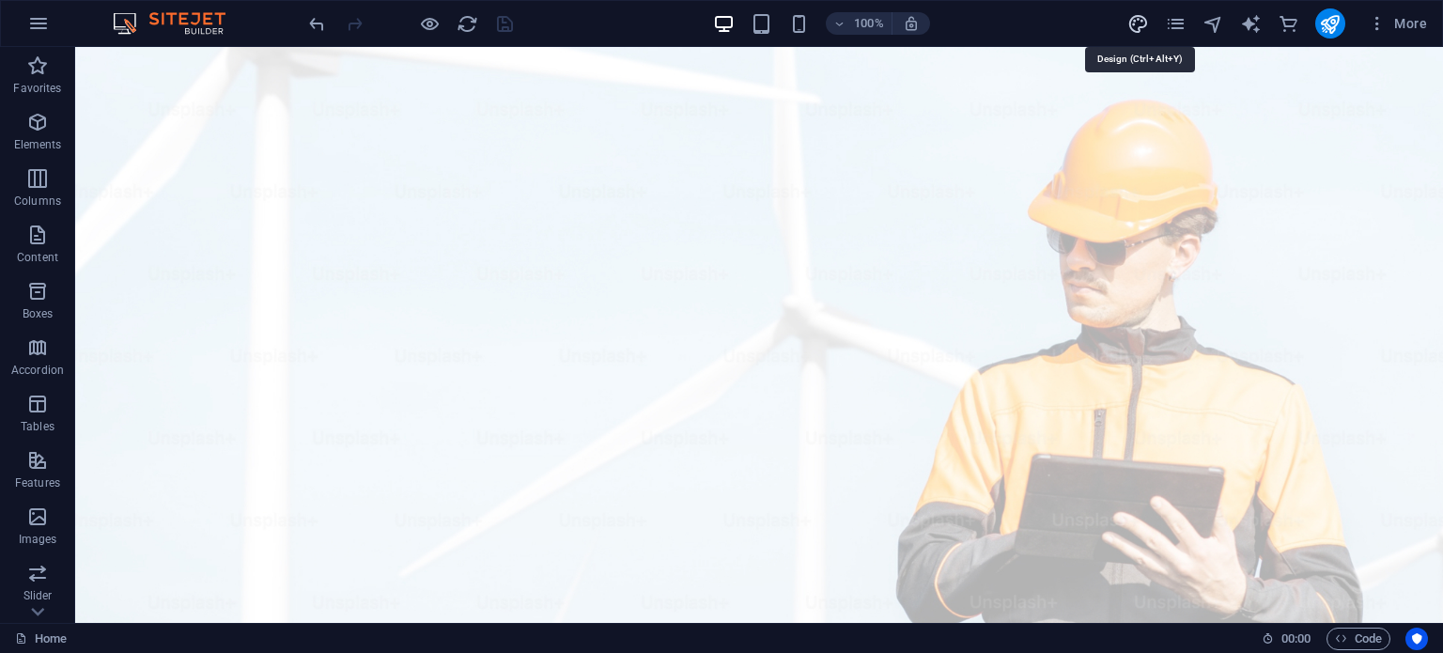
click at [1140, 22] on icon "design" at bounding box center [1139, 24] width 22 height 22
select select "px"
select select "400"
select select "px"
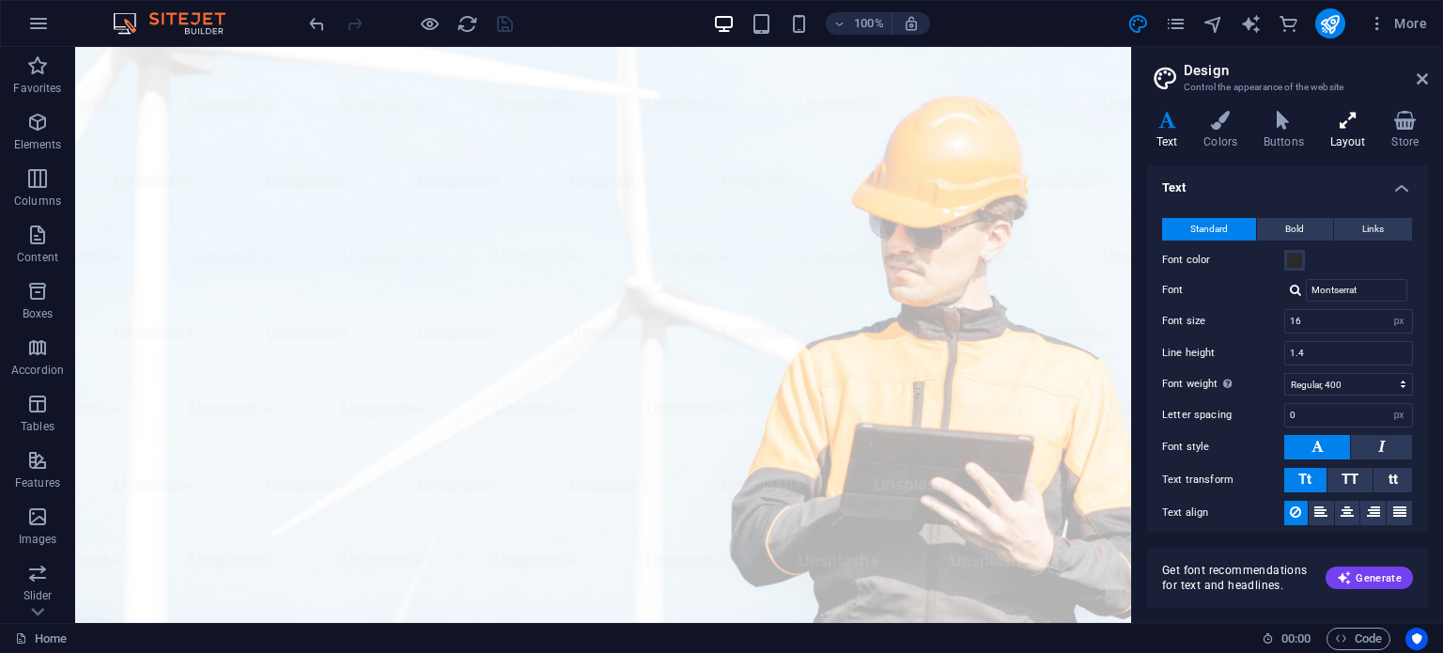
click at [1336, 134] on h4 "Layout" at bounding box center [1352, 130] width 62 height 39
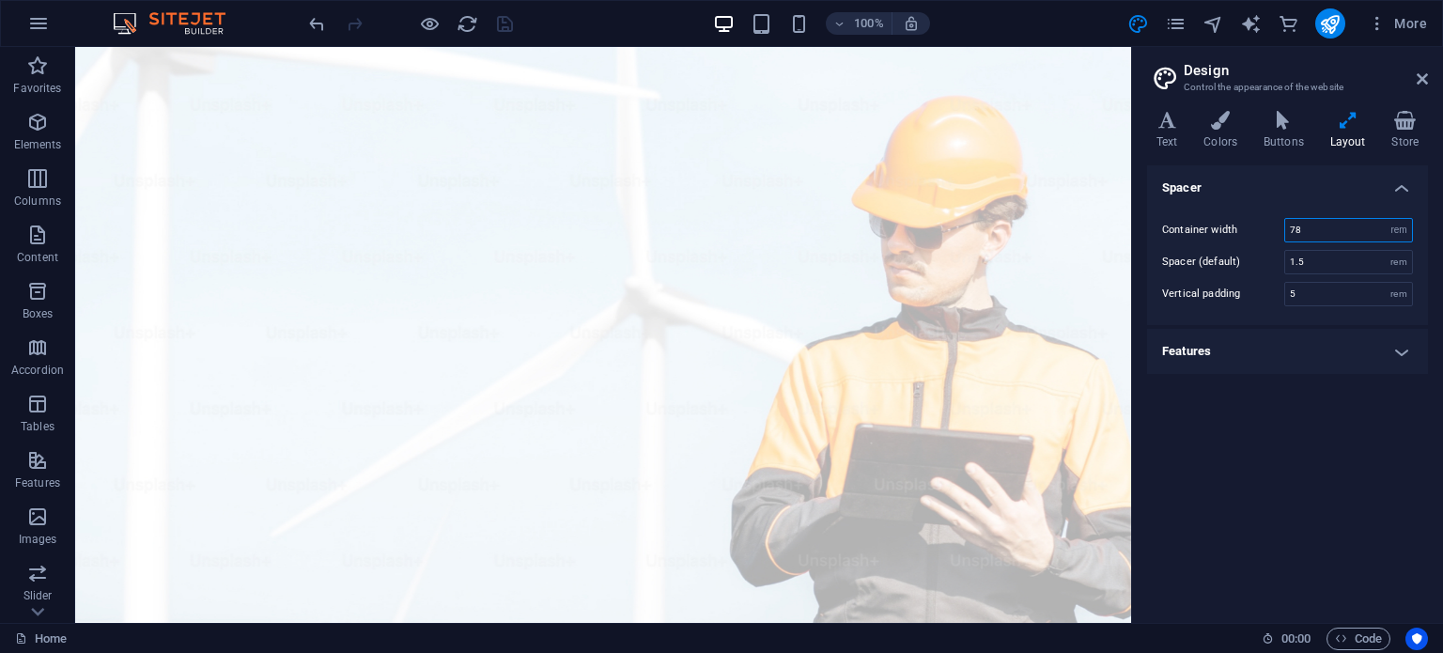
click at [1321, 226] on input "78" at bounding box center [1348, 230] width 127 height 23
click at [1394, 231] on select "rem px" at bounding box center [1399, 230] width 26 height 23
select select "px"
click at [1386, 219] on select "rem px" at bounding box center [1399, 230] width 26 height 23
type input "1248"
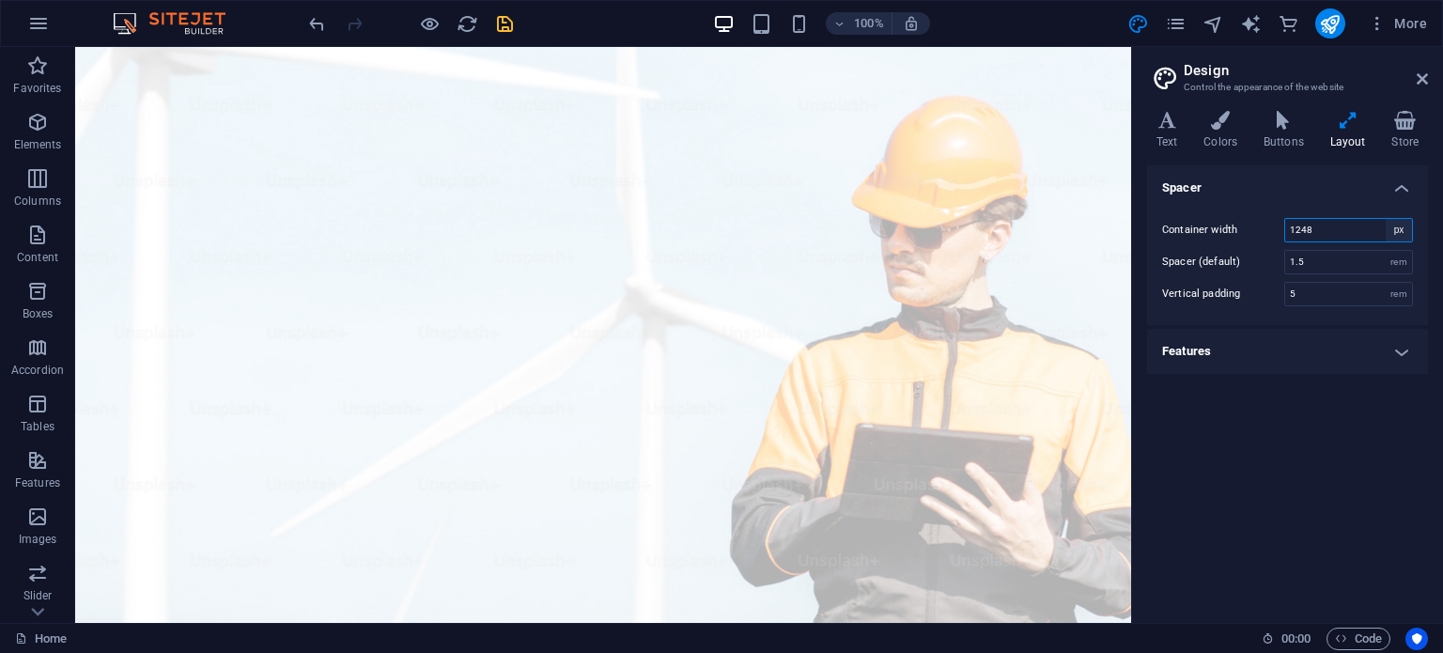
click at [1401, 225] on select "rem px" at bounding box center [1399, 230] width 26 height 23
select select "rem"
click at [1386, 219] on select "rem px" at bounding box center [1399, 230] width 26 height 23
click at [1330, 187] on h4 "Spacer" at bounding box center [1287, 182] width 281 height 34
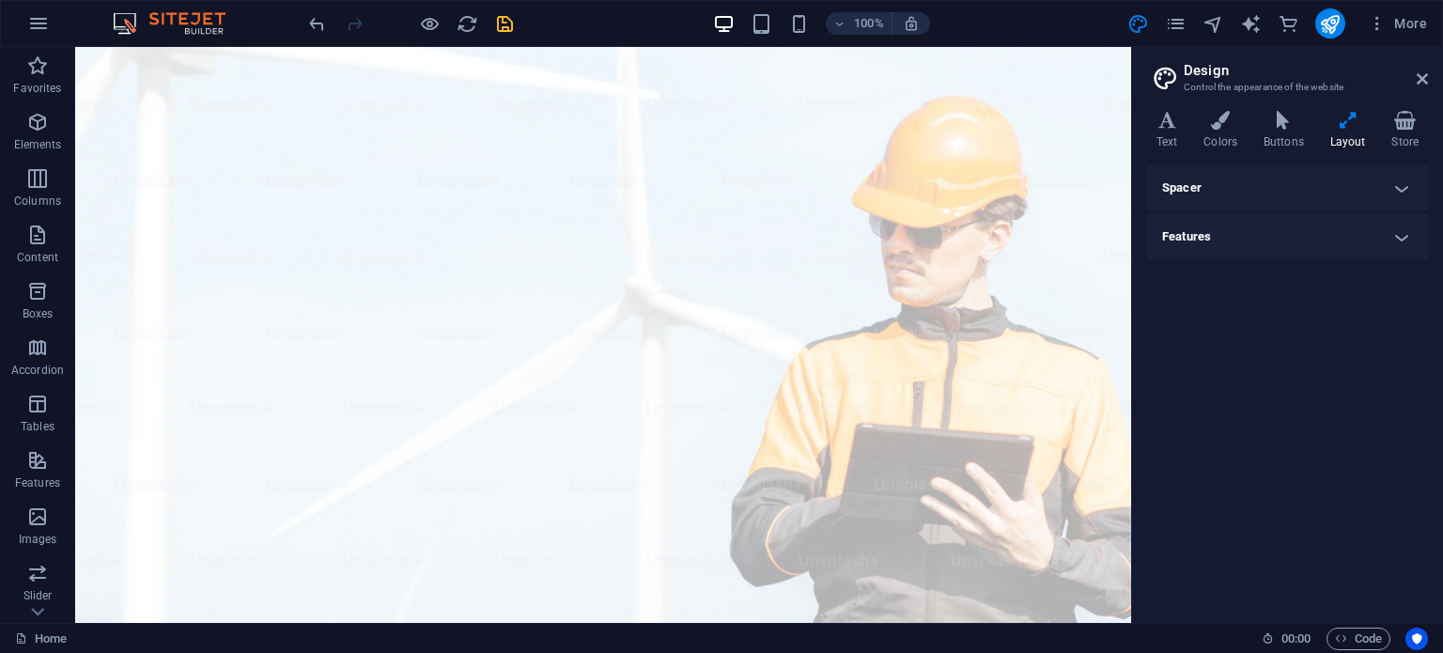
click at [1330, 187] on h4 "Spacer" at bounding box center [1287, 187] width 281 height 45
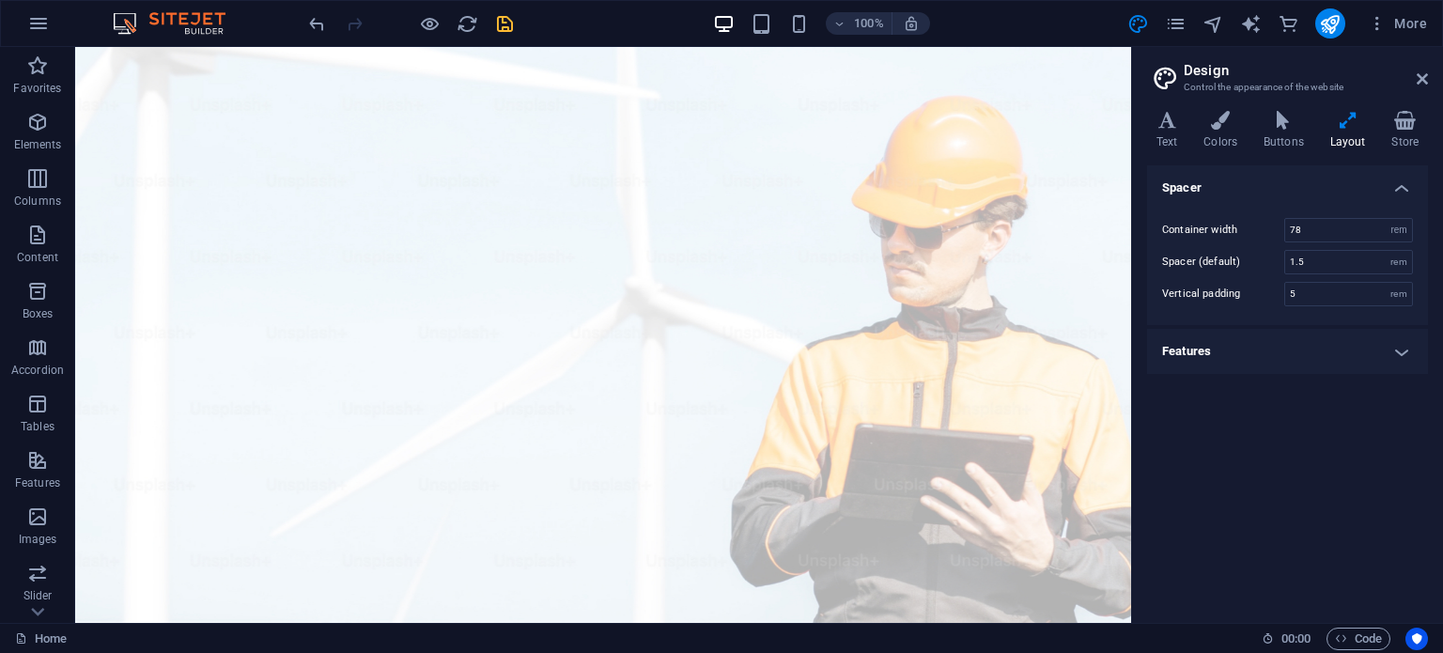
click at [1357, 354] on h4 "Features" at bounding box center [1287, 351] width 281 height 45
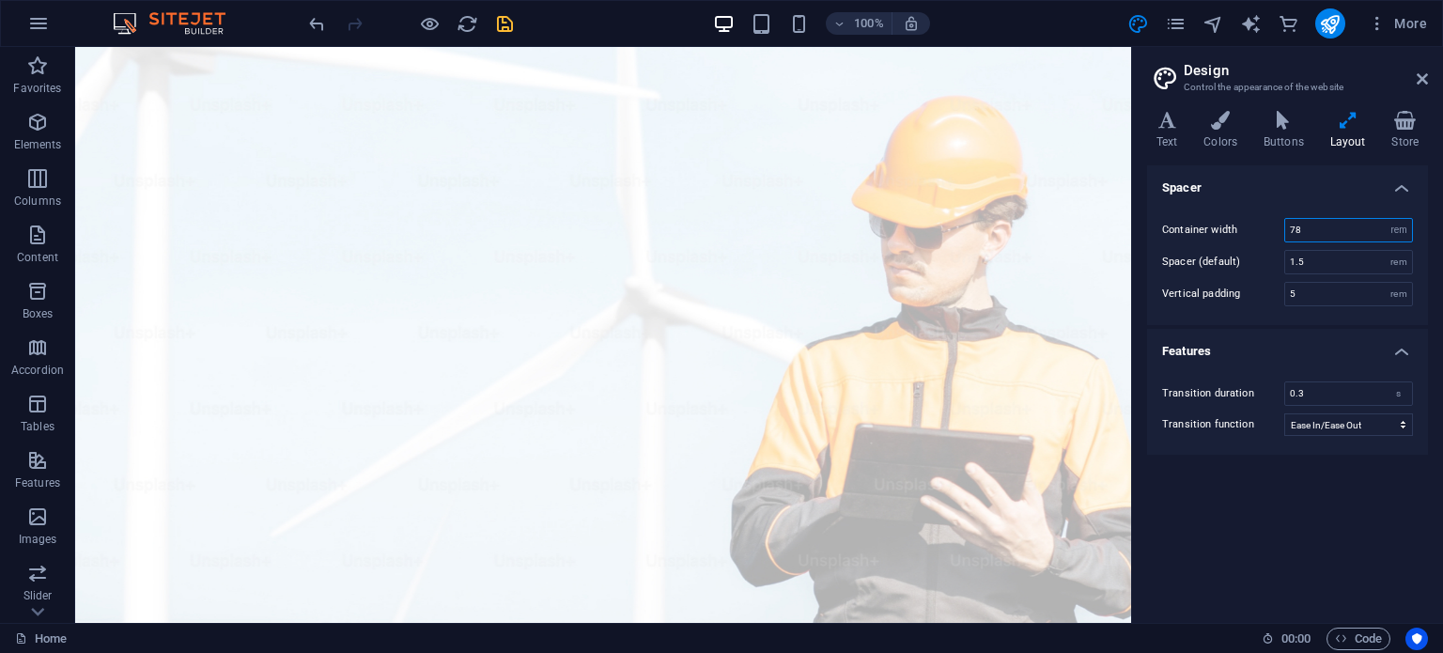
click at [1360, 226] on input "78" at bounding box center [1348, 230] width 127 height 23
type input "7"
type input "85"
click at [1221, 225] on label "Container width" at bounding box center [1223, 230] width 122 height 10
click at [503, 23] on icon "save" at bounding box center [505, 24] width 22 height 22
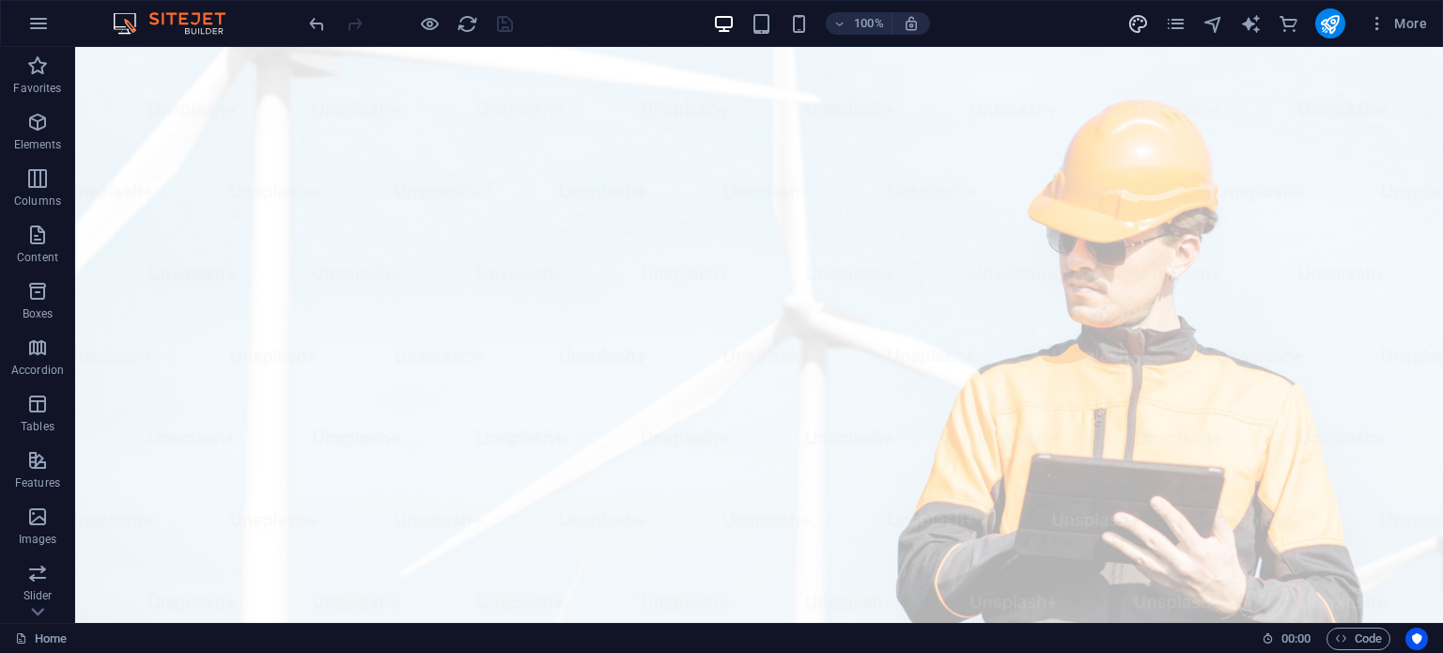
click at [1136, 14] on icon "design" at bounding box center [1139, 24] width 22 height 22
select select "rem"
select select "ease-in-out"
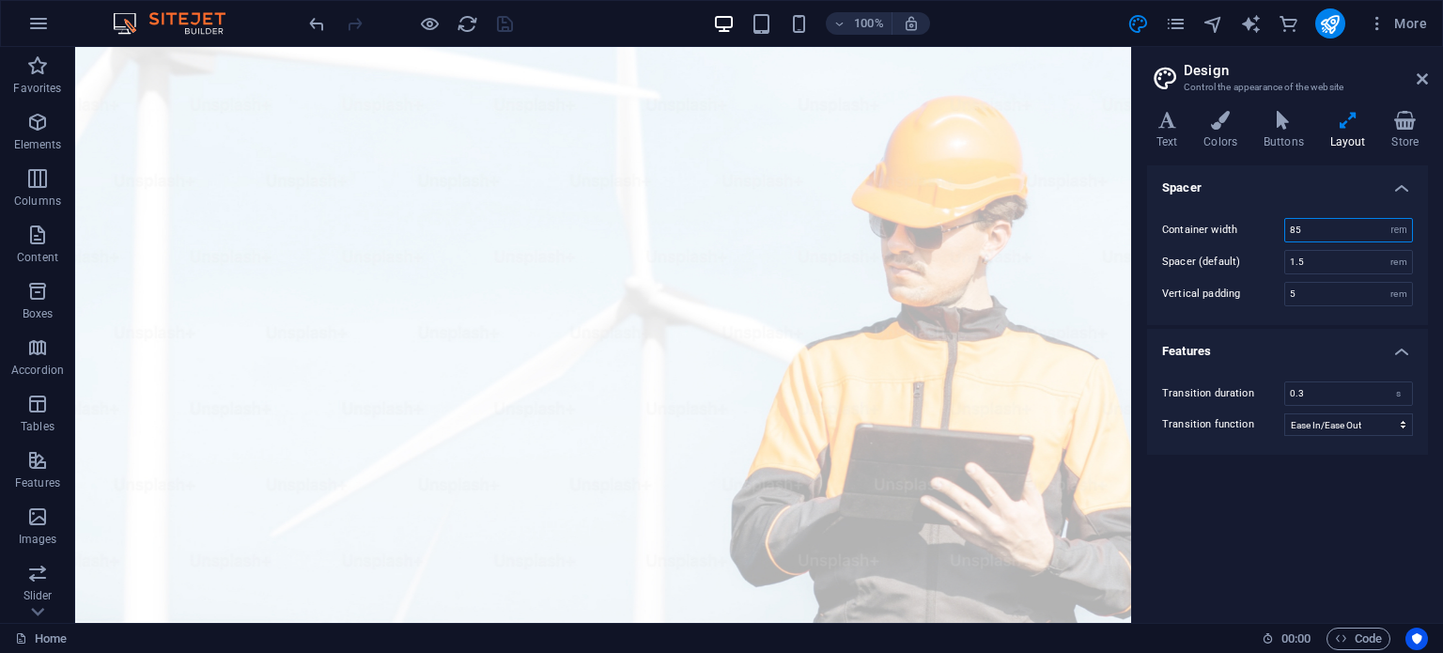
click at [1300, 231] on input "85" at bounding box center [1348, 230] width 127 height 23
click at [1293, 231] on input "85" at bounding box center [1348, 230] width 127 height 23
type input "90"
click at [504, 22] on icon "save" at bounding box center [505, 24] width 22 height 22
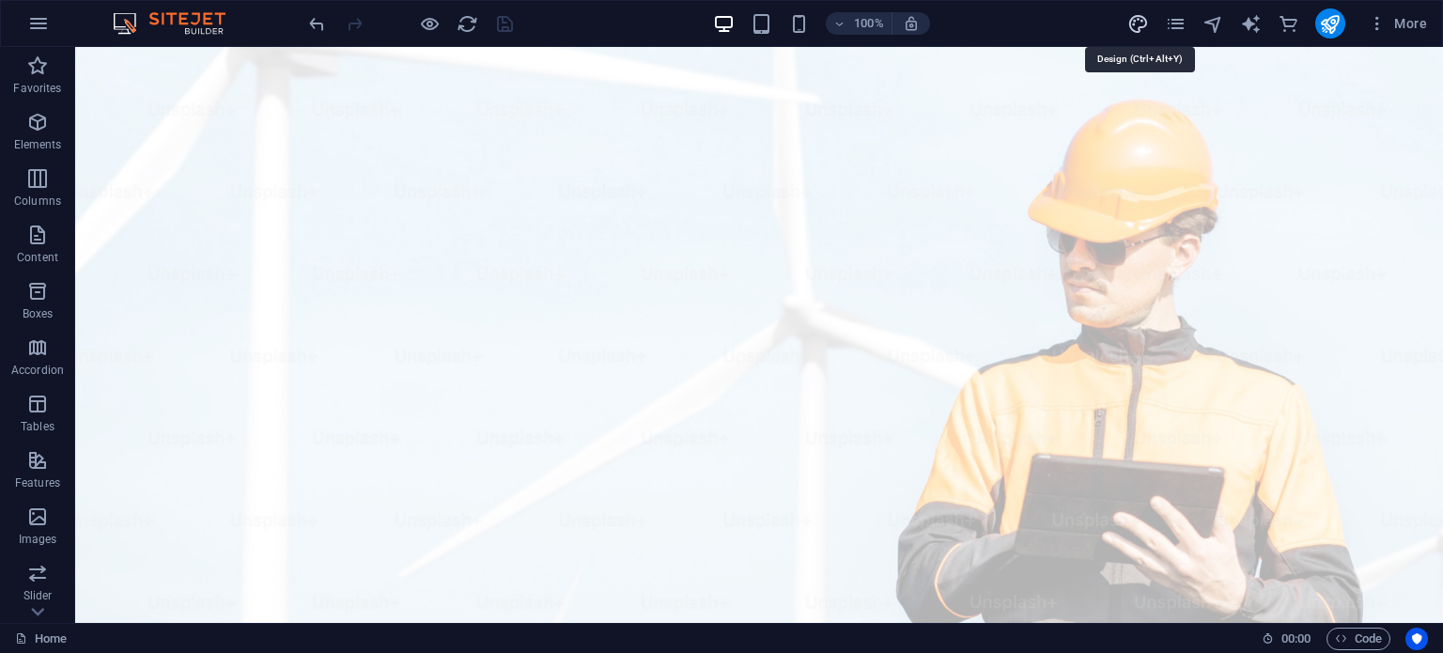
click at [1137, 19] on icon "design" at bounding box center [1139, 24] width 22 height 22
select select "rem"
select select "ease-in-out"
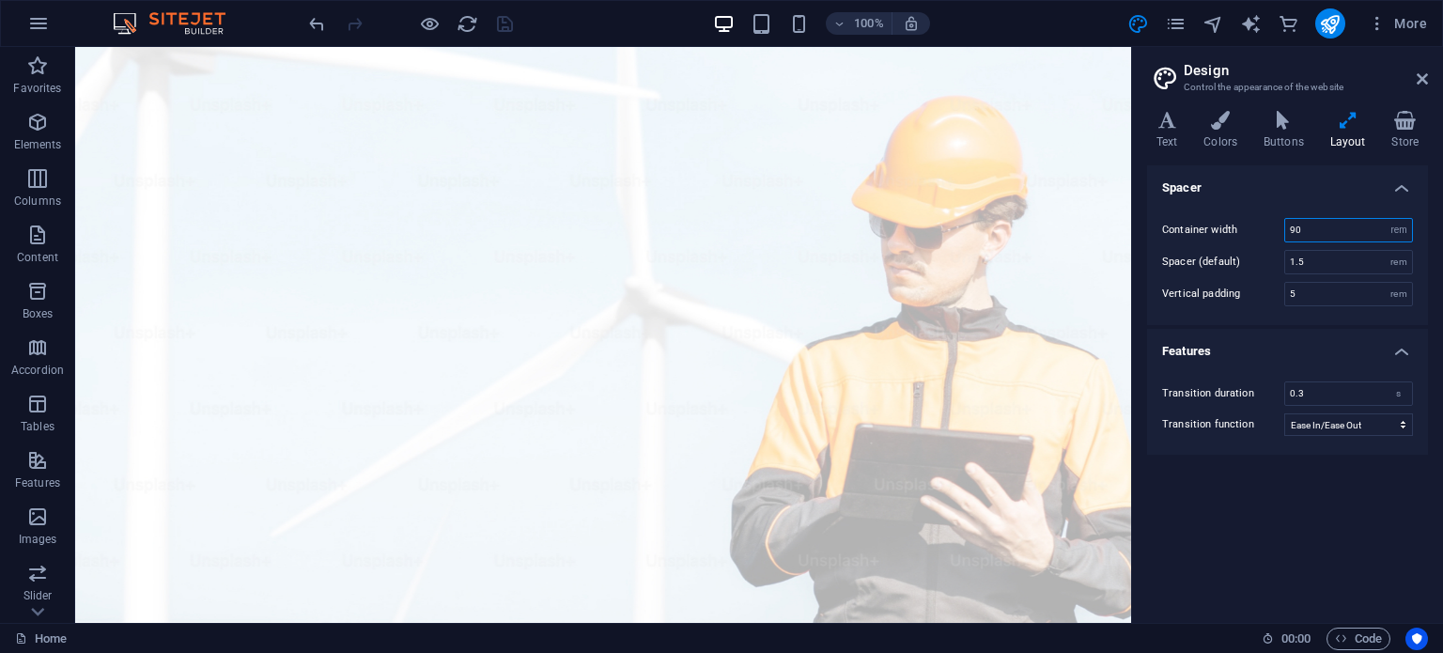
click at [1294, 227] on input "90" at bounding box center [1348, 230] width 127 height 23
type input "100"
click at [498, 25] on icon "save" at bounding box center [505, 24] width 22 height 22
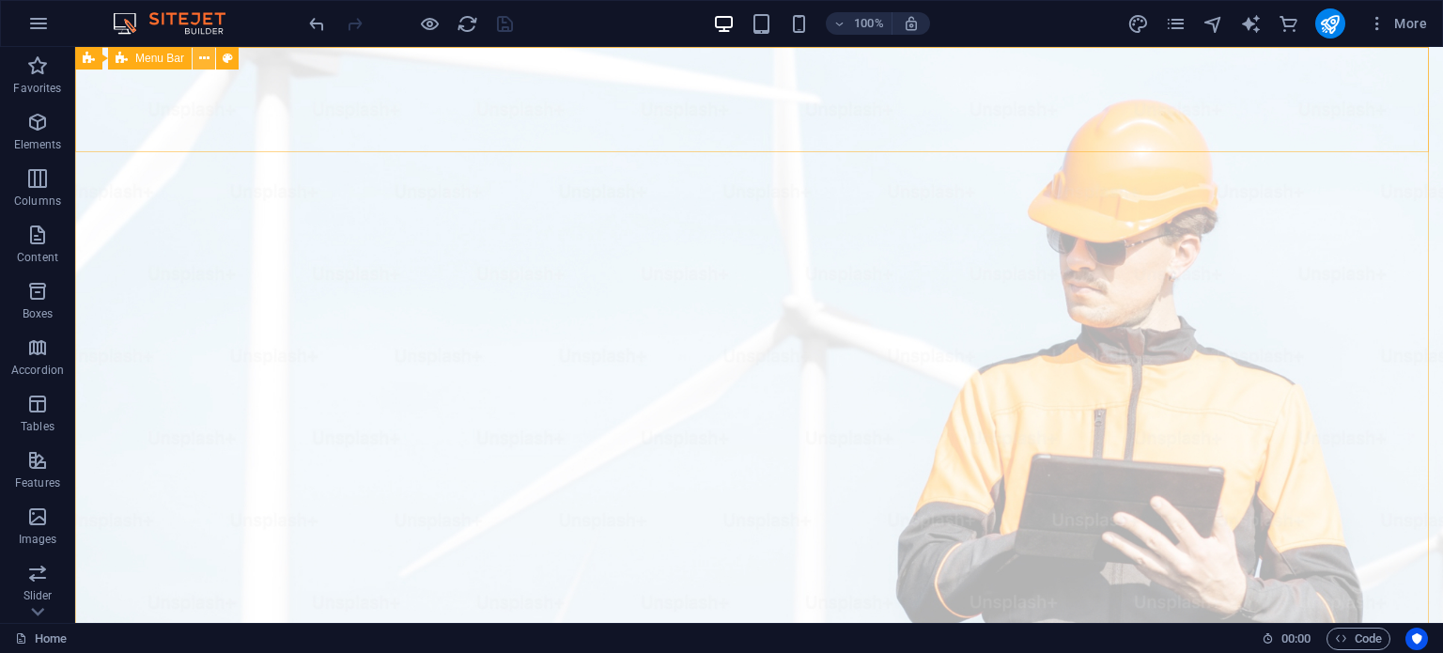
click at [202, 55] on icon at bounding box center [204, 59] width 10 height 20
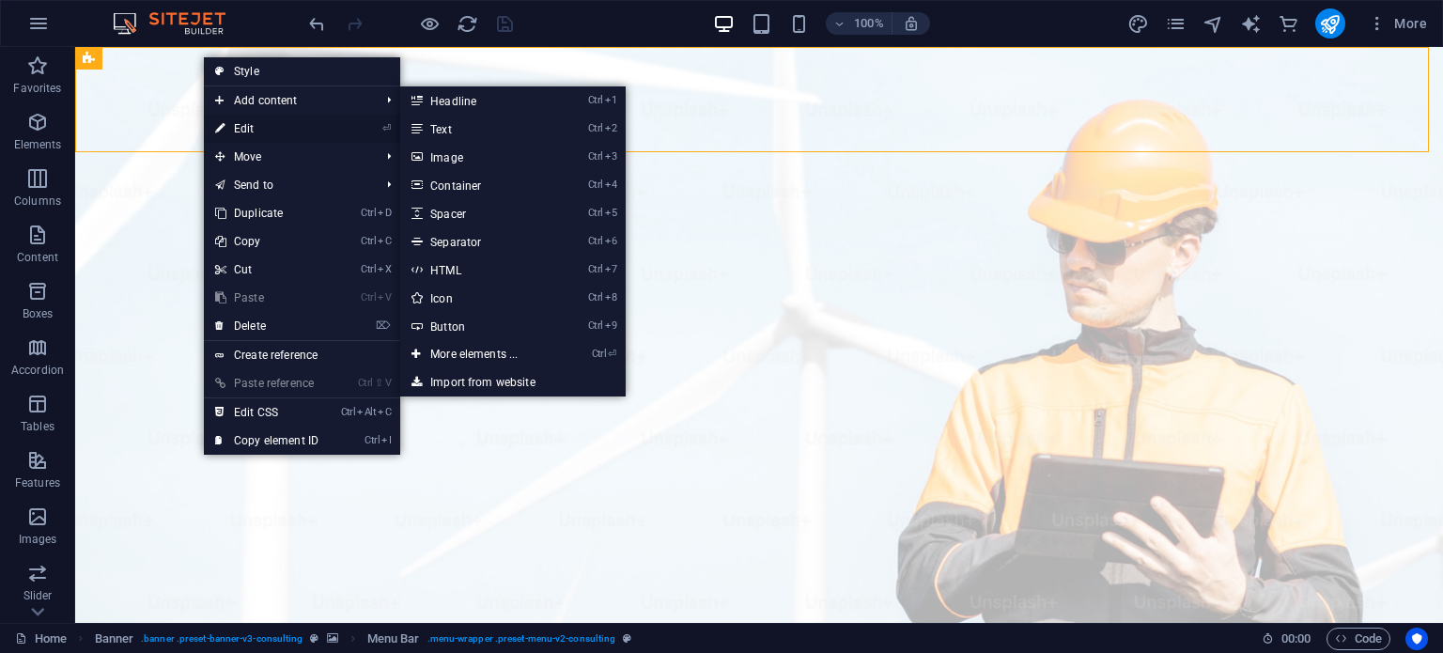
click at [238, 123] on link "⏎ Edit" at bounding box center [267, 129] width 126 height 28
select select "%"
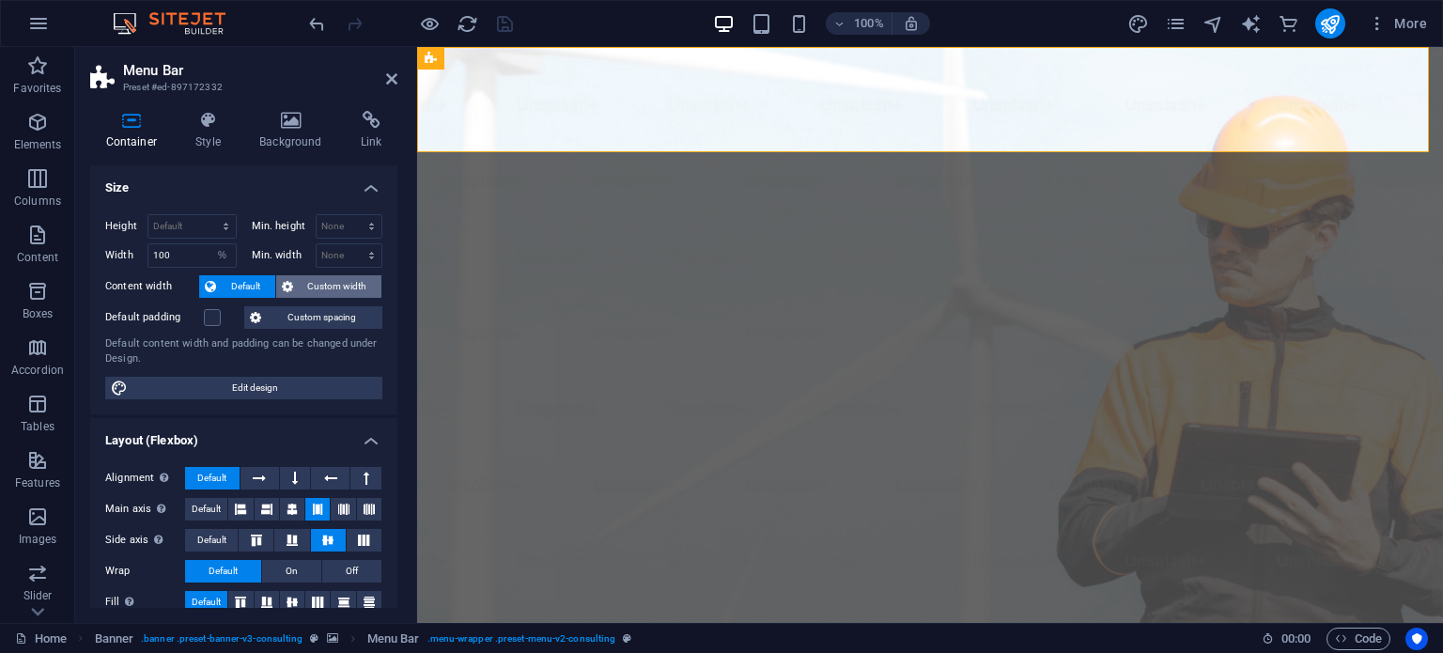
click at [314, 276] on span "Custom width" at bounding box center [338, 286] width 78 height 23
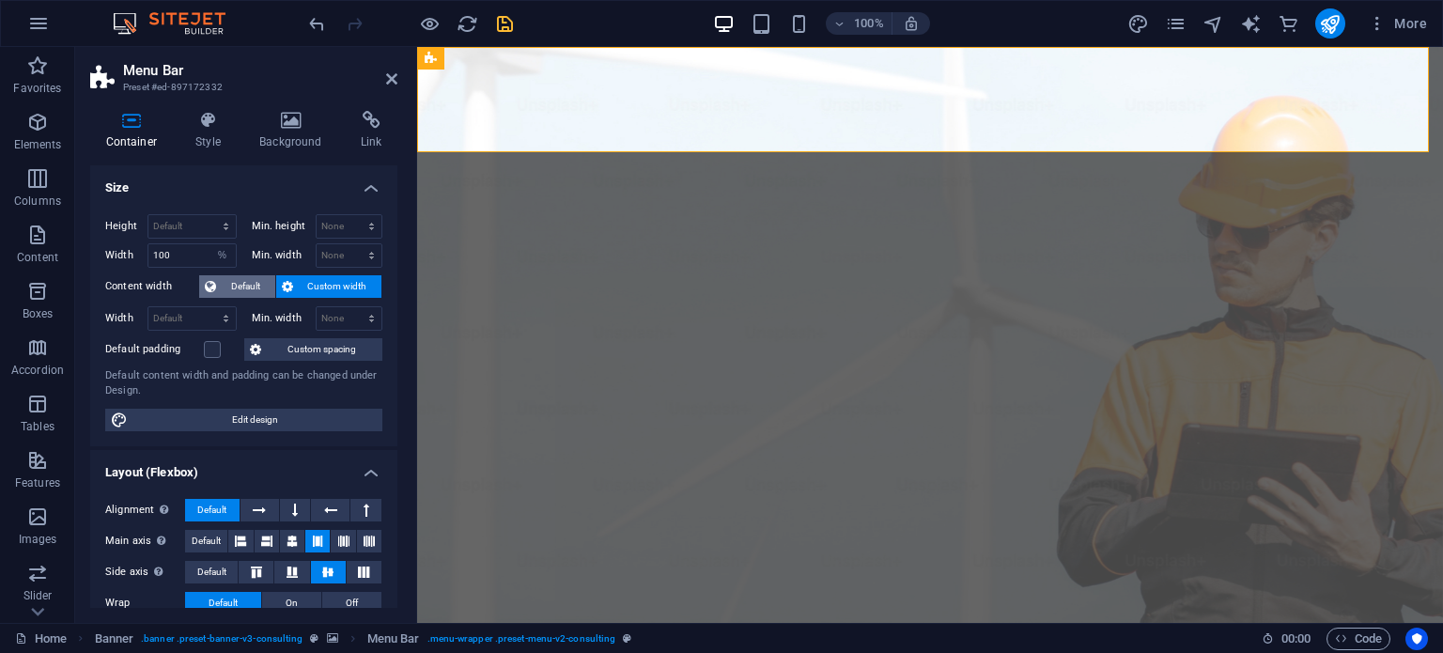
click at [240, 276] on span "Default" at bounding box center [246, 286] width 48 height 23
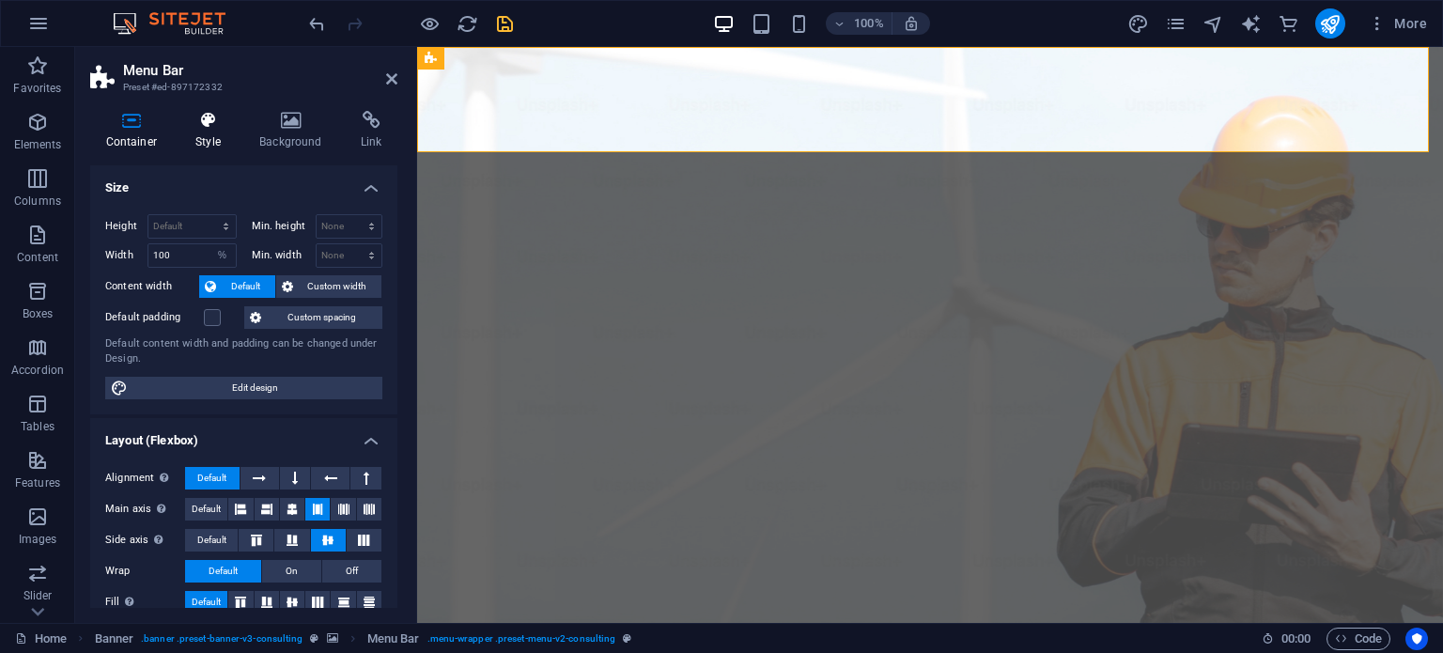
click at [201, 127] on icon at bounding box center [208, 120] width 56 height 19
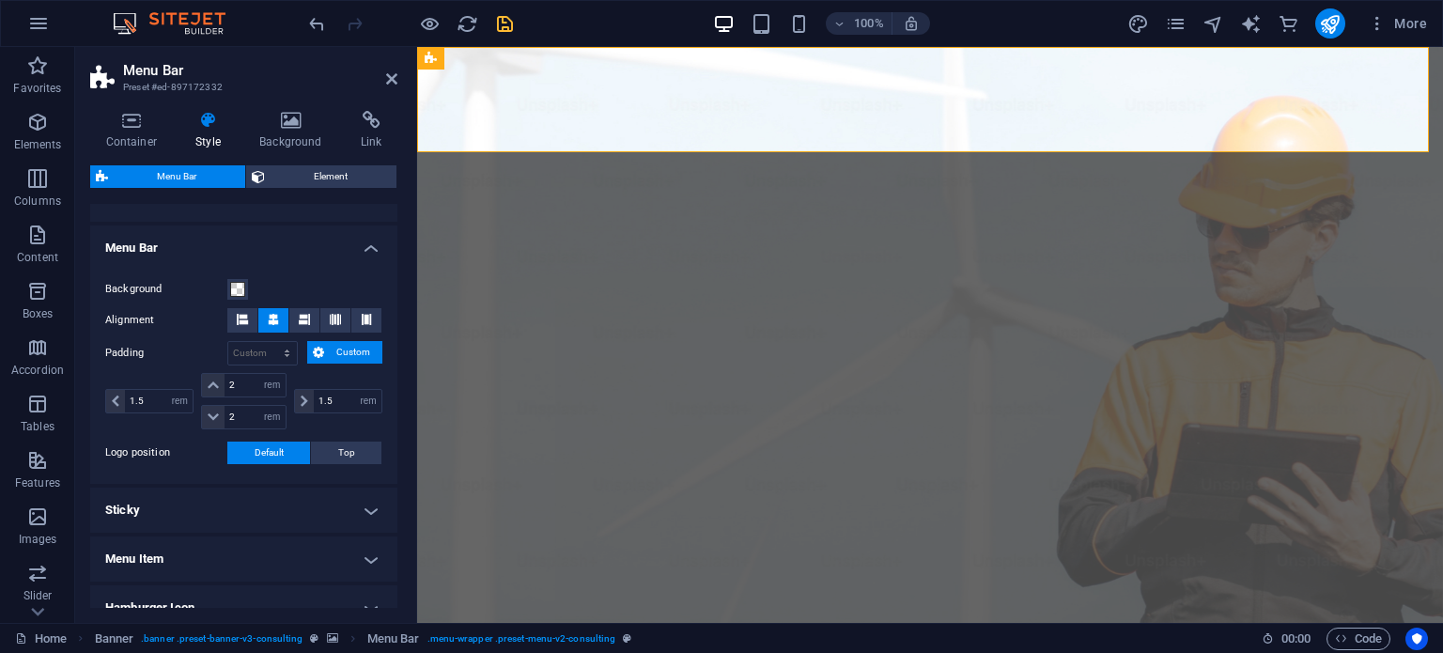
scroll to position [319, 0]
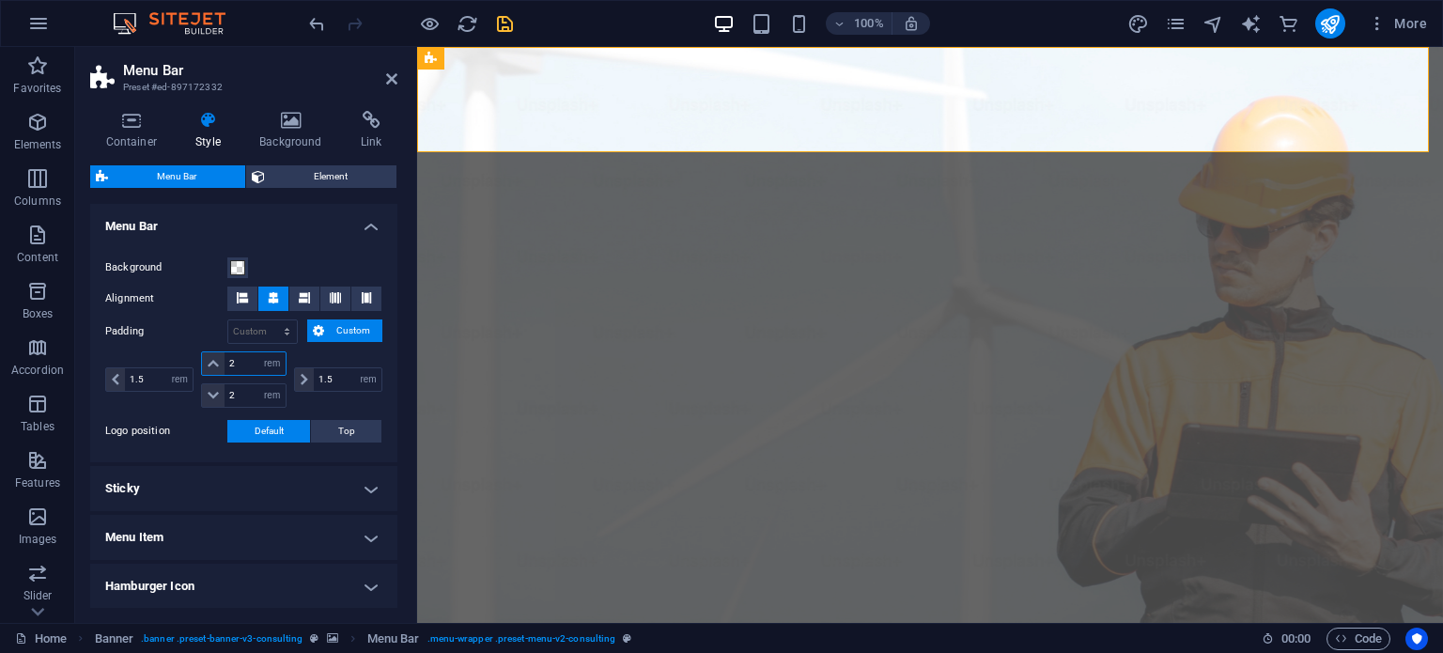
click at [245, 358] on input "2" at bounding box center [255, 363] width 60 height 23
click at [244, 358] on input "2" at bounding box center [255, 363] width 60 height 23
type input "0"
click at [241, 394] on input "2" at bounding box center [255, 395] width 60 height 23
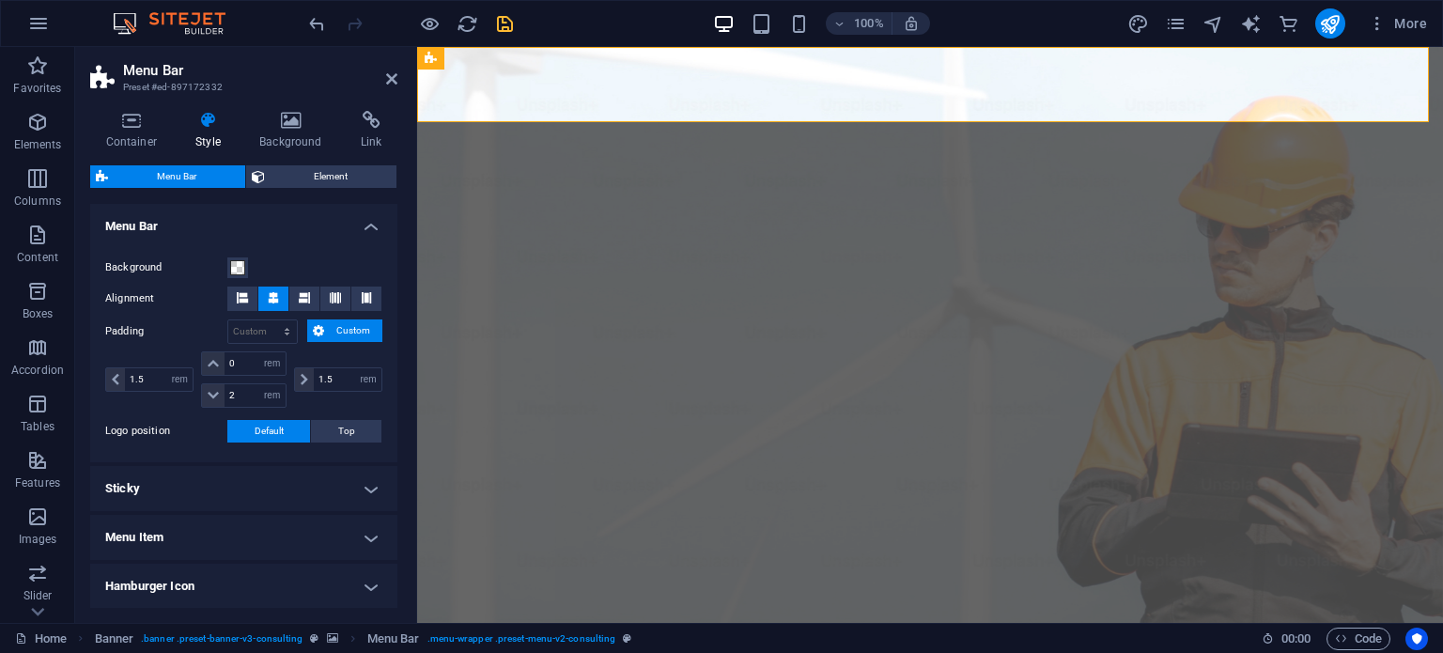
click at [163, 343] on div "Padding px rem % vh vw Custom Custom 1.5 px rem % vh vw 0 px rem % vh vw 2 px r…" at bounding box center [243, 365] width 277 height 93
click at [237, 395] on input "2" at bounding box center [255, 395] width 60 height 23
type input "0"
click at [177, 344] on div "Padding px rem % vh vw Custom Custom 1.5 px rem % vh vw 0 px rem % vh vw 0 px r…" at bounding box center [243, 365] width 277 height 93
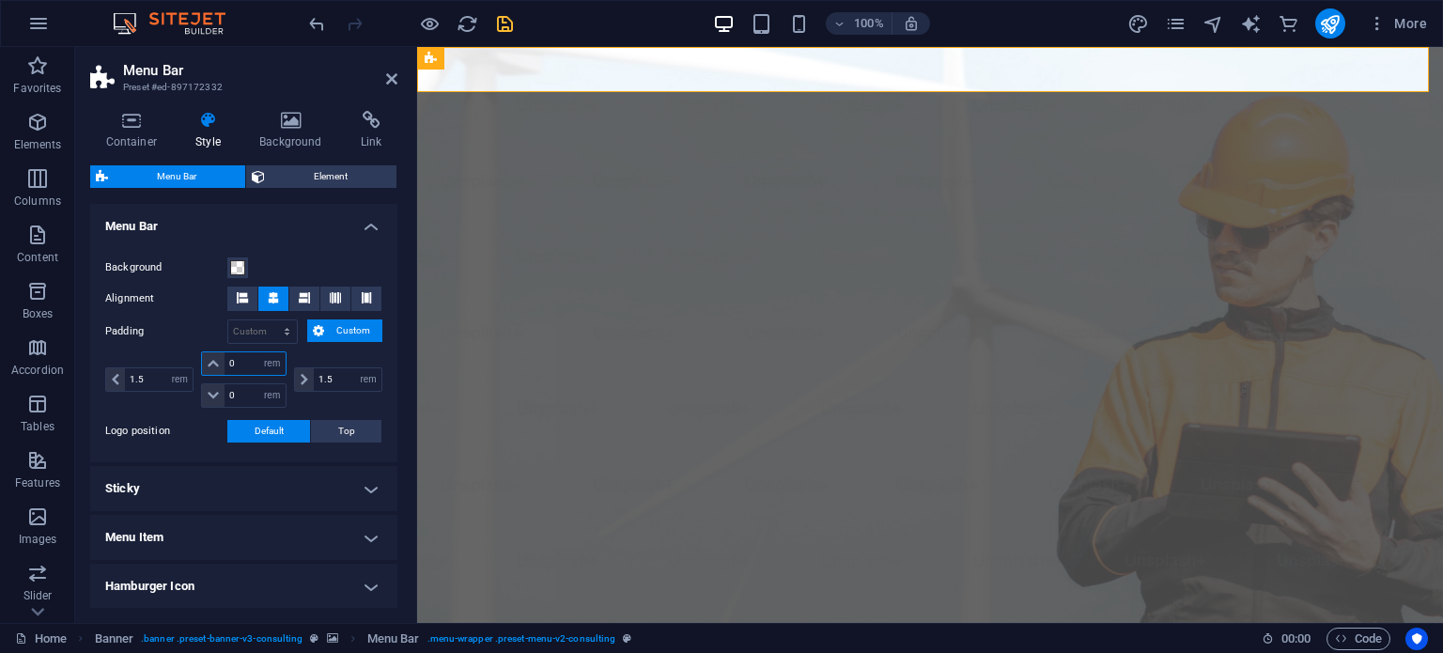
click at [237, 365] on input "0" at bounding box center [255, 363] width 60 height 23
type input "0.5"
click at [234, 395] on input "0" at bounding box center [255, 395] width 60 height 23
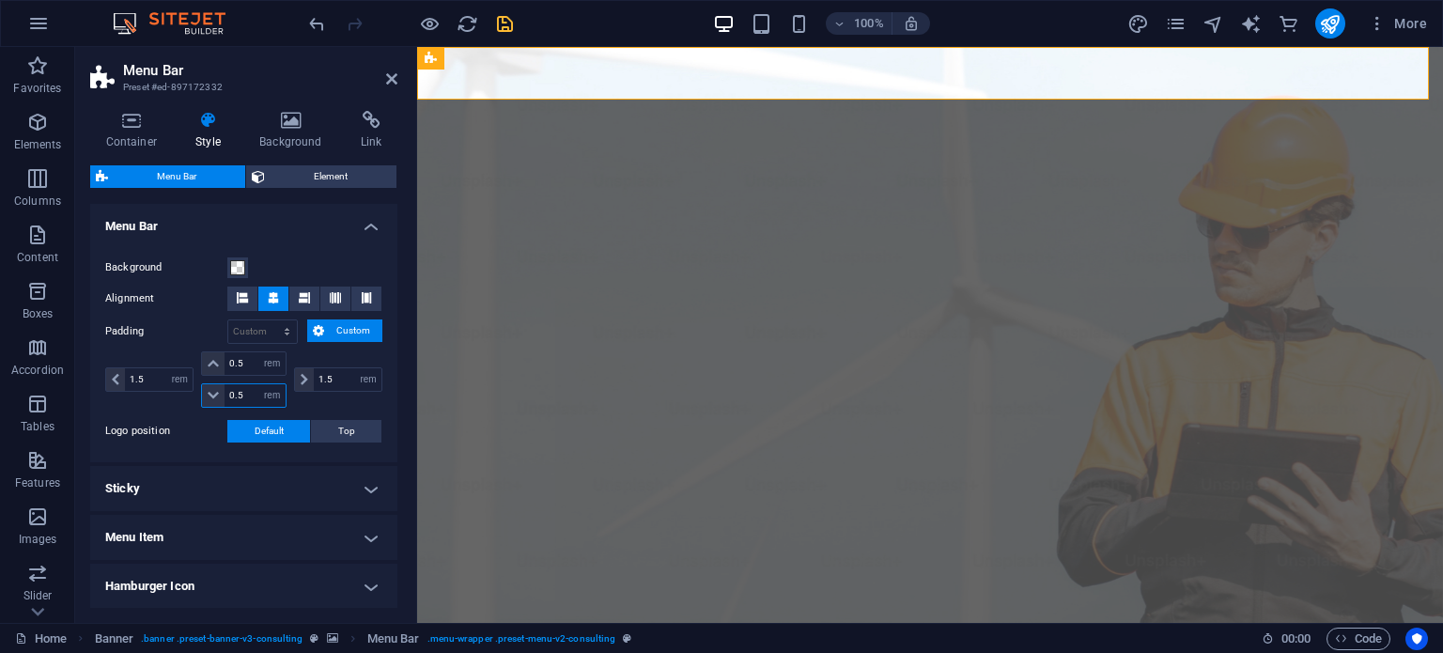
type input "0.5"
click at [182, 341] on label "Padding" at bounding box center [166, 331] width 122 height 23
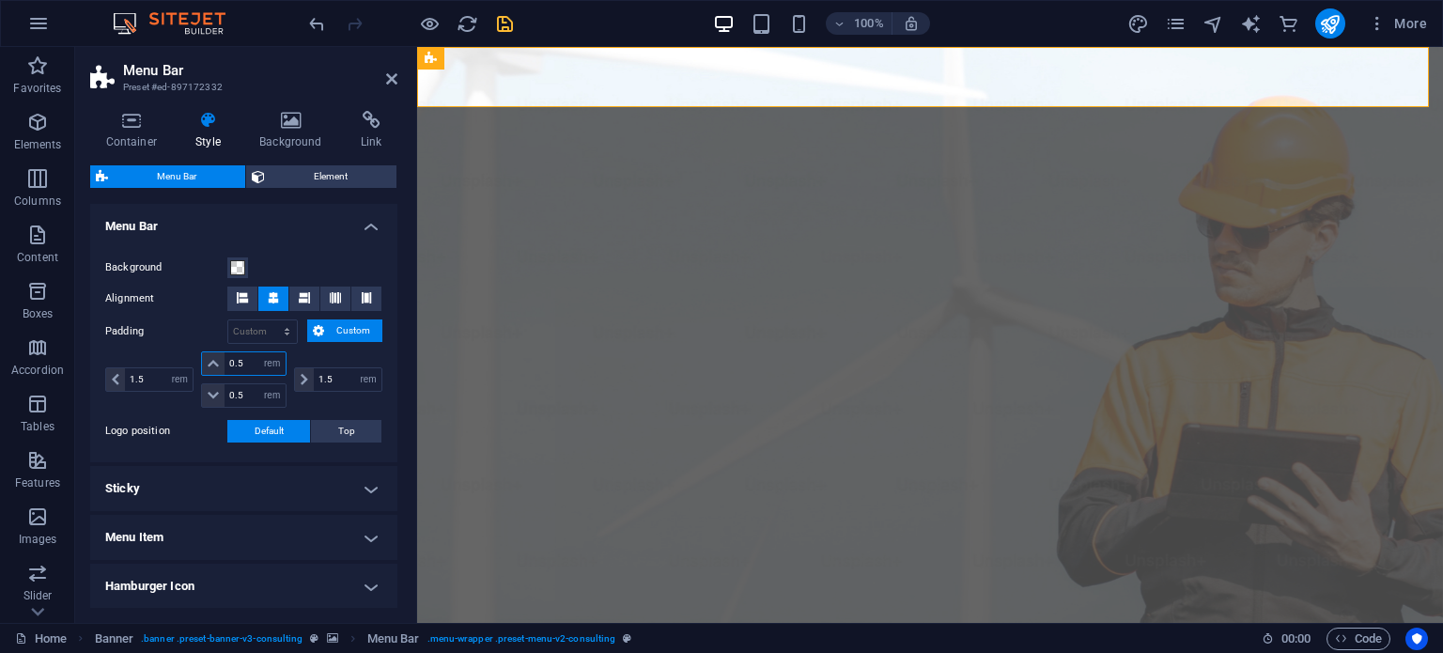
click at [233, 360] on input "0.5" at bounding box center [255, 363] width 60 height 23
type input "1"
click at [233, 393] on input "0.5" at bounding box center [255, 395] width 60 height 23
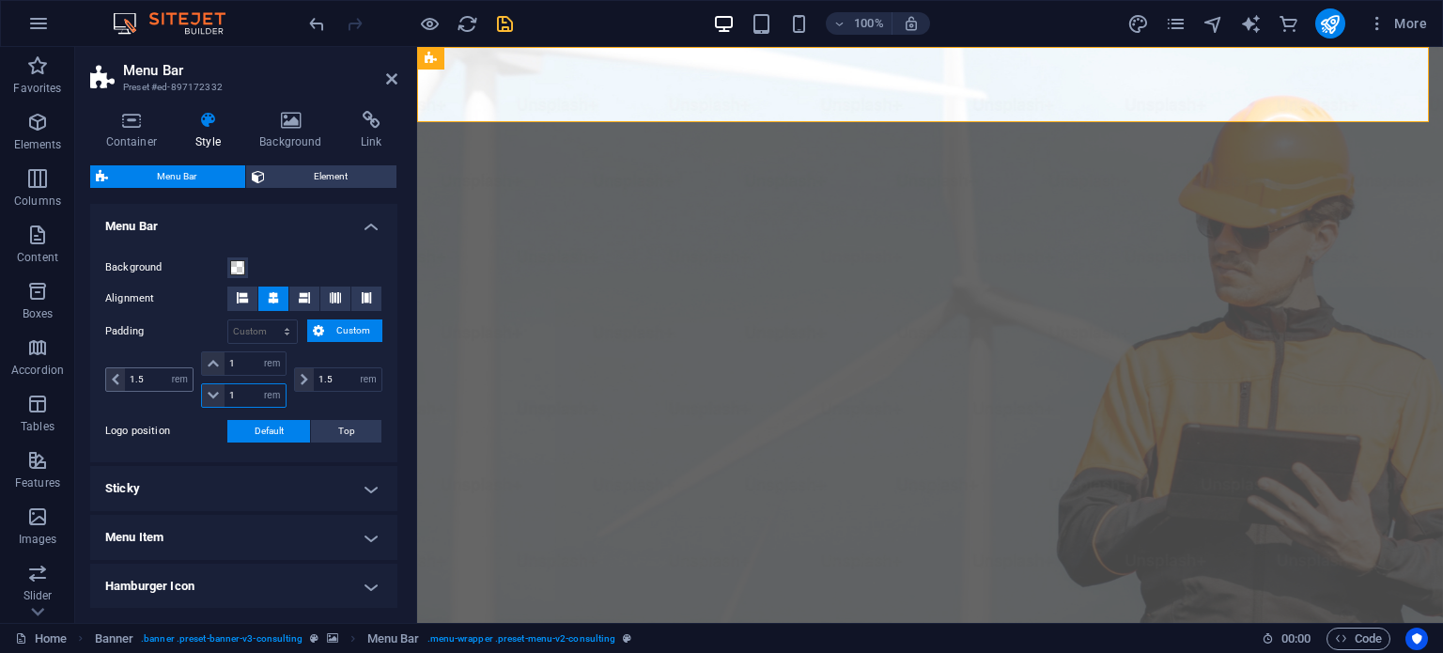
type input "1"
click at [147, 378] on input "1.5" at bounding box center [159, 379] width 68 height 23
type input "1"
click at [335, 371] on input "1.5" at bounding box center [348, 379] width 68 height 23
type input "1"
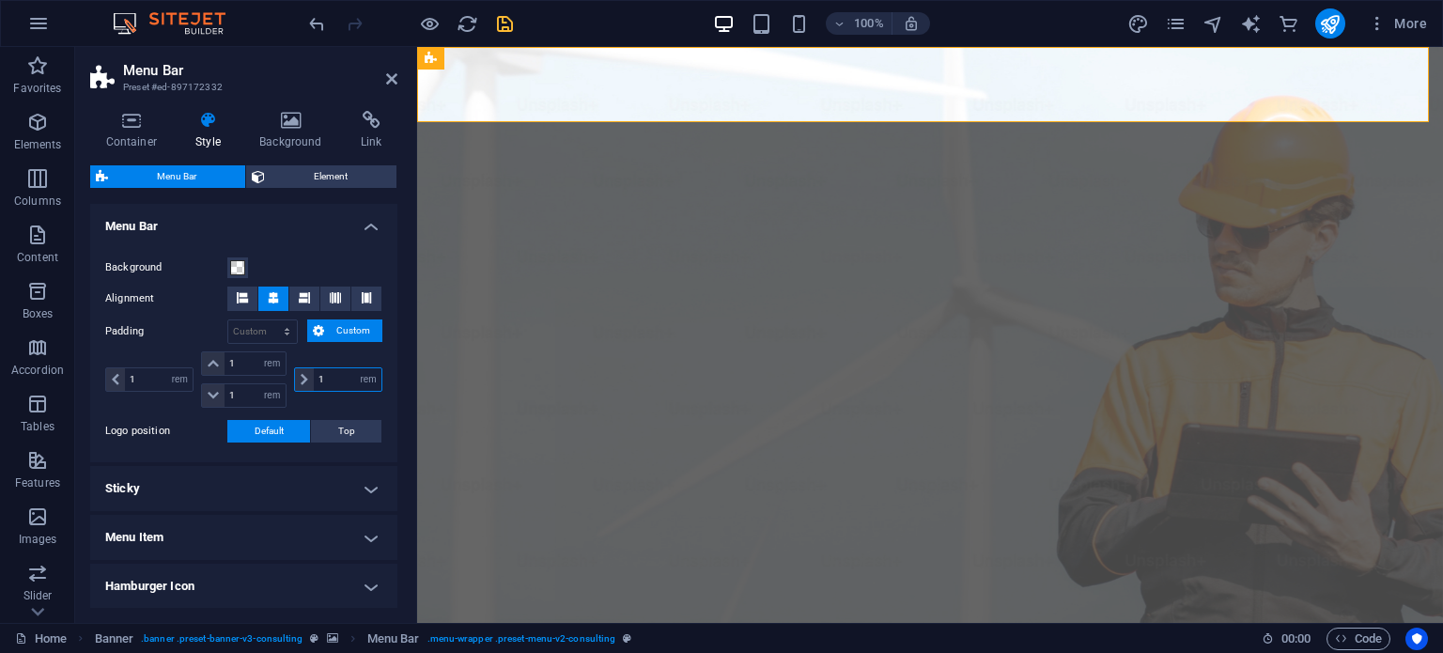
type input "1"
select select "rem"
type input "1"
click at [152, 351] on div "1 px rem % vh vw" at bounding box center [151, 379] width 92 height 56
click at [506, 19] on icon "save" at bounding box center [505, 24] width 22 height 22
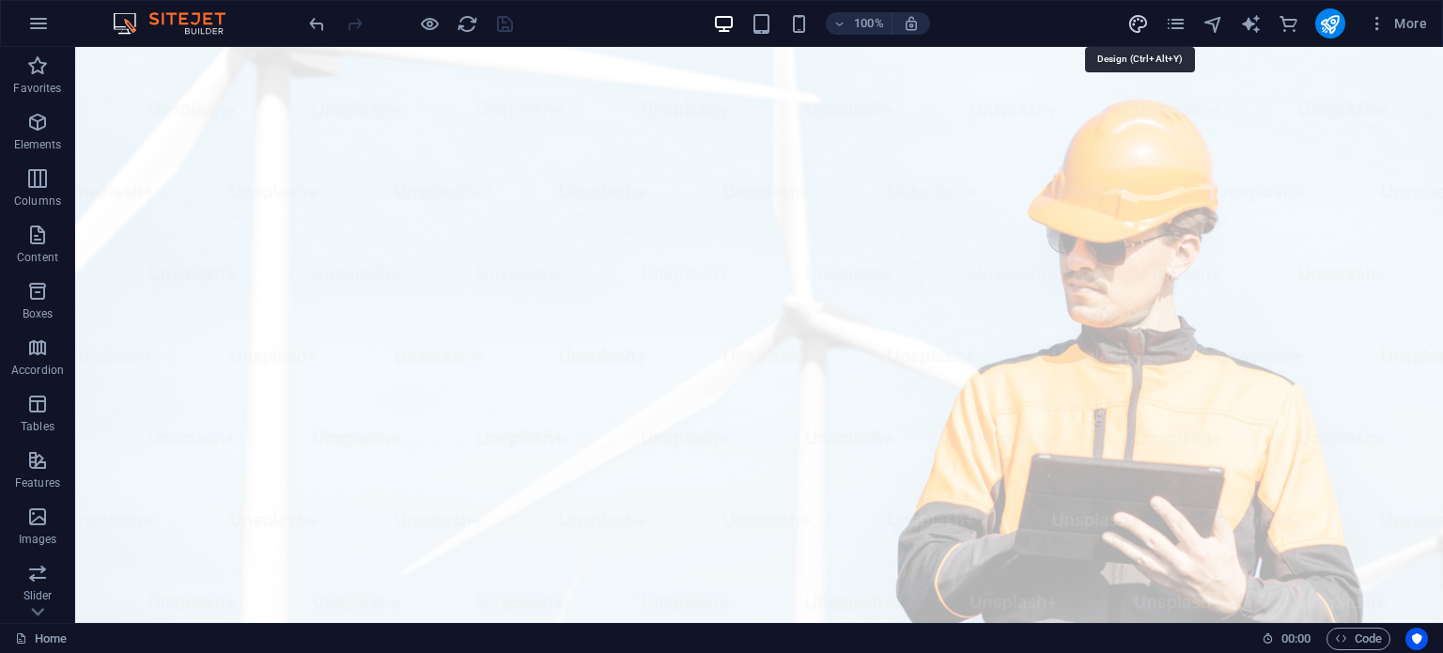
click at [1137, 21] on icon "design" at bounding box center [1139, 24] width 22 height 22
select select "rem"
select select "ease-in-out"
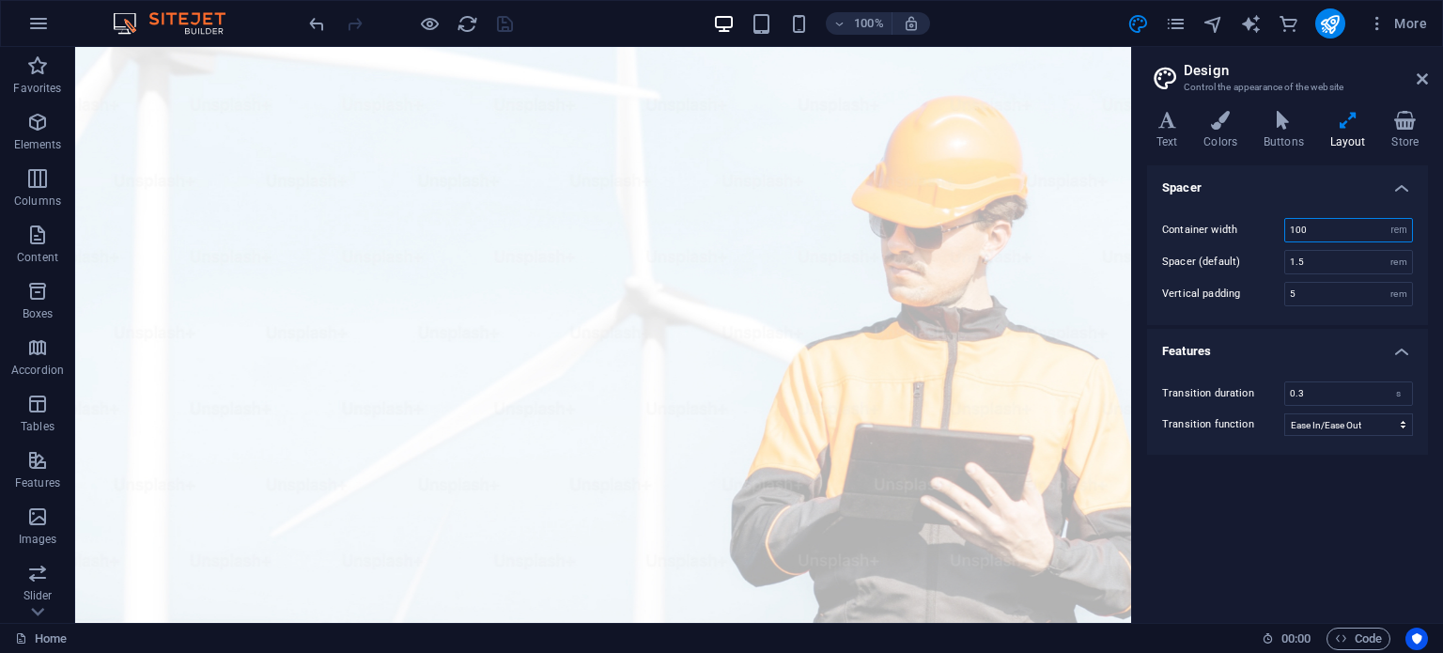
click at [1307, 236] on input "100" at bounding box center [1348, 230] width 127 height 23
click at [1307, 237] on input "100" at bounding box center [1348, 230] width 127 height 23
type input "7"
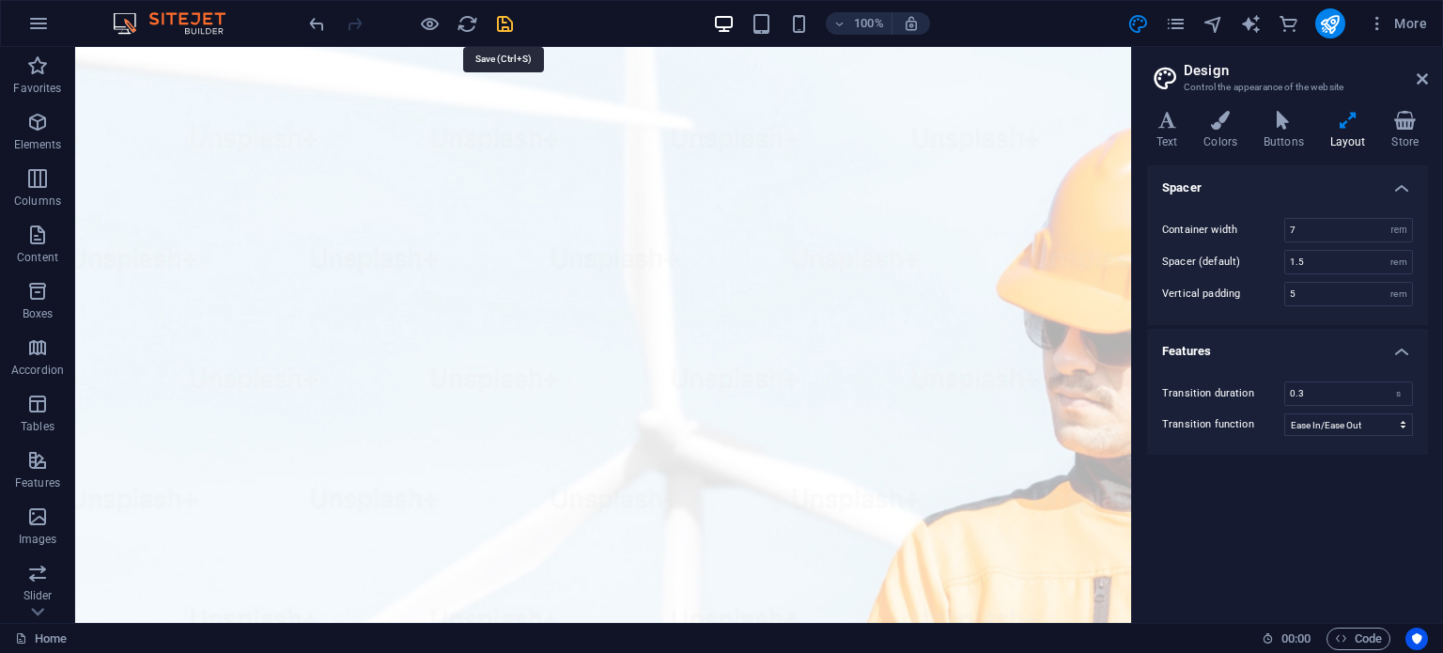
click at [506, 23] on icon "save" at bounding box center [505, 24] width 22 height 22
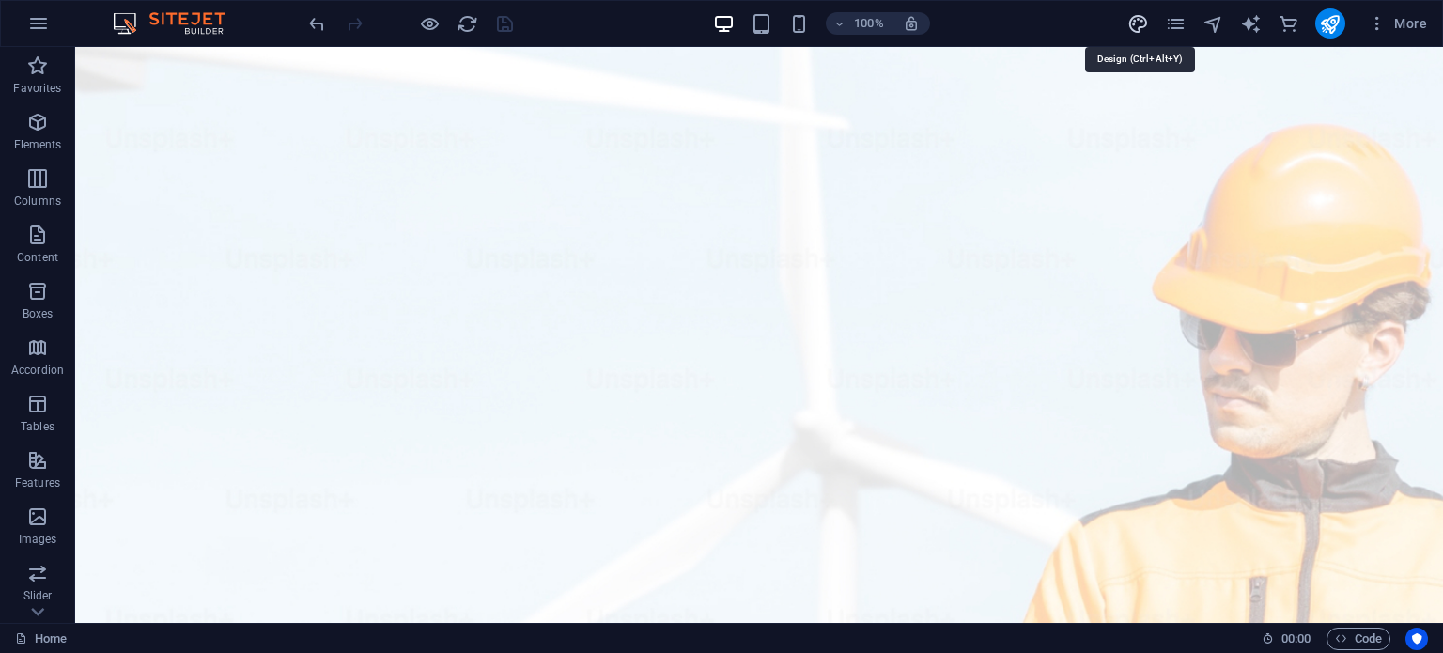
click at [1141, 21] on icon "design" at bounding box center [1139, 24] width 22 height 22
select select "rem"
select select "ease-in-out"
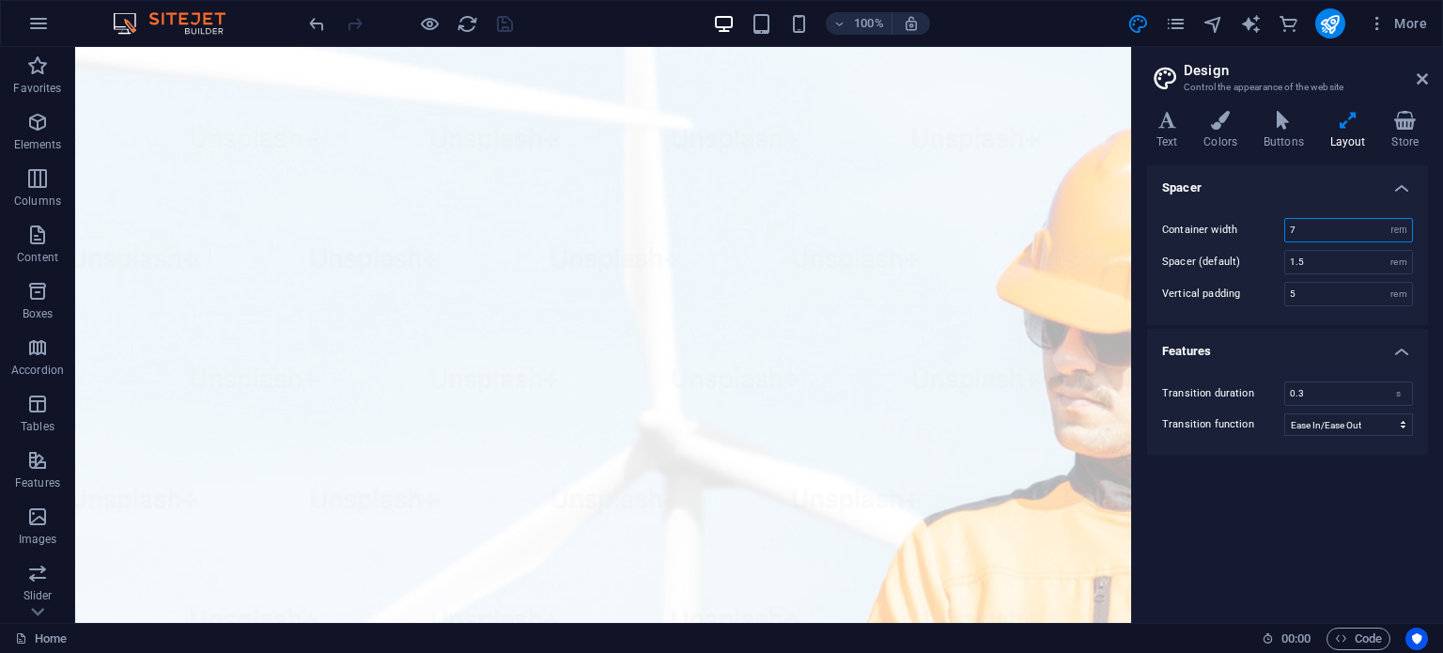
click at [1296, 235] on input "7" at bounding box center [1348, 230] width 127 height 23
type input "74"
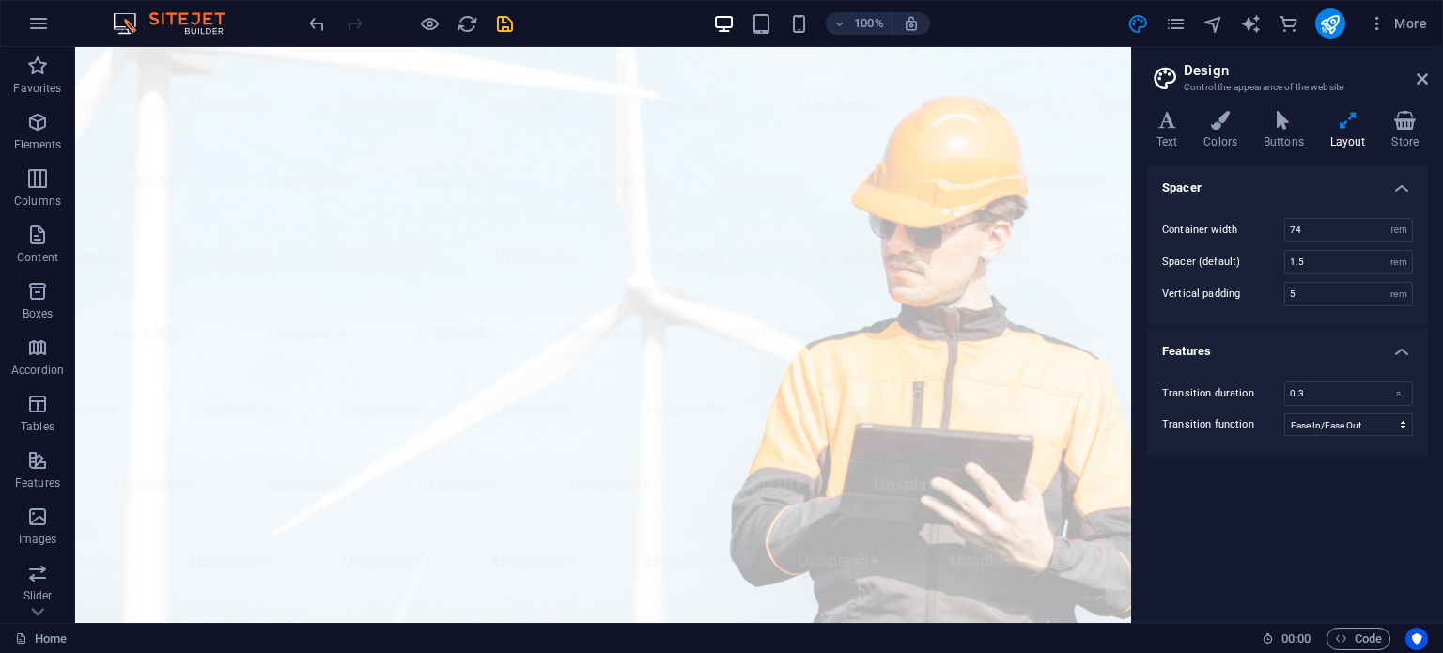
click at [510, 18] on icon "save" at bounding box center [505, 24] width 22 height 22
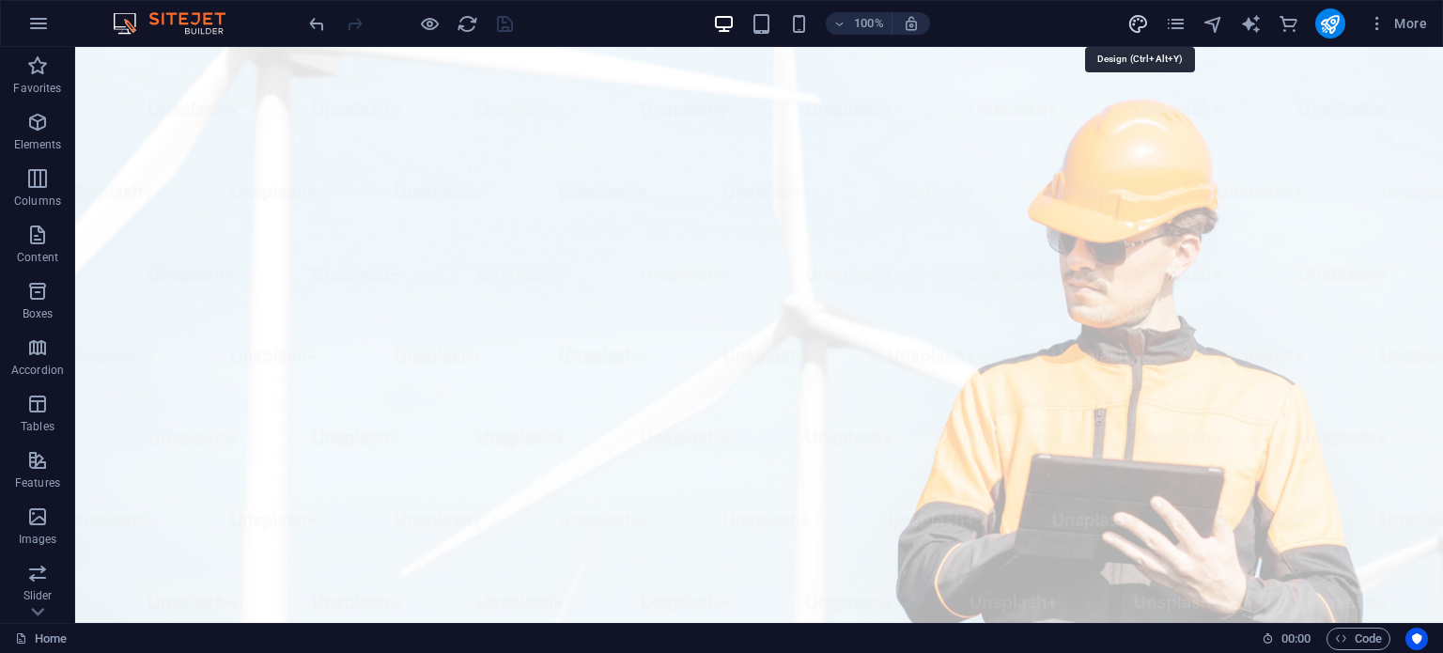
click at [1135, 18] on icon "design" at bounding box center [1139, 24] width 22 height 22
select select "rem"
select select "ease-in-out"
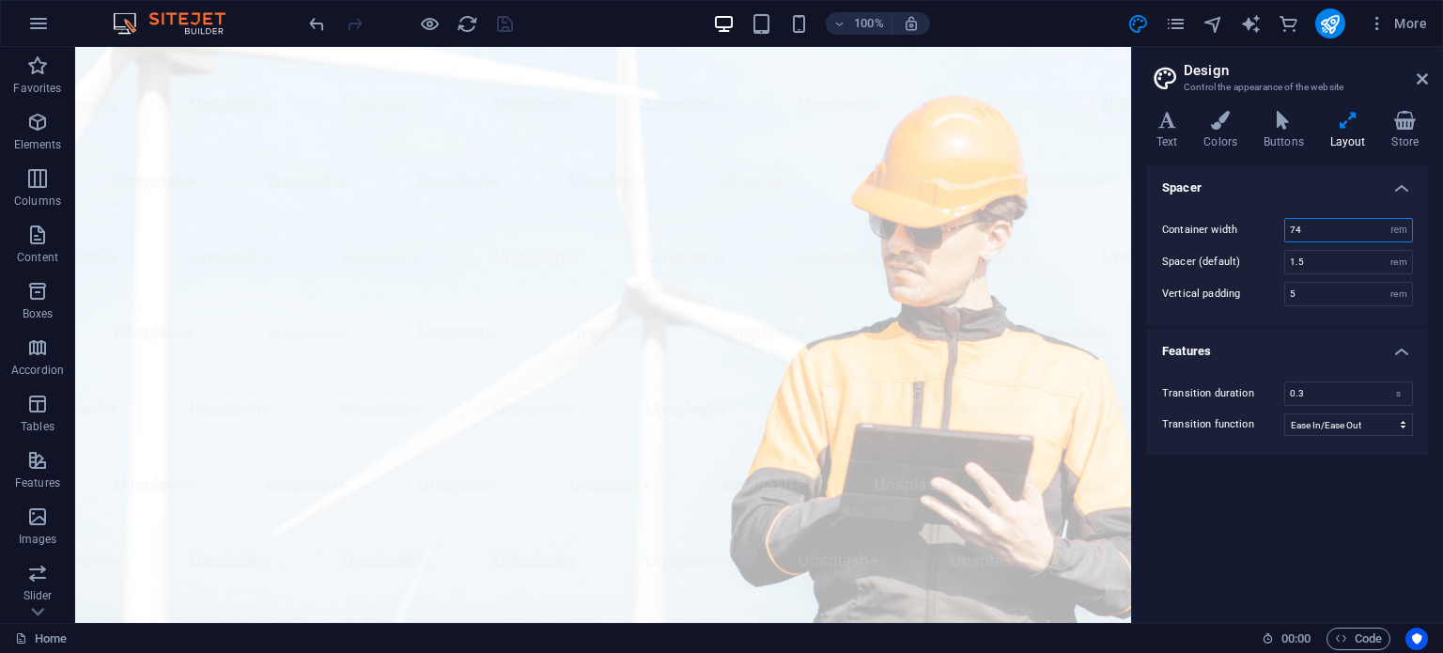
click at [1308, 231] on input "74" at bounding box center [1348, 230] width 127 height 23
type input "100"
click at [1053, 25] on div "100% More" at bounding box center [869, 23] width 1129 height 30
click at [502, 25] on icon "save" at bounding box center [505, 24] width 22 height 22
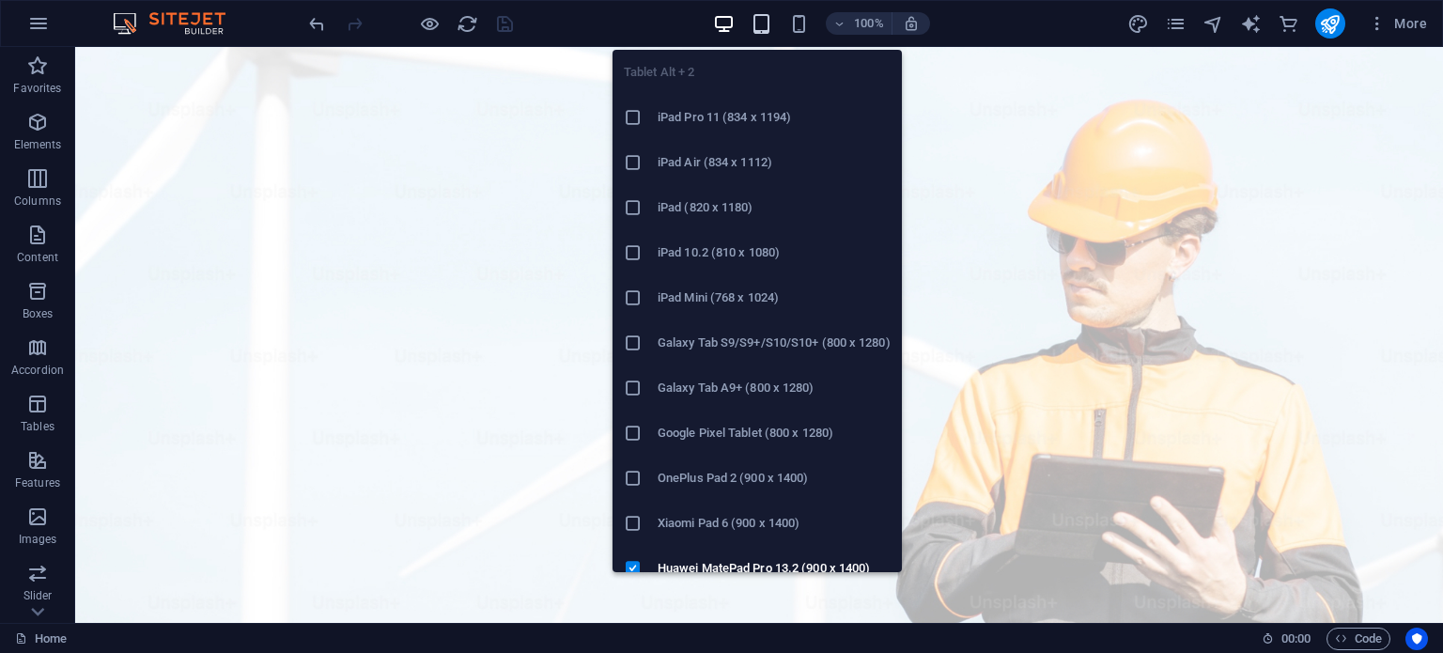
click at [759, 14] on icon "button" at bounding box center [762, 24] width 22 height 22
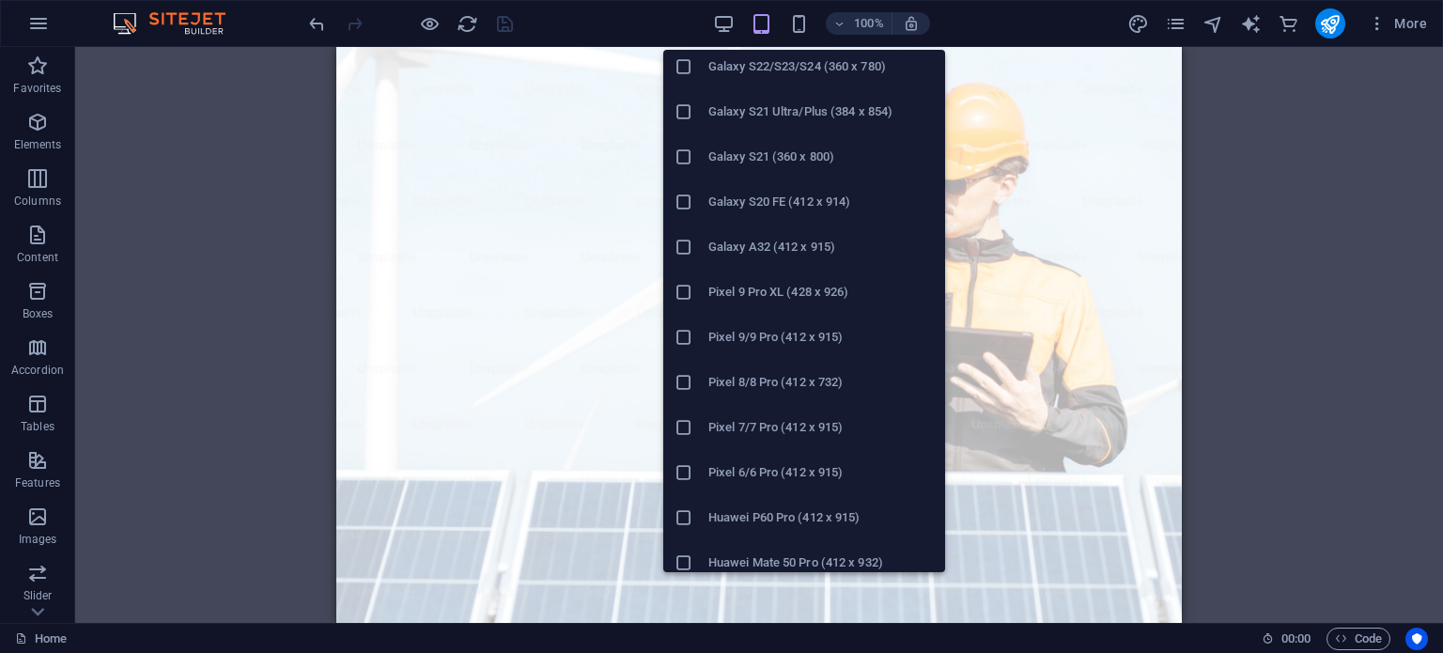
scroll to position [774, 0]
click at [688, 247] on icon at bounding box center [684, 245] width 19 height 19
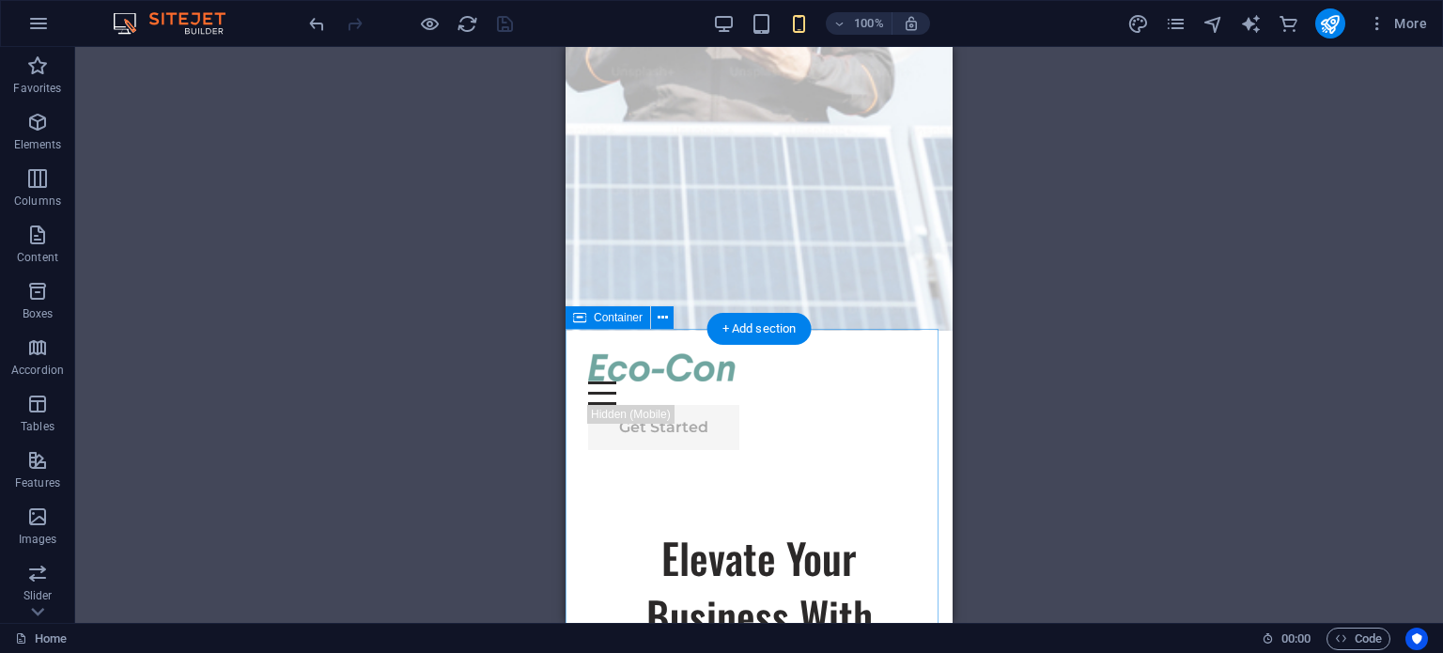
scroll to position [0, 0]
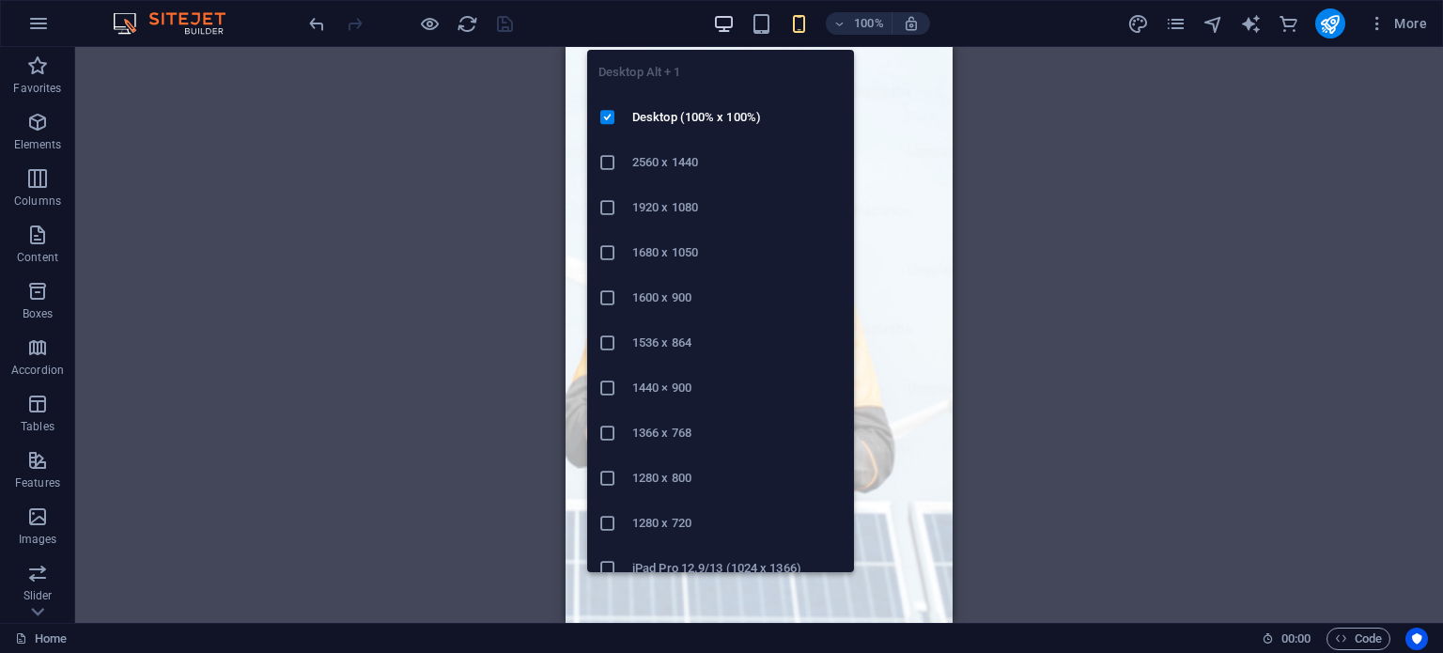
click at [725, 22] on icon "button" at bounding box center [724, 24] width 22 height 22
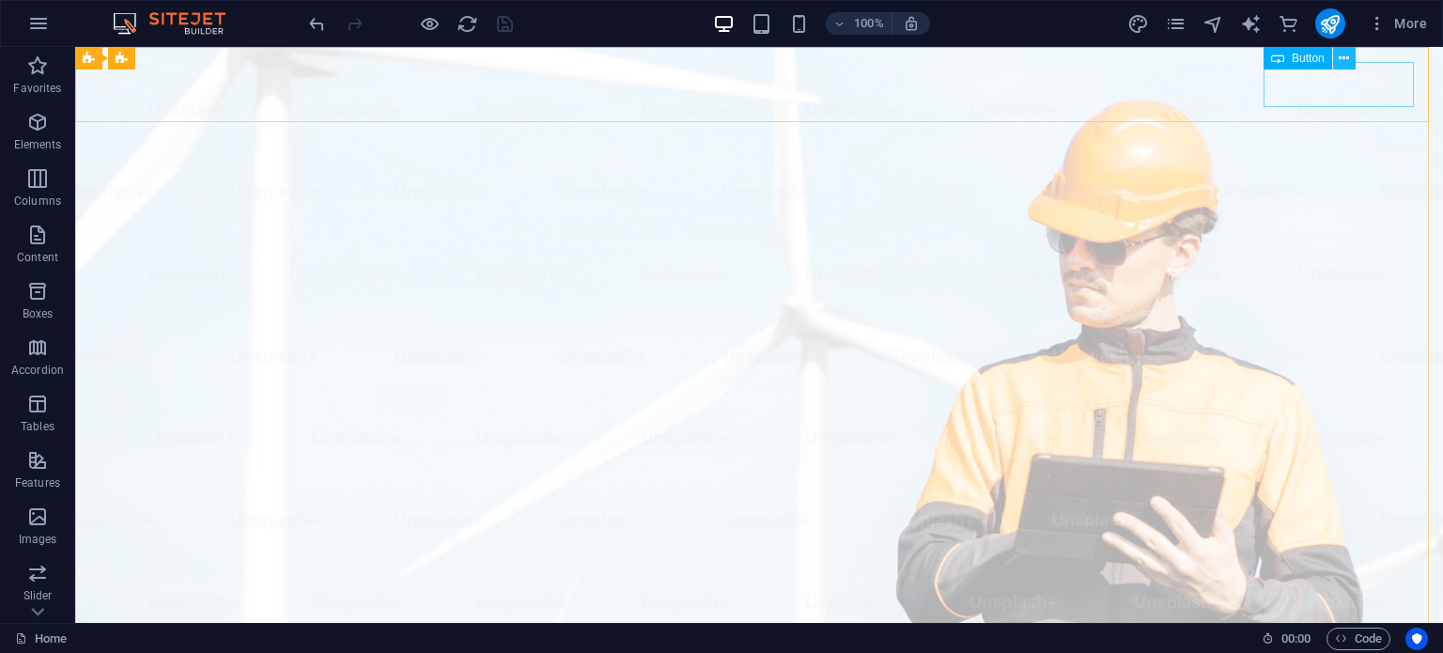
click at [1342, 53] on icon at bounding box center [1344, 59] width 10 height 20
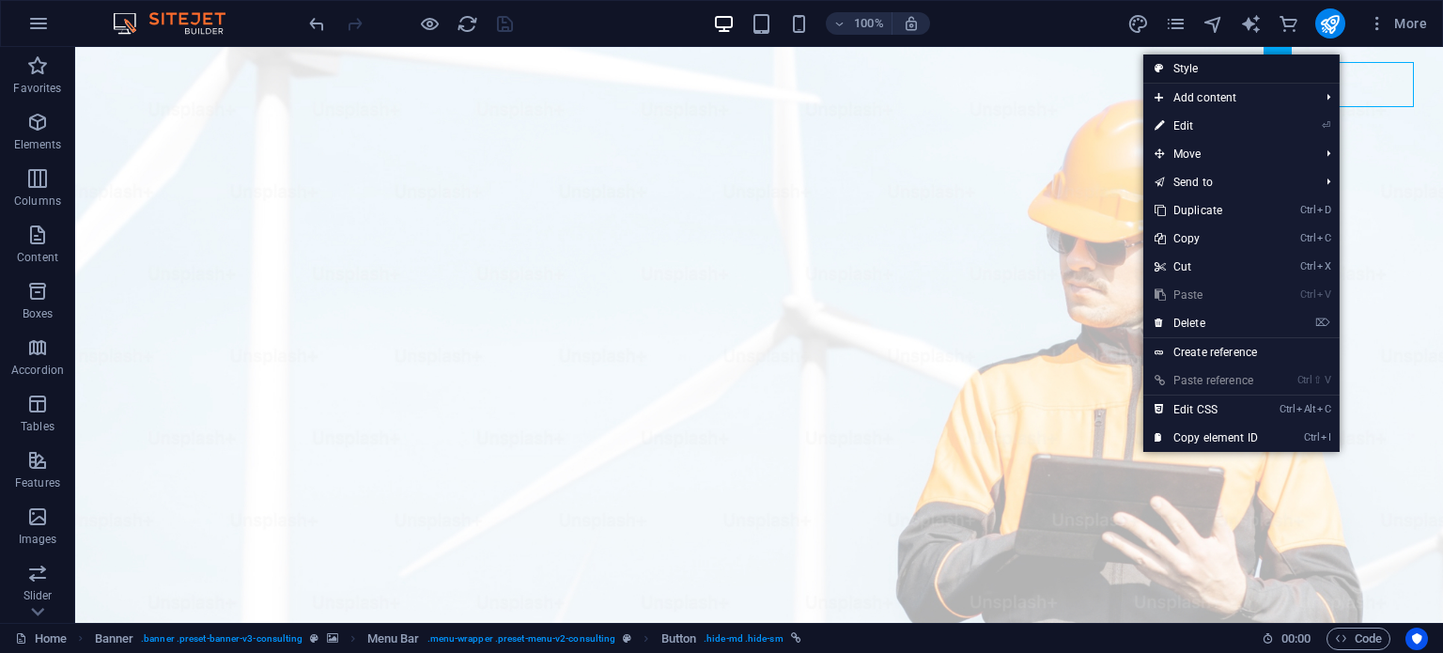
click at [1263, 68] on link "Style" at bounding box center [1242, 68] width 196 height 28
select select "rem"
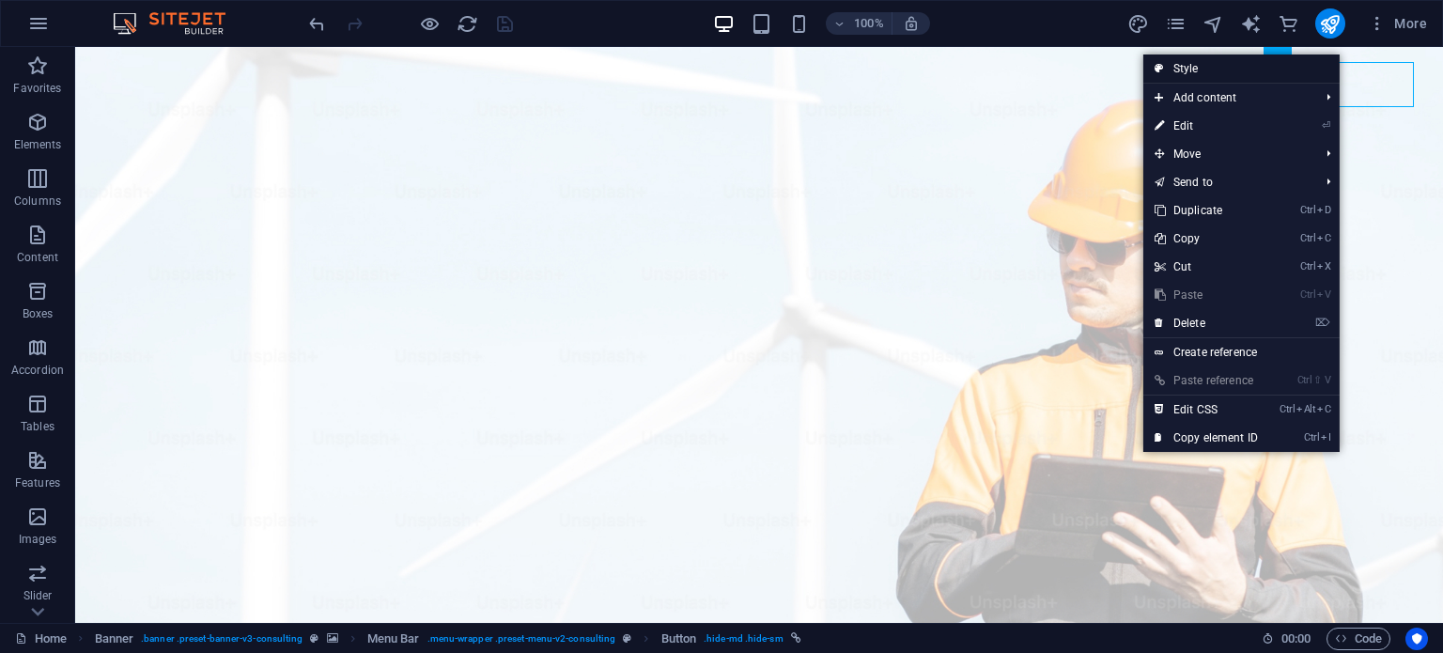
select select "rem"
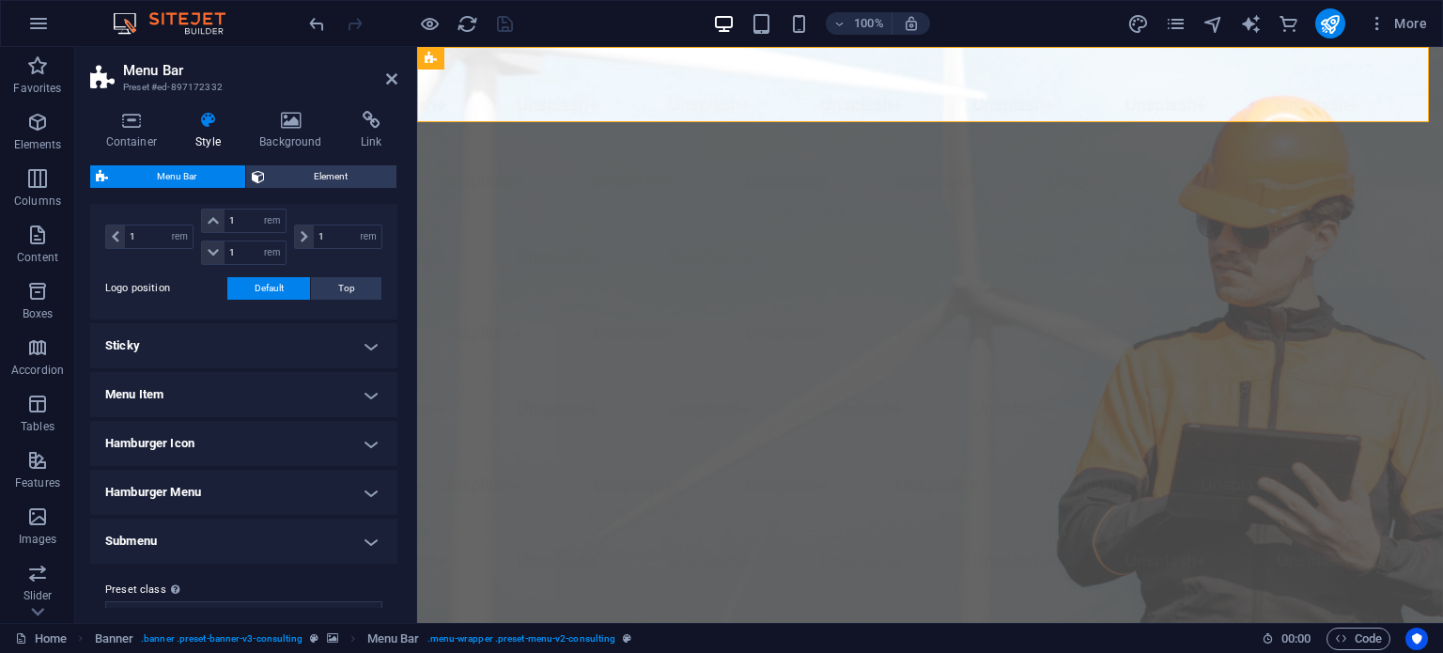
scroll to position [486, 0]
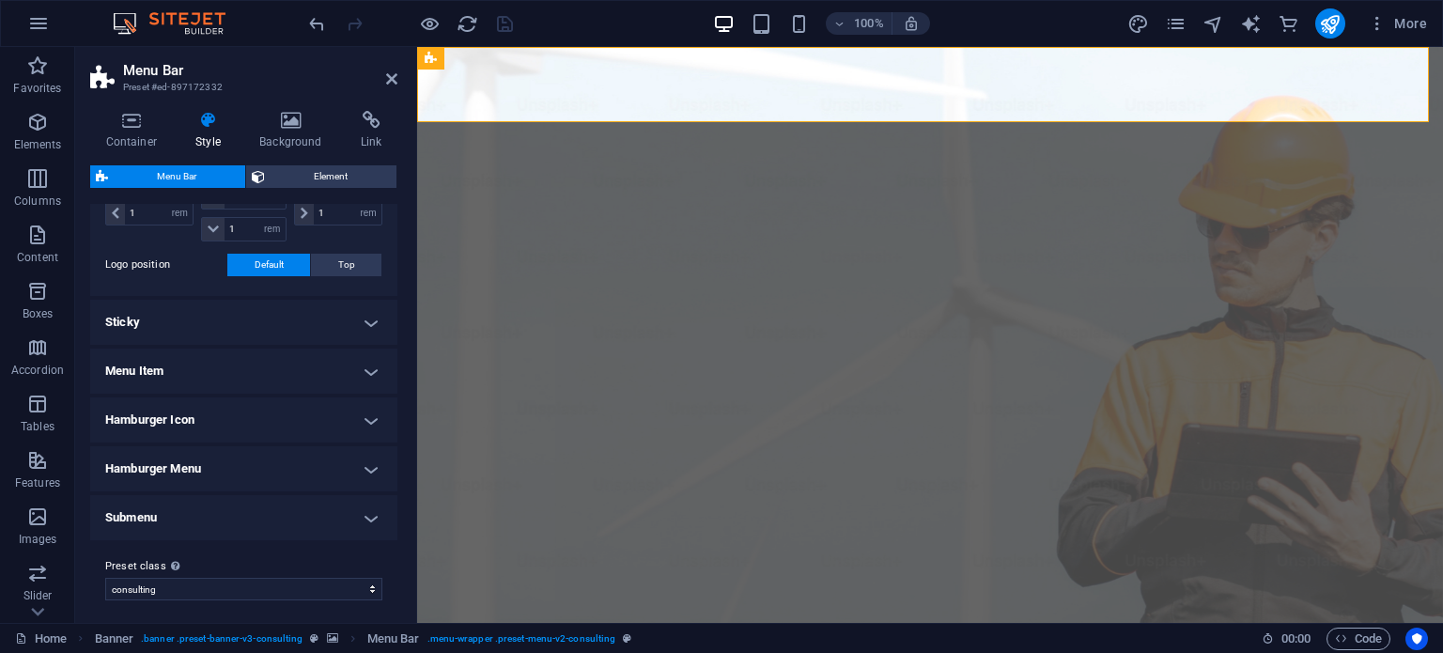
click at [368, 322] on h4 "Sticky" at bounding box center [243, 322] width 307 height 45
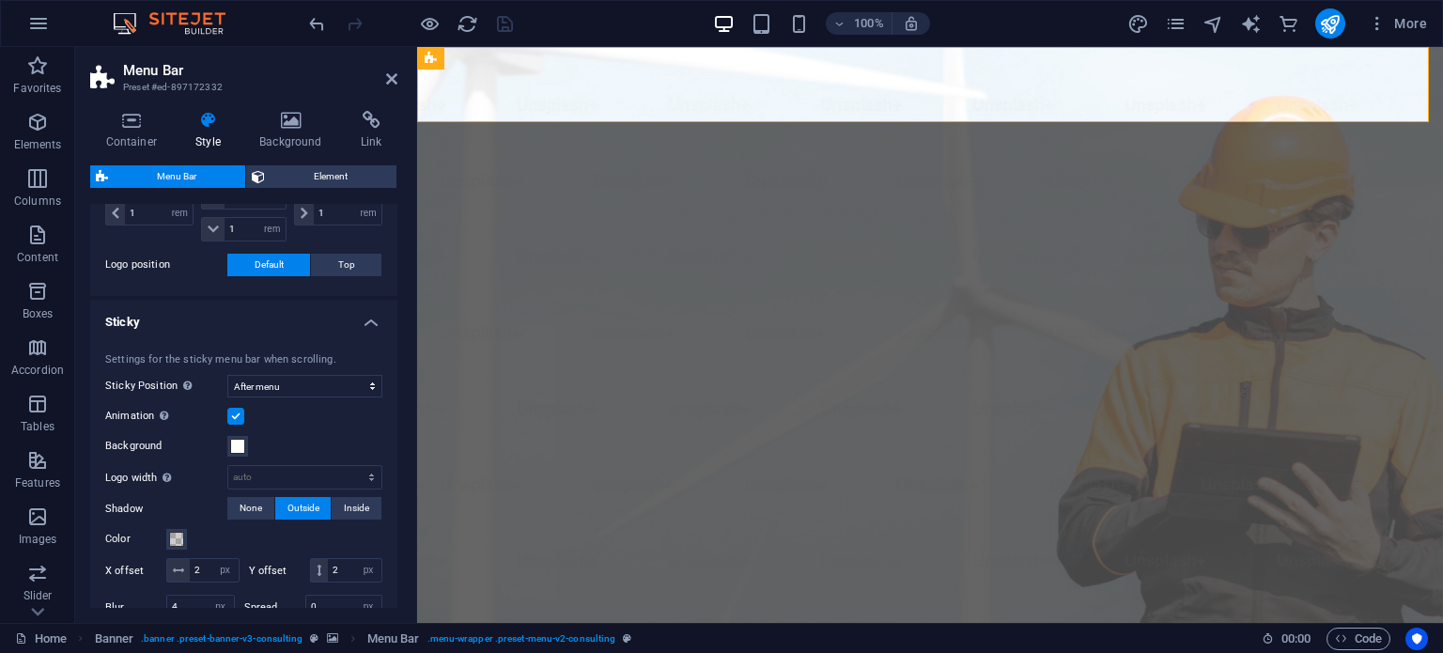
drag, startPoint x: 392, startPoint y: 386, endPoint x: 390, endPoint y: 345, distance: 41.4
click at [390, 345] on div "Settings for the sticky menu bar when scrolling. Sticky Position Affects the sc…" at bounding box center [243, 489] width 315 height 310
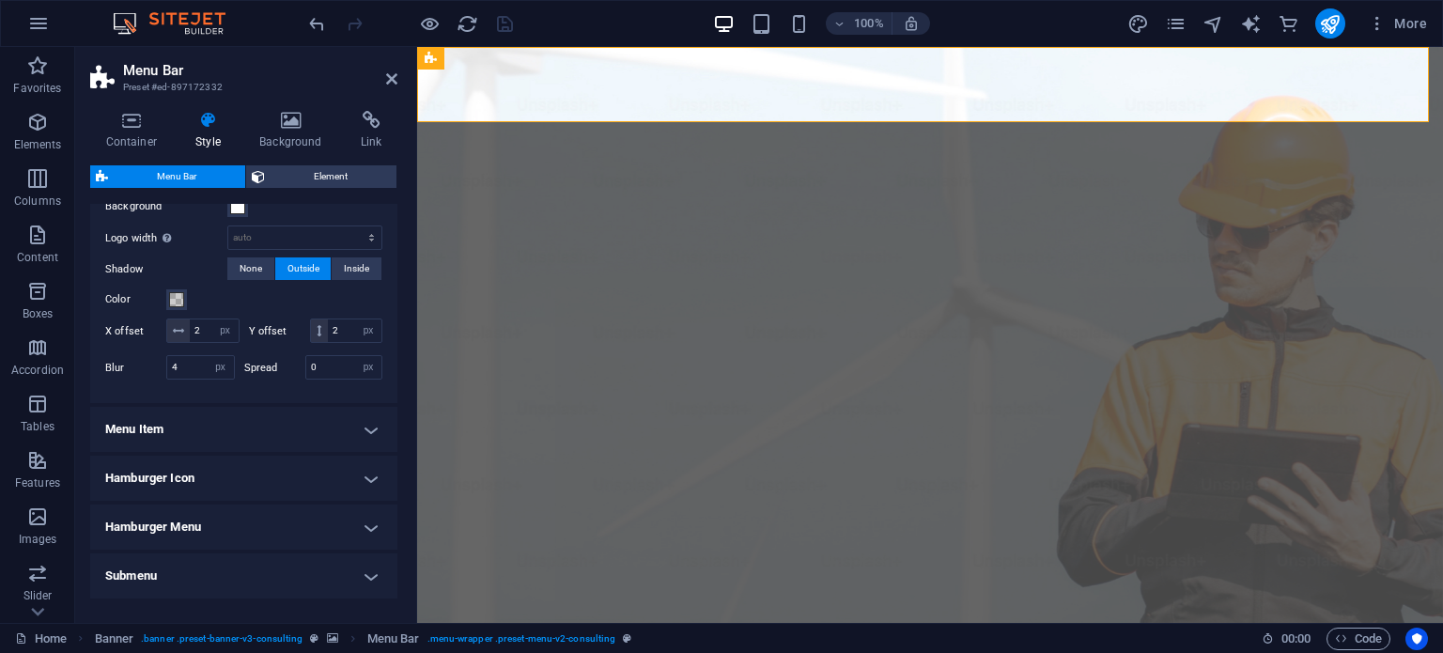
scroll to position [749, 0]
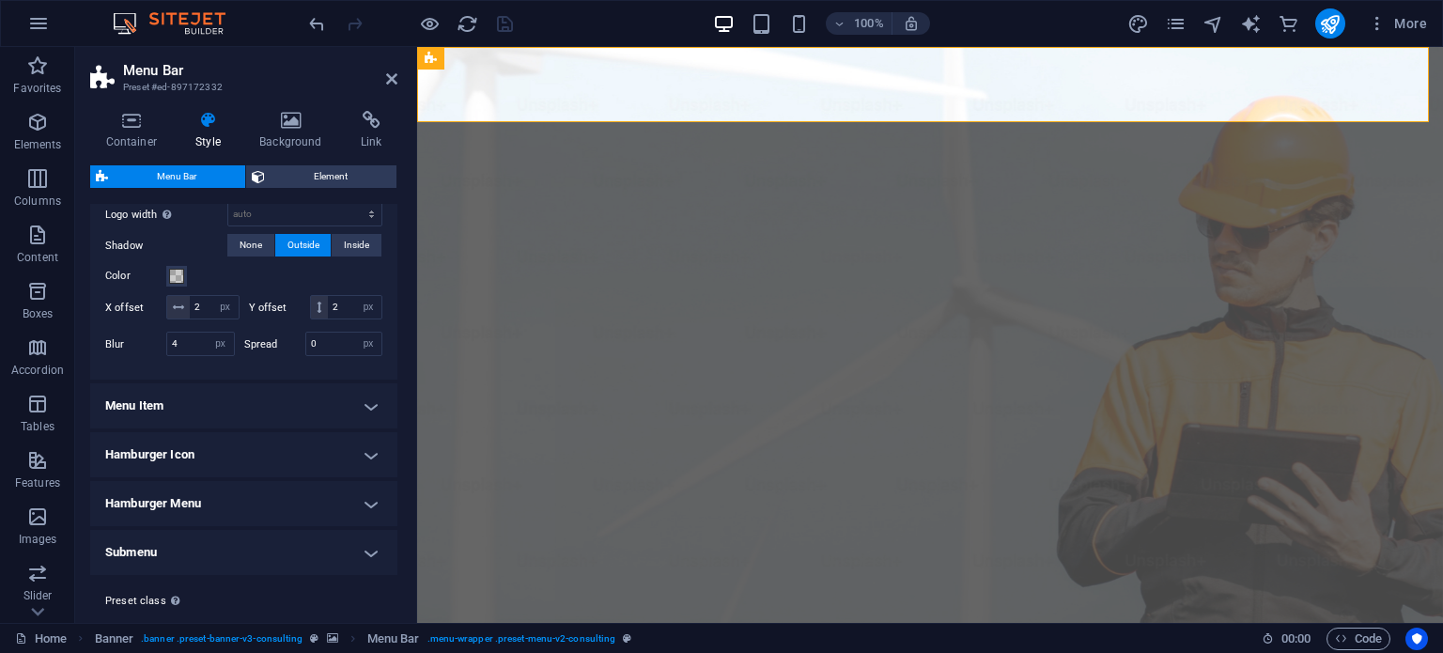
click at [371, 428] on h4 "Menu Item" at bounding box center [243, 405] width 307 height 45
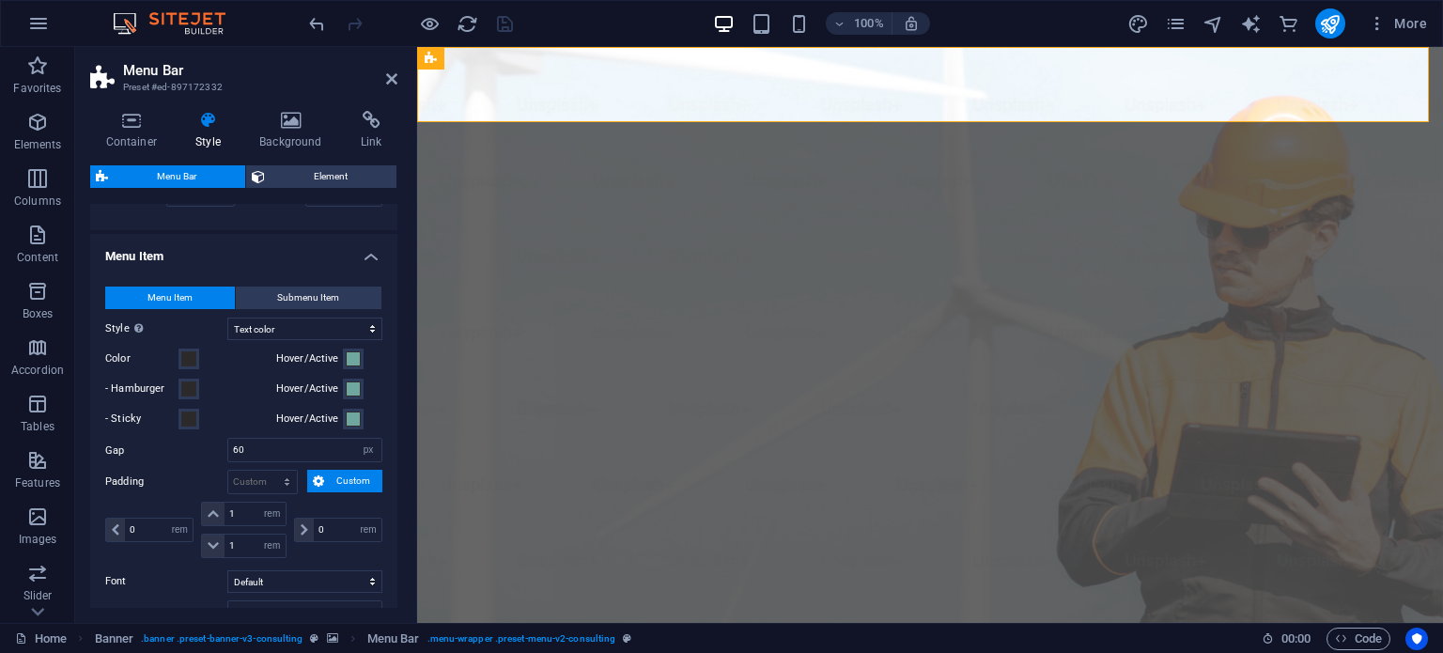
scroll to position [898, 0]
click at [271, 340] on select "Plain Text color Box: Fade Box: Flip vertical Box: Flip horizontal Box: Slide d…" at bounding box center [304, 329] width 155 height 23
click at [386, 350] on div "Menu Item Submenu Item Style Switch to preview mode and move the mouse over men…" at bounding box center [243, 520] width 315 height 504
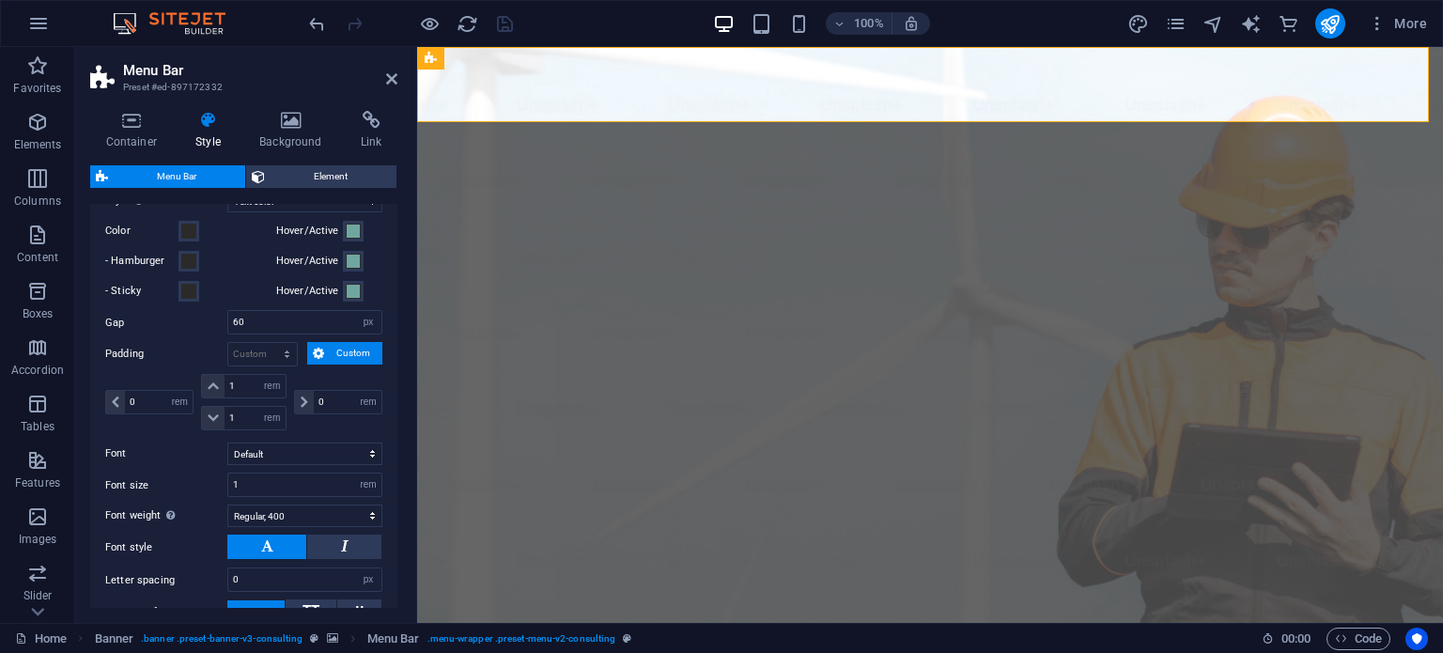
scroll to position [1029, 0]
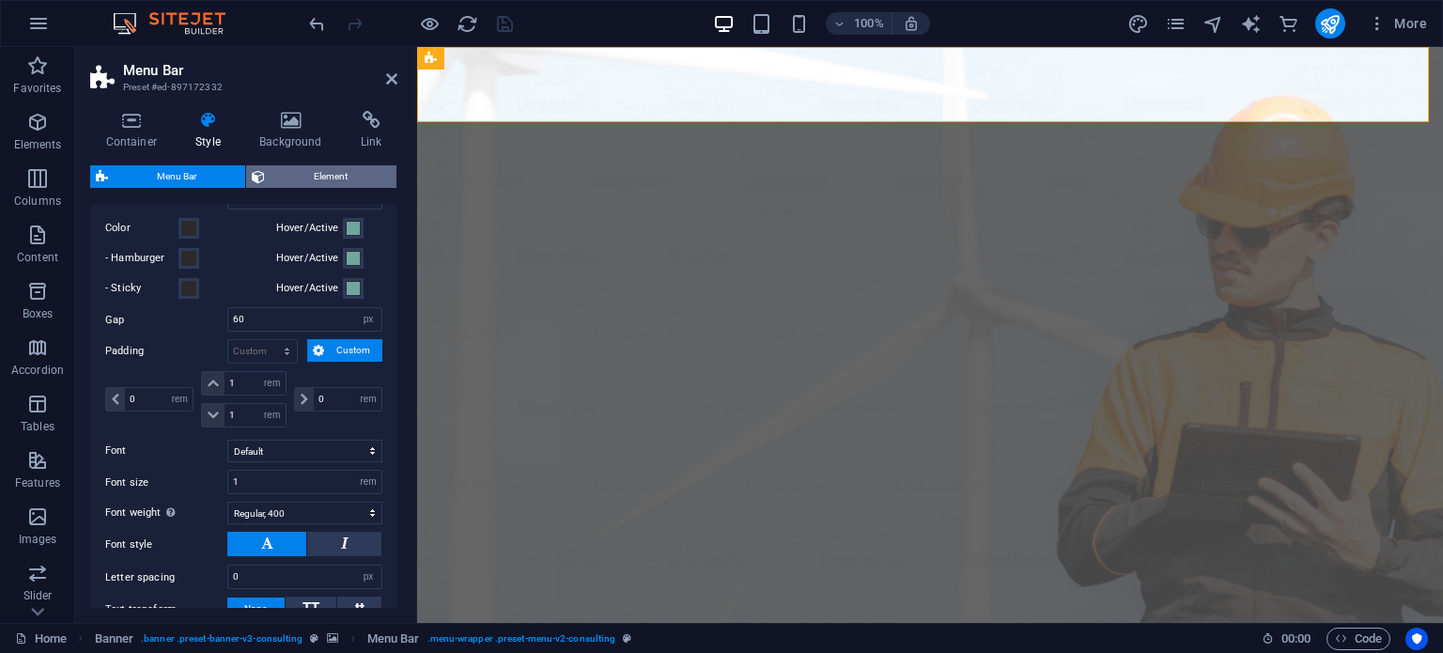
click at [335, 179] on span "Element" at bounding box center [331, 176] width 120 height 23
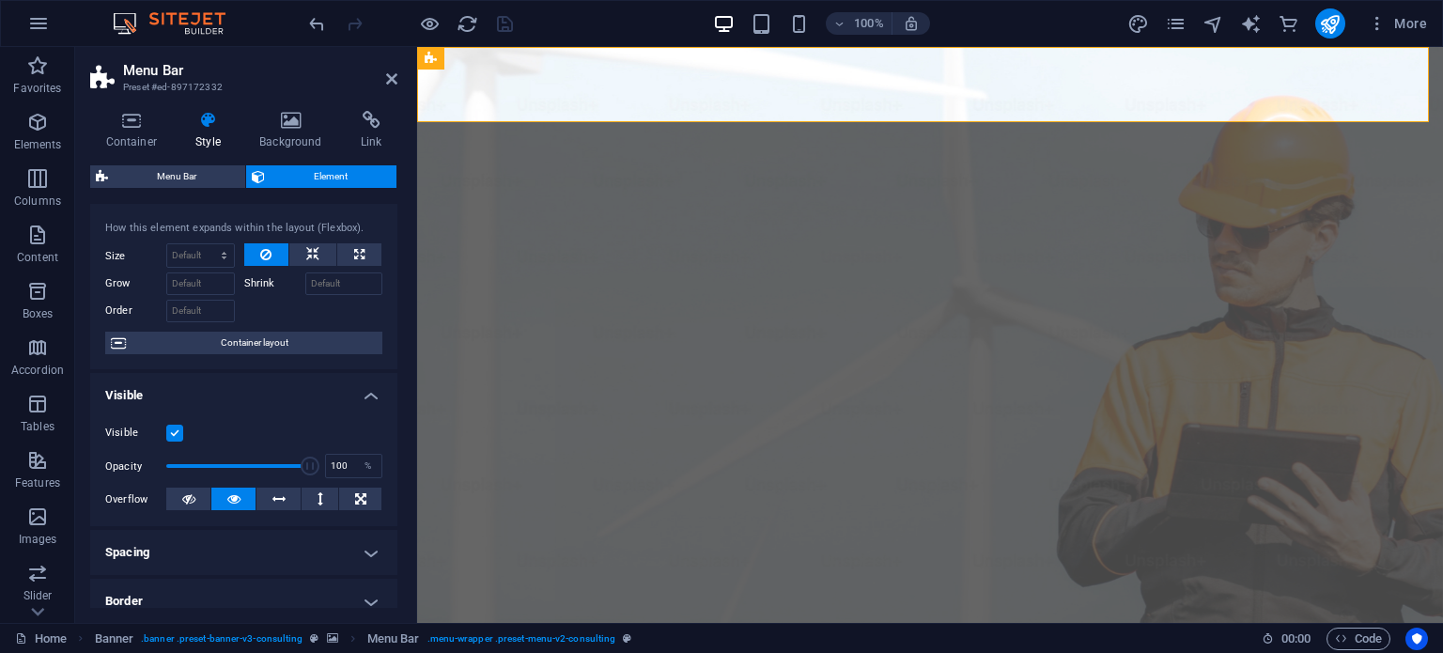
scroll to position [0, 0]
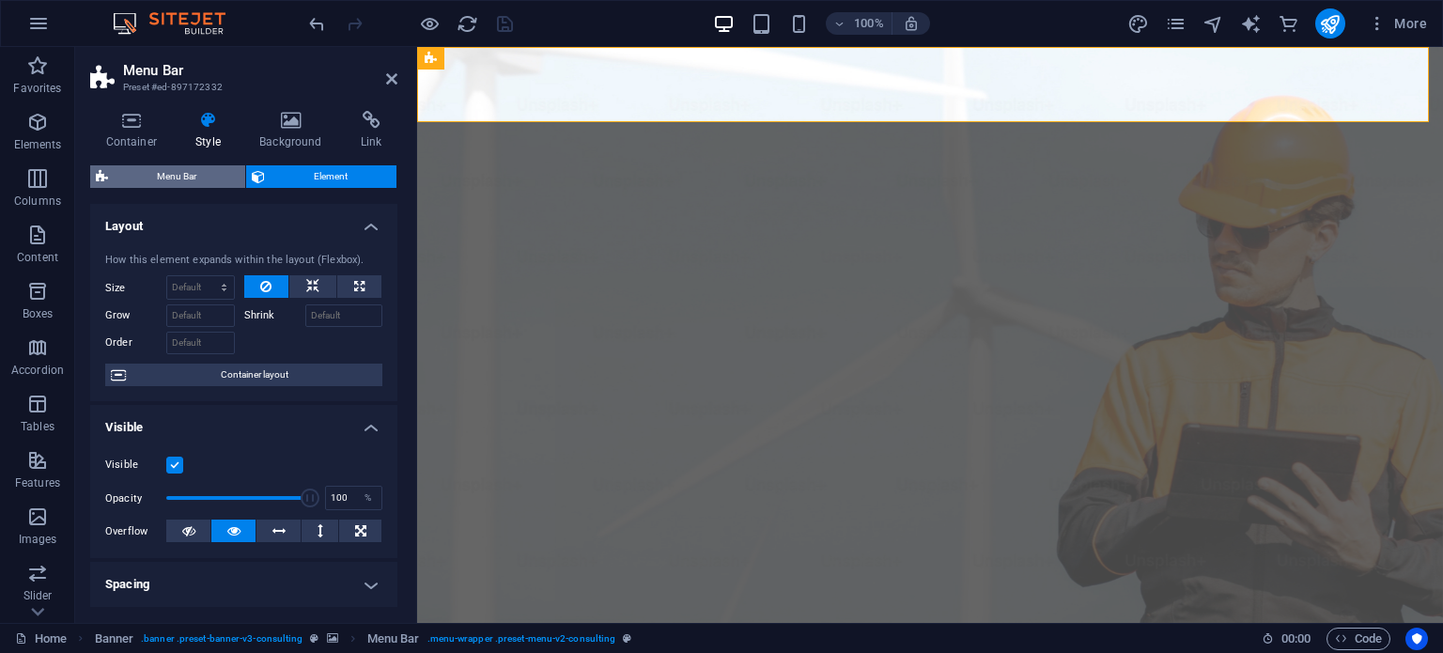
click at [165, 179] on span "Menu Bar" at bounding box center [177, 176] width 126 height 23
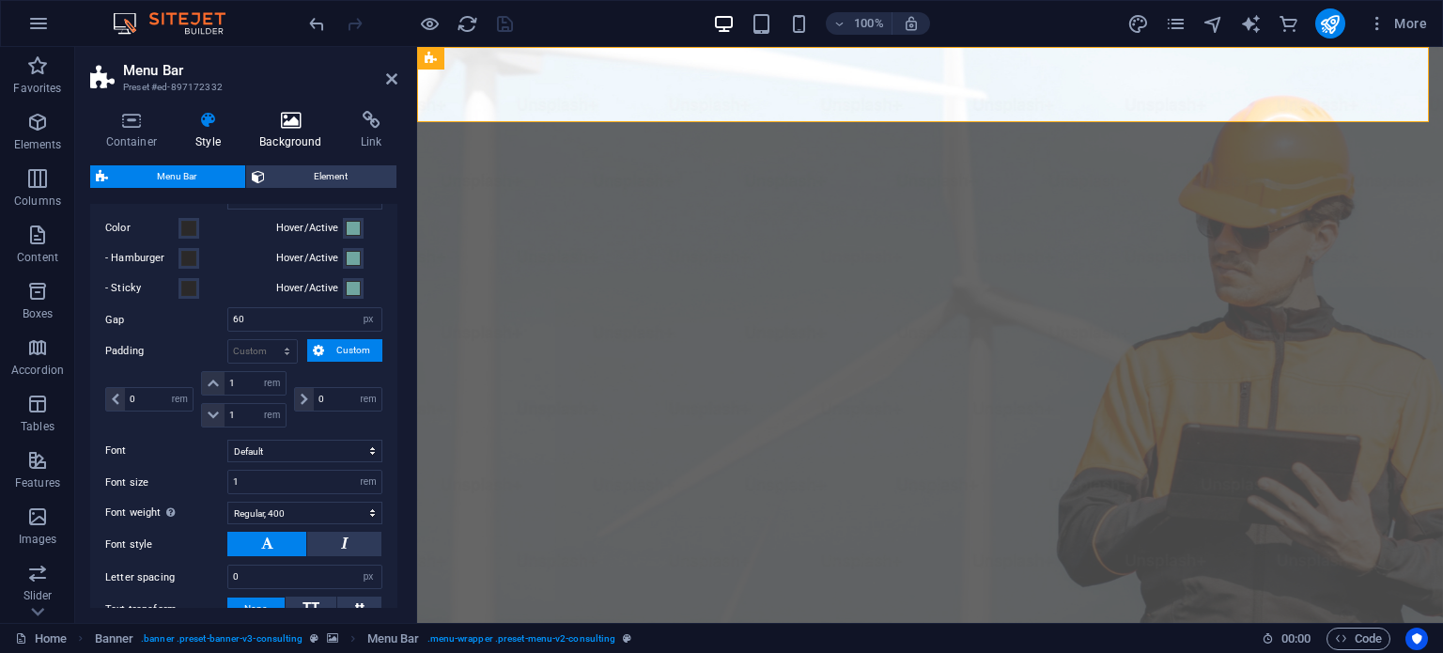
click at [296, 122] on icon at bounding box center [291, 120] width 94 height 19
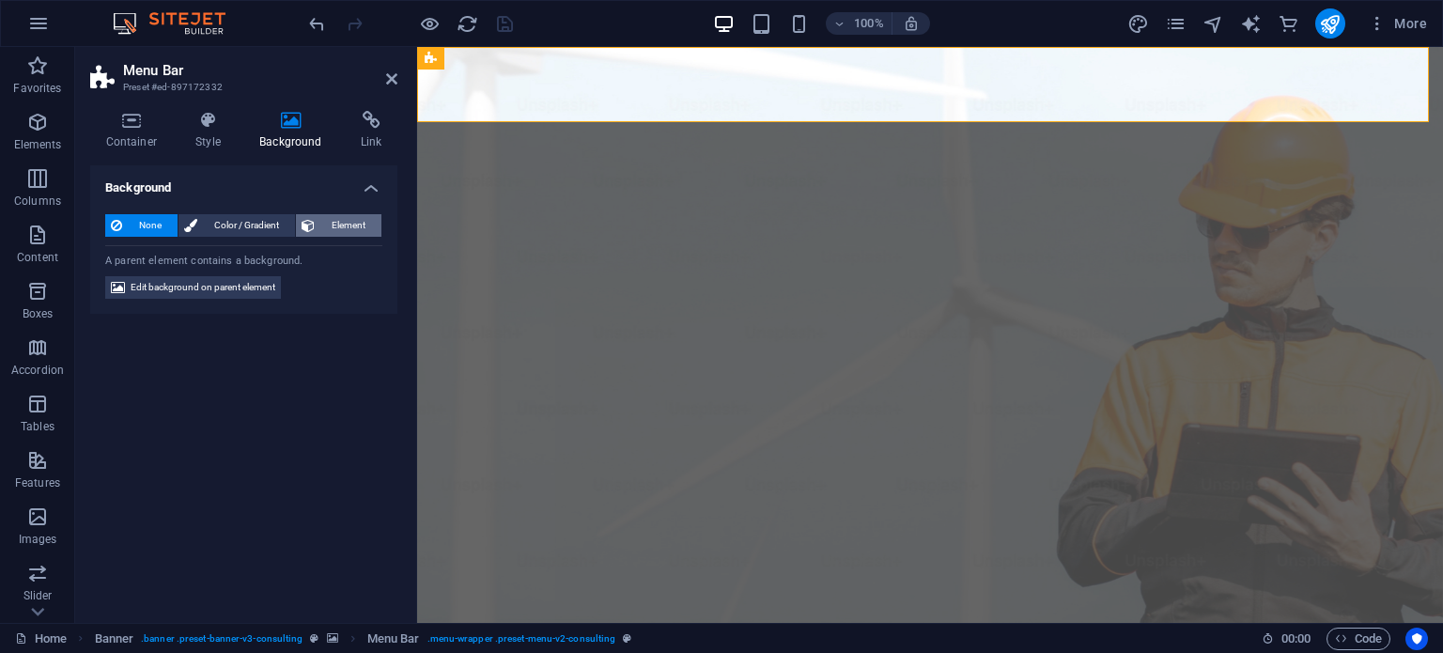
click at [335, 226] on span "Element" at bounding box center [347, 225] width 55 height 23
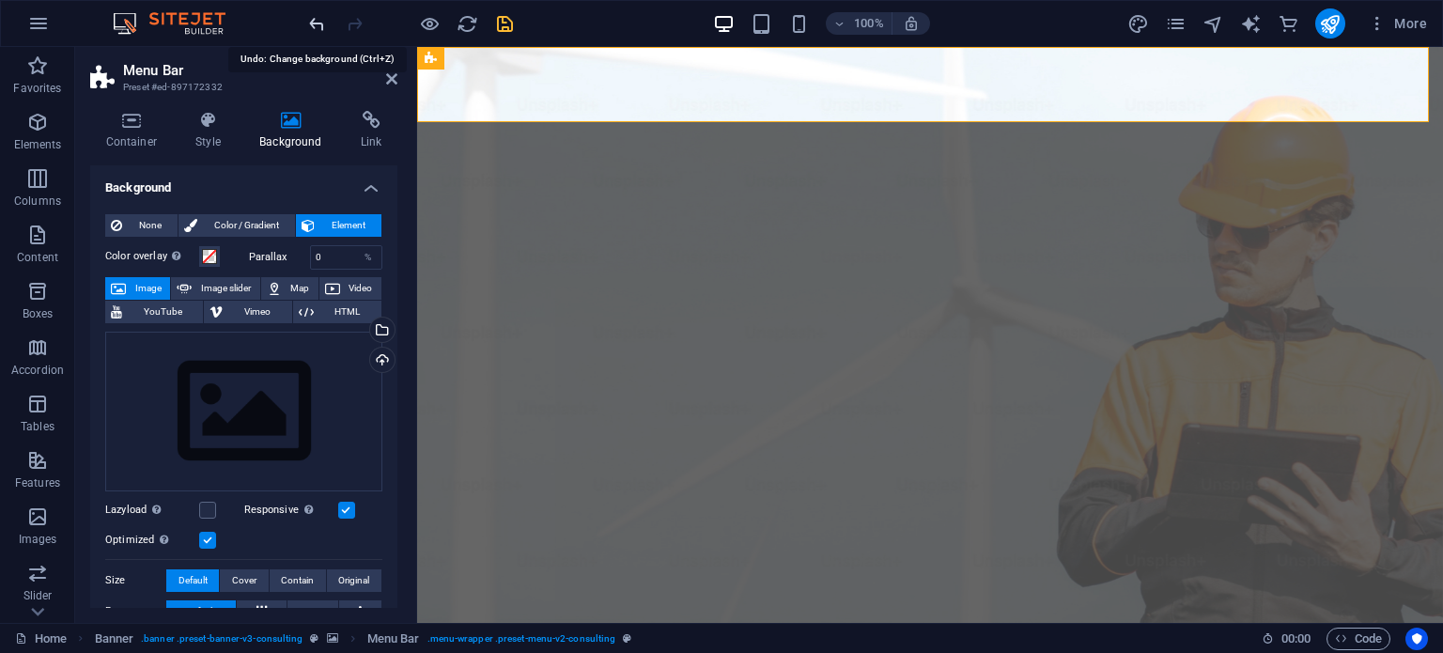
click at [316, 20] on icon "undo" at bounding box center [317, 24] width 22 height 22
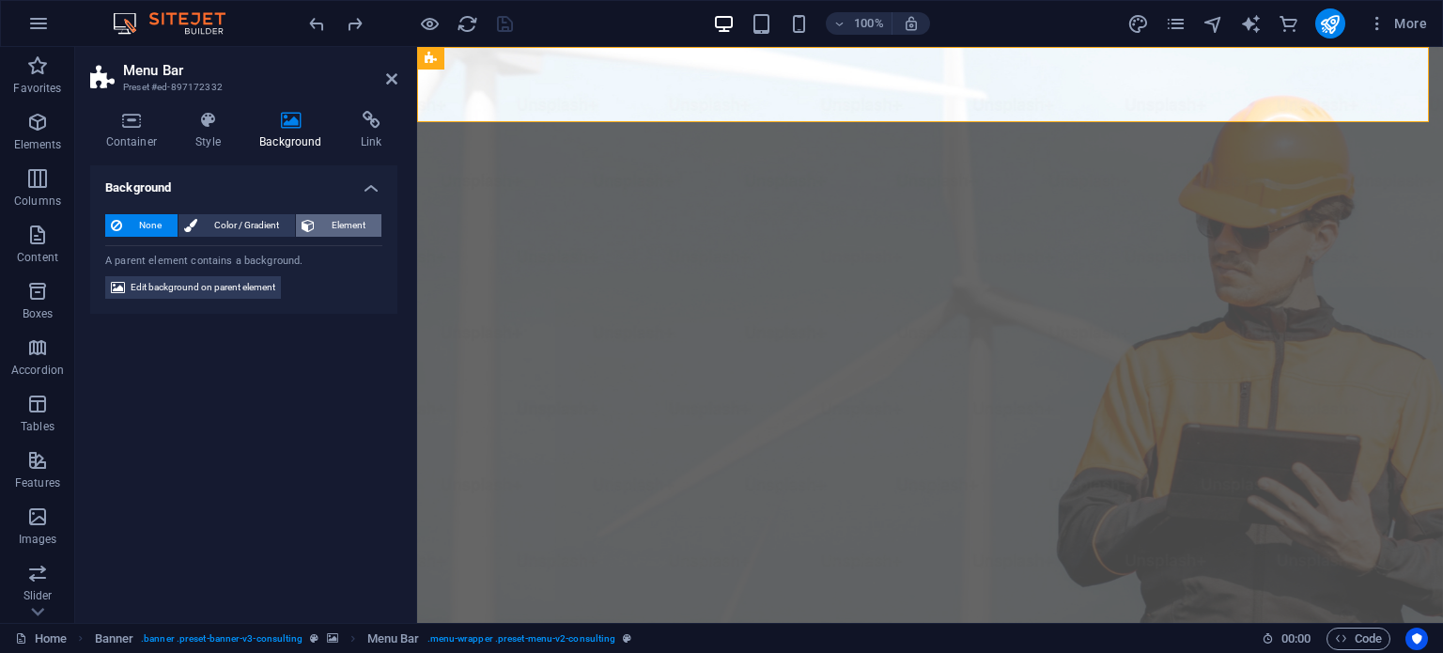
click at [326, 224] on span "Element" at bounding box center [347, 225] width 55 height 23
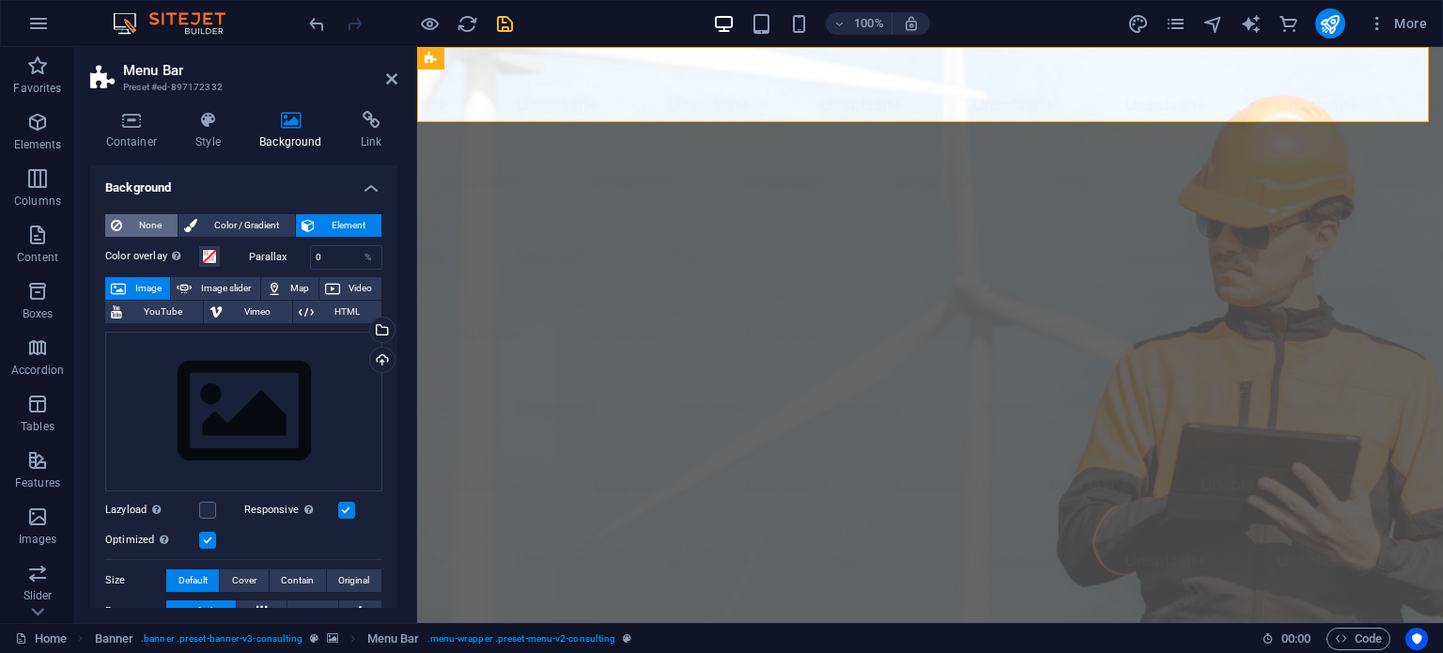
click at [146, 223] on span "None" at bounding box center [150, 225] width 44 height 23
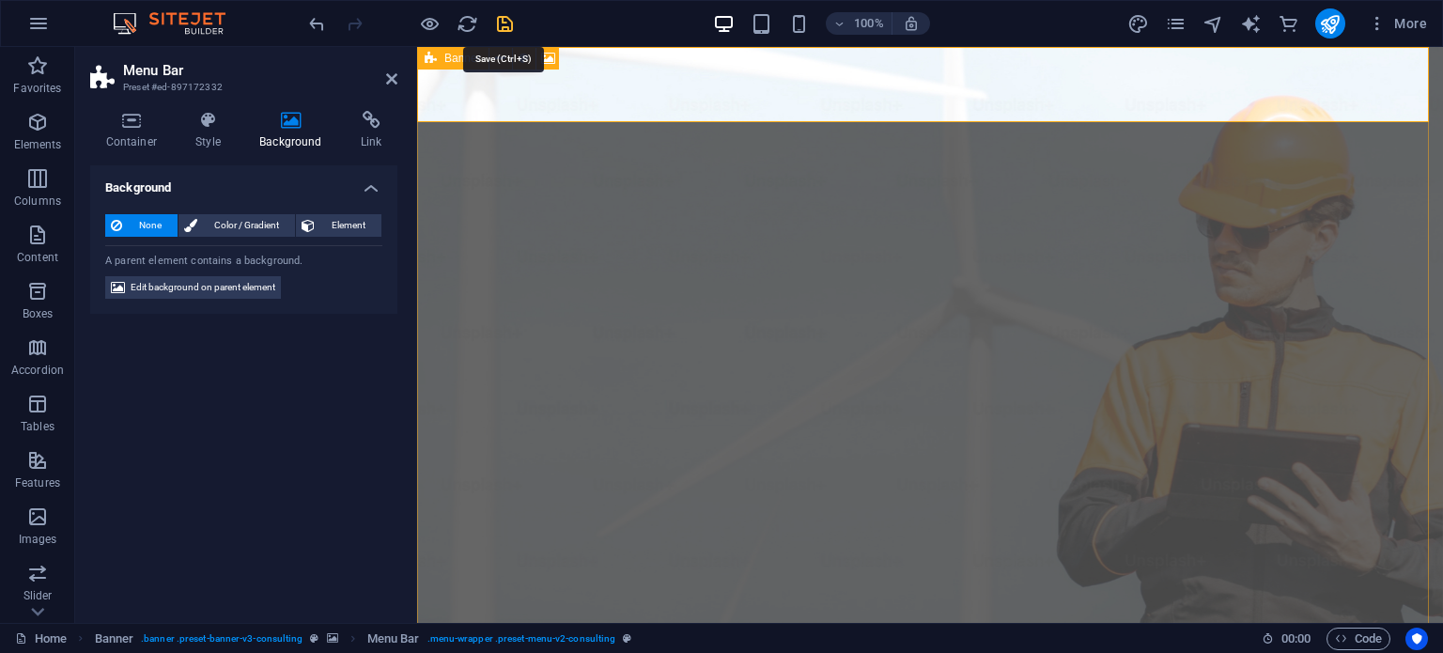
click at [502, 18] on icon "save" at bounding box center [505, 24] width 22 height 22
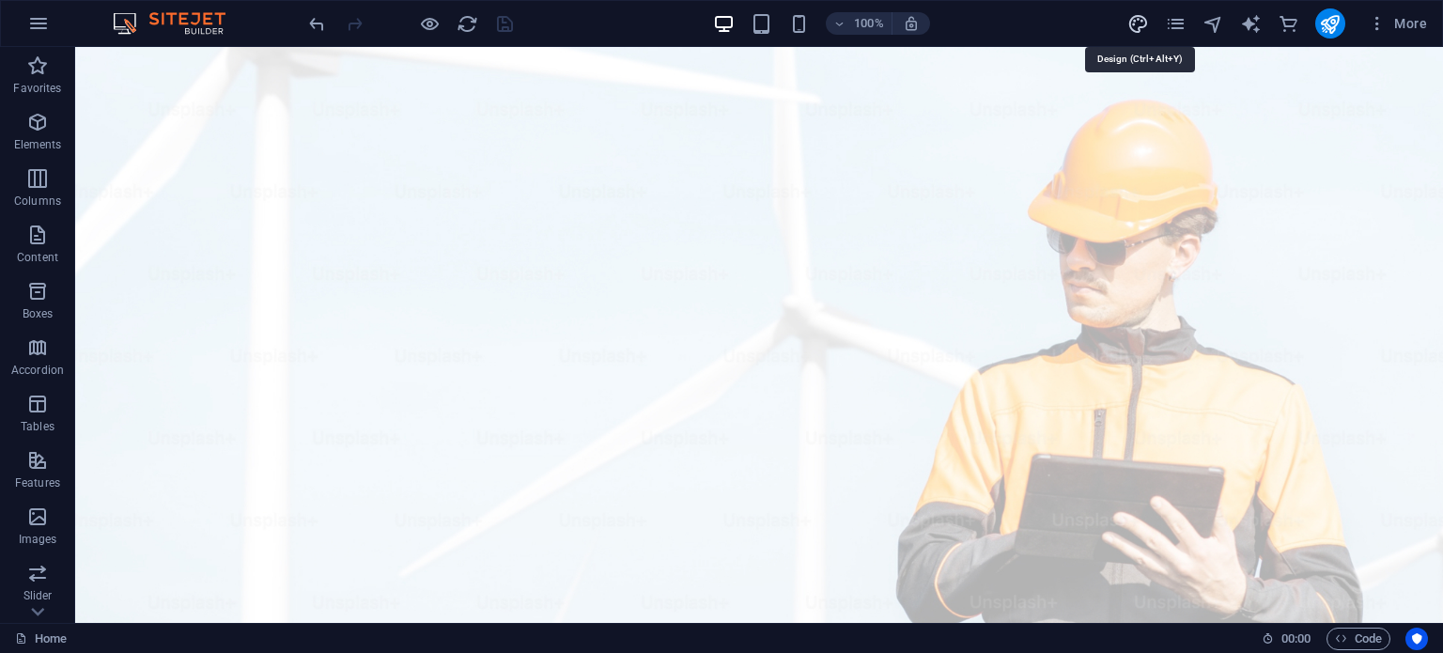
click at [1139, 25] on icon "design" at bounding box center [1139, 24] width 22 height 22
select select "rem"
select select "ease-in-out"
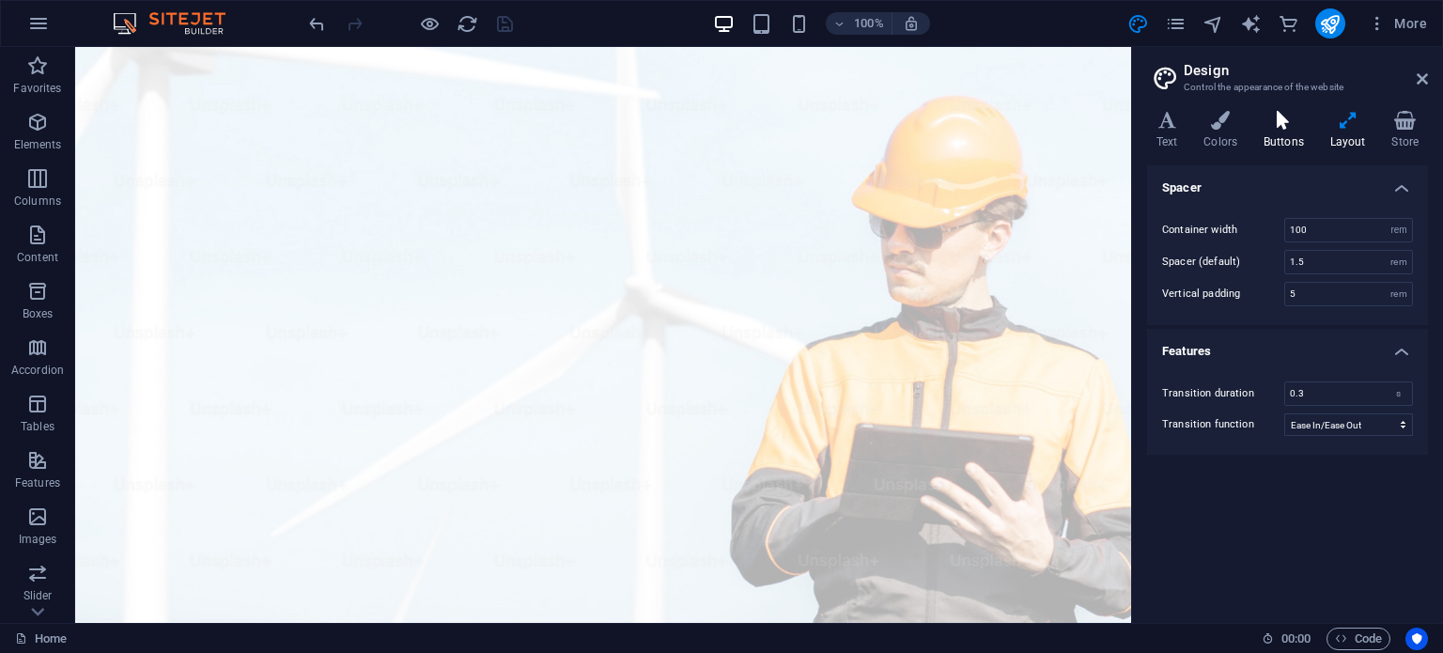
click at [1283, 120] on icon at bounding box center [1283, 120] width 59 height 19
